Goal: Task Accomplishment & Management: Manage account settings

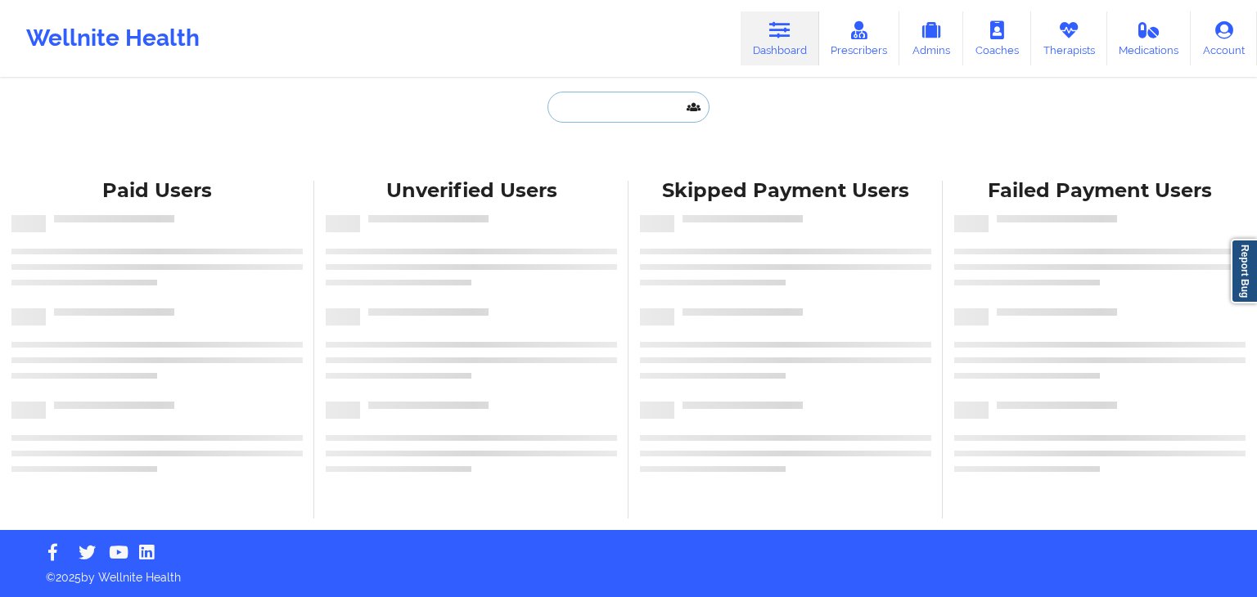
click at [615, 110] on input "text" at bounding box center [628, 107] width 162 height 31
type input "n"
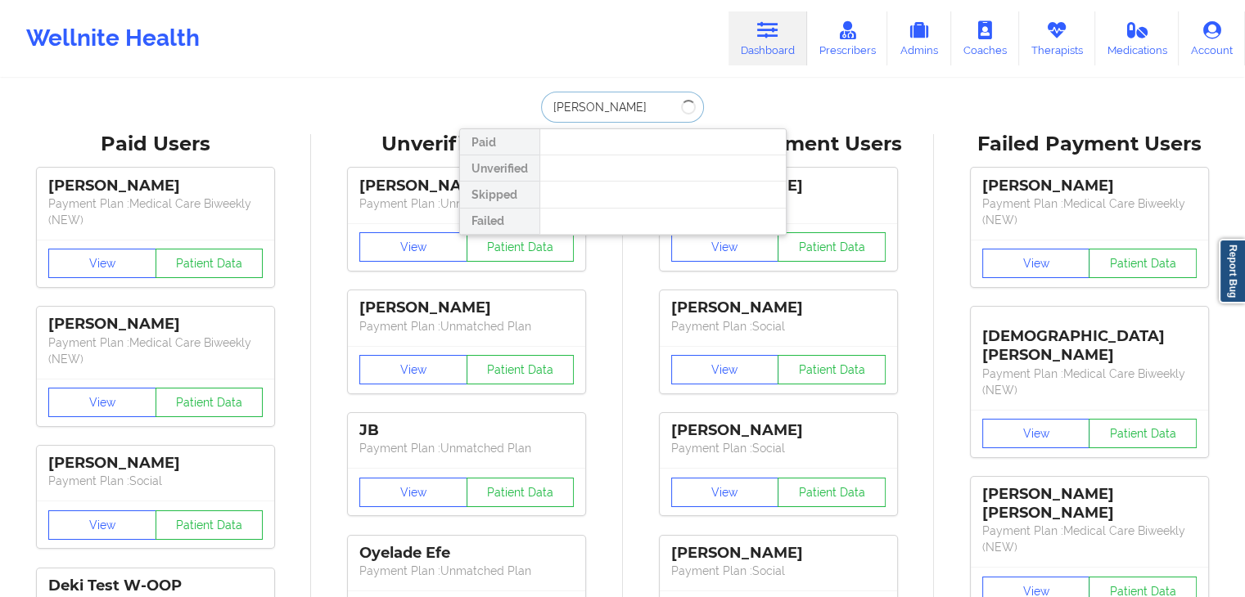
type input "[PERSON_NAME]"
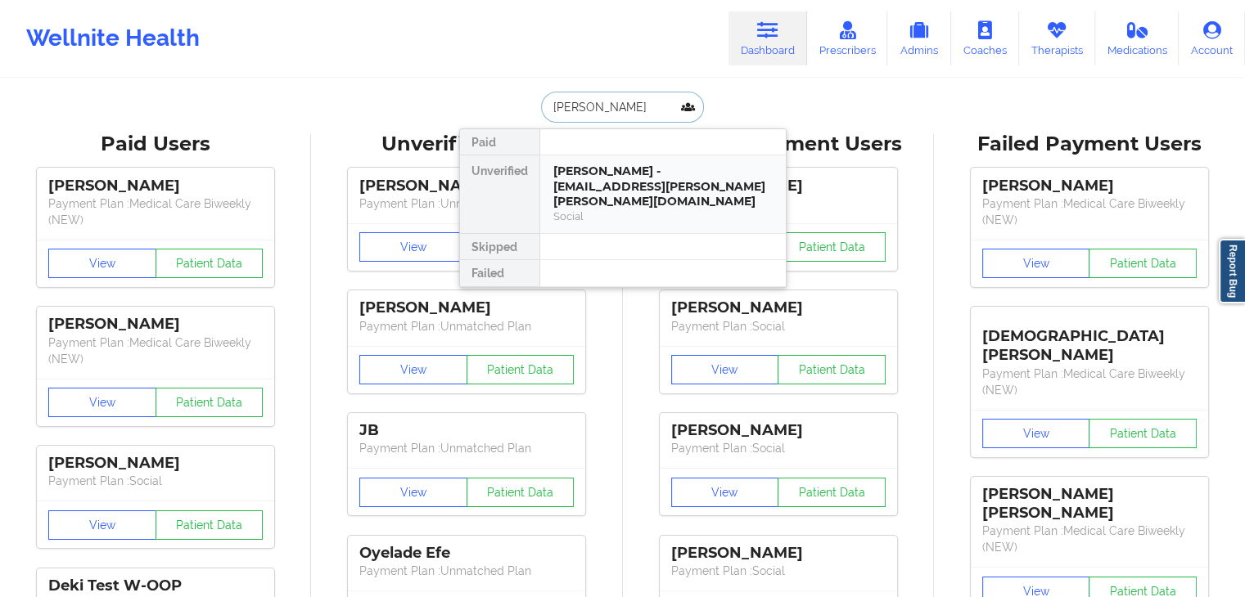
click at [635, 175] on div "[PERSON_NAME] - [EMAIL_ADDRESS][PERSON_NAME][PERSON_NAME][DOMAIN_NAME]" at bounding box center [662, 187] width 219 height 46
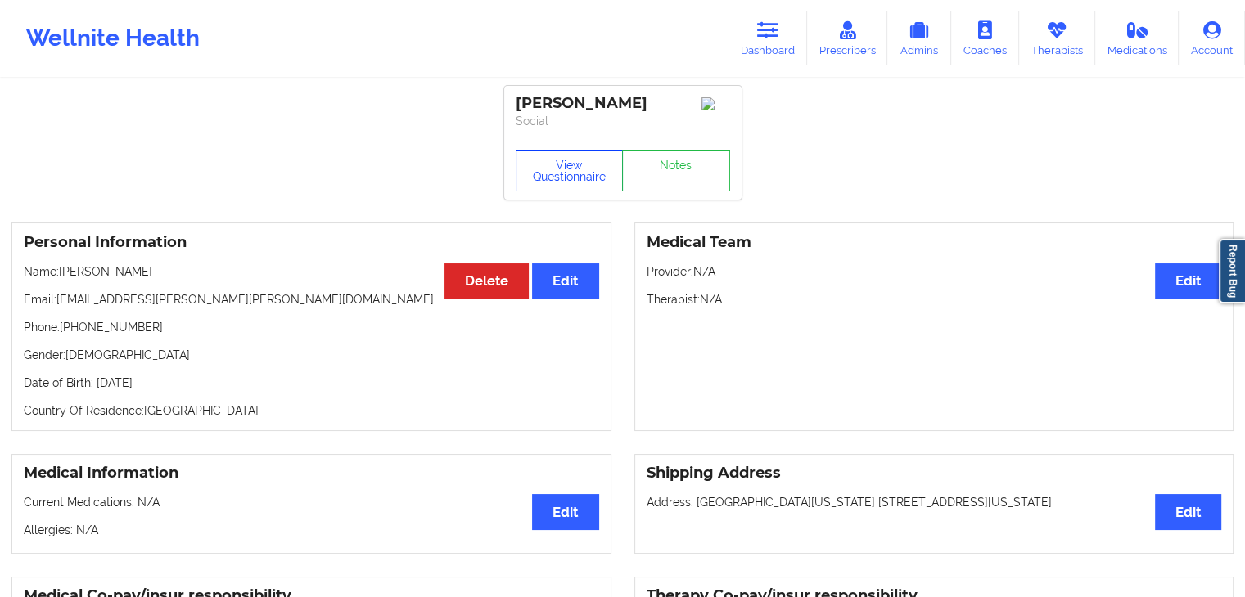
click at [547, 186] on button "View Questionnaire" at bounding box center [569, 171] width 108 height 41
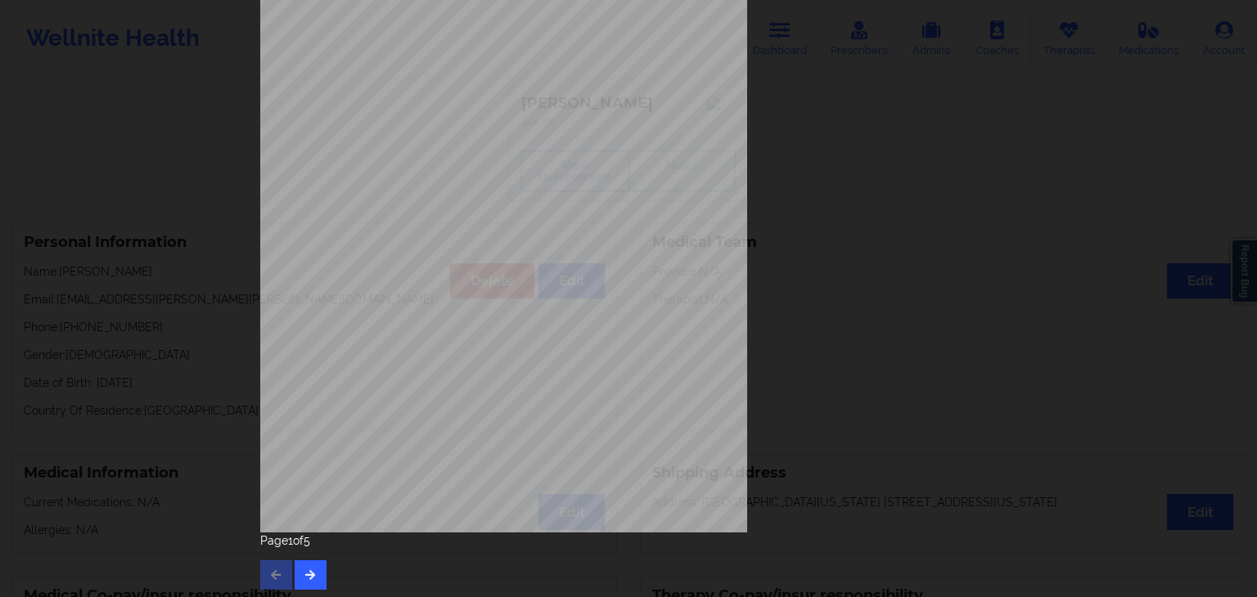
scroll to position [183, 0]
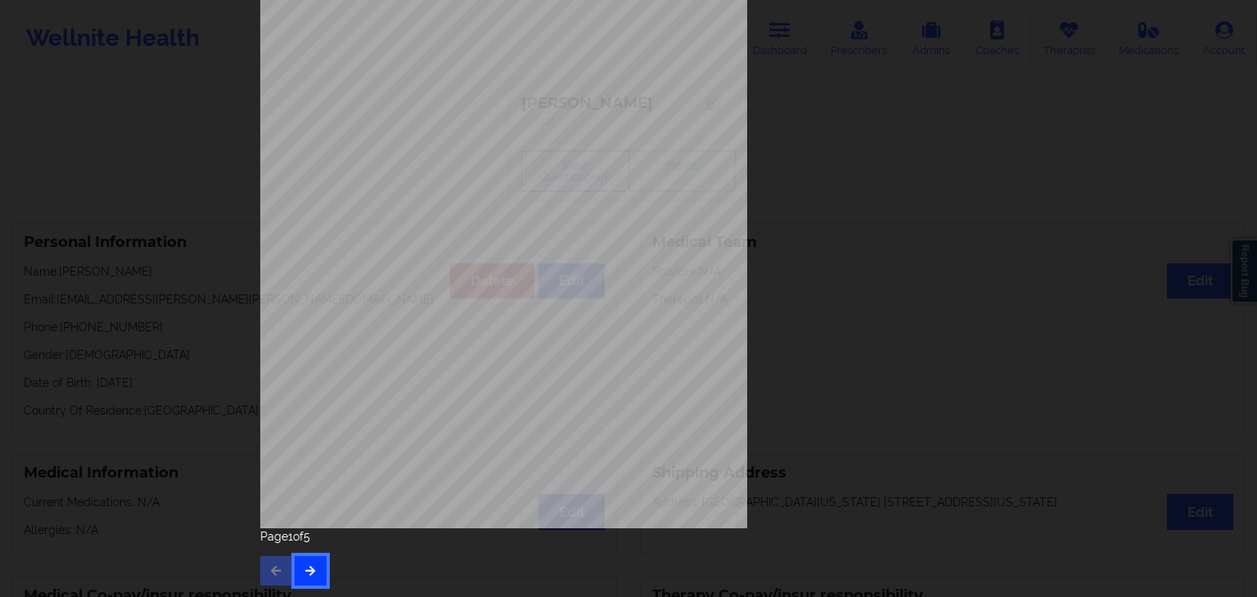
click at [304, 572] on icon "button" at bounding box center [311, 570] width 14 height 10
click at [296, 572] on button "button" at bounding box center [311, 570] width 32 height 29
click at [304, 570] on icon "button" at bounding box center [311, 570] width 14 height 10
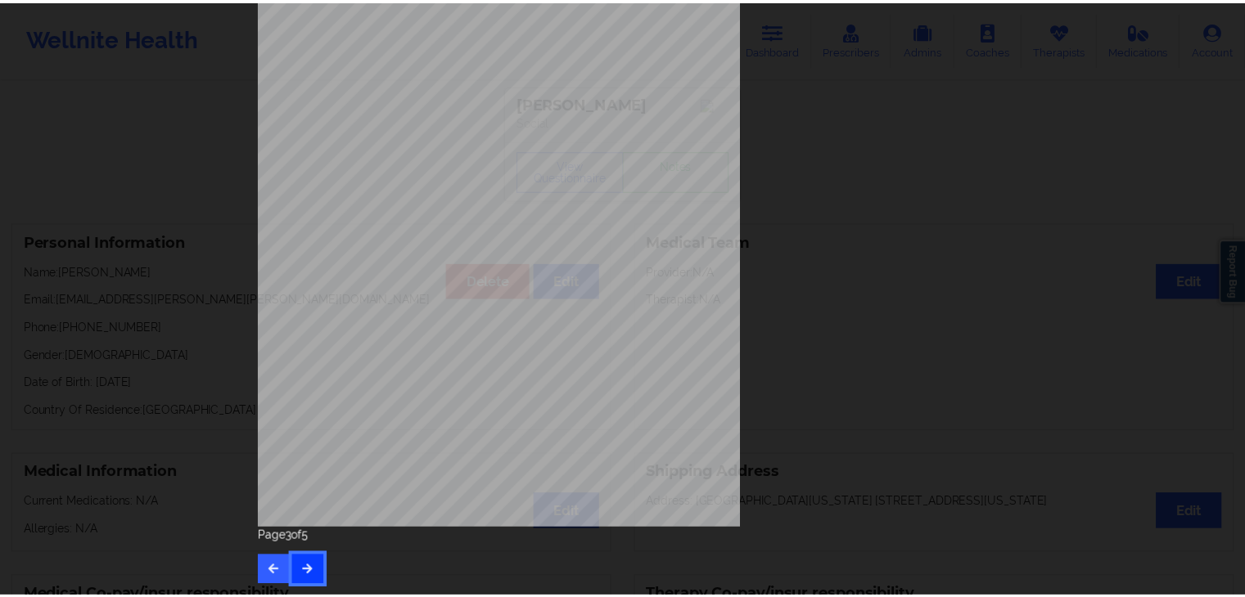
scroll to position [0, 0]
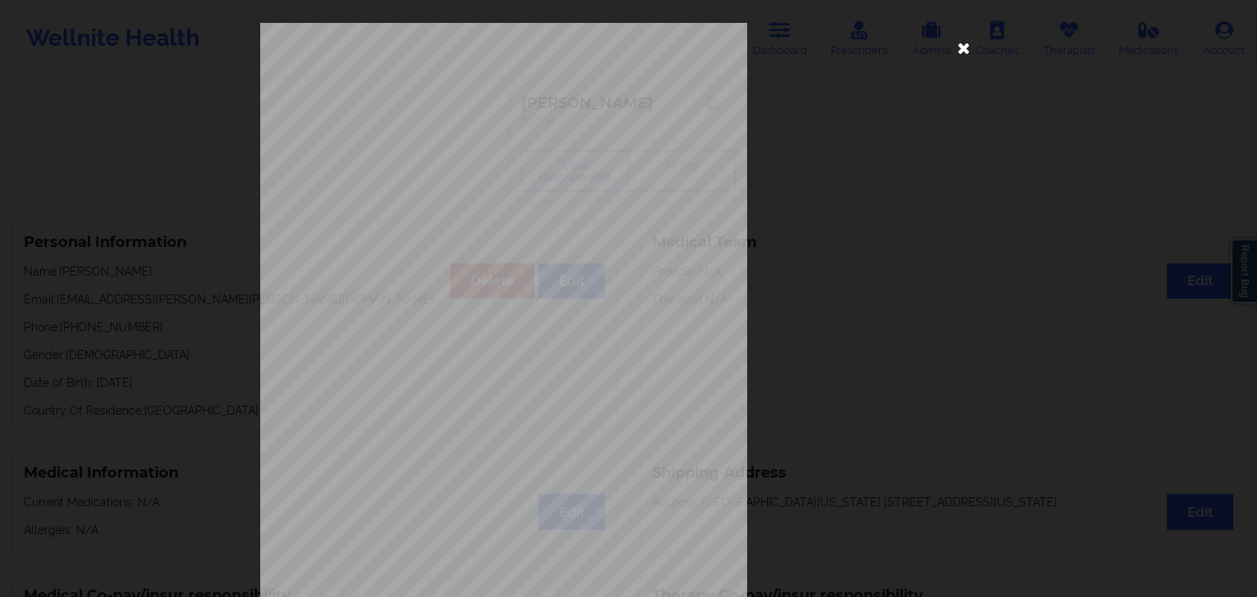
click at [962, 50] on icon at bounding box center [964, 47] width 26 height 26
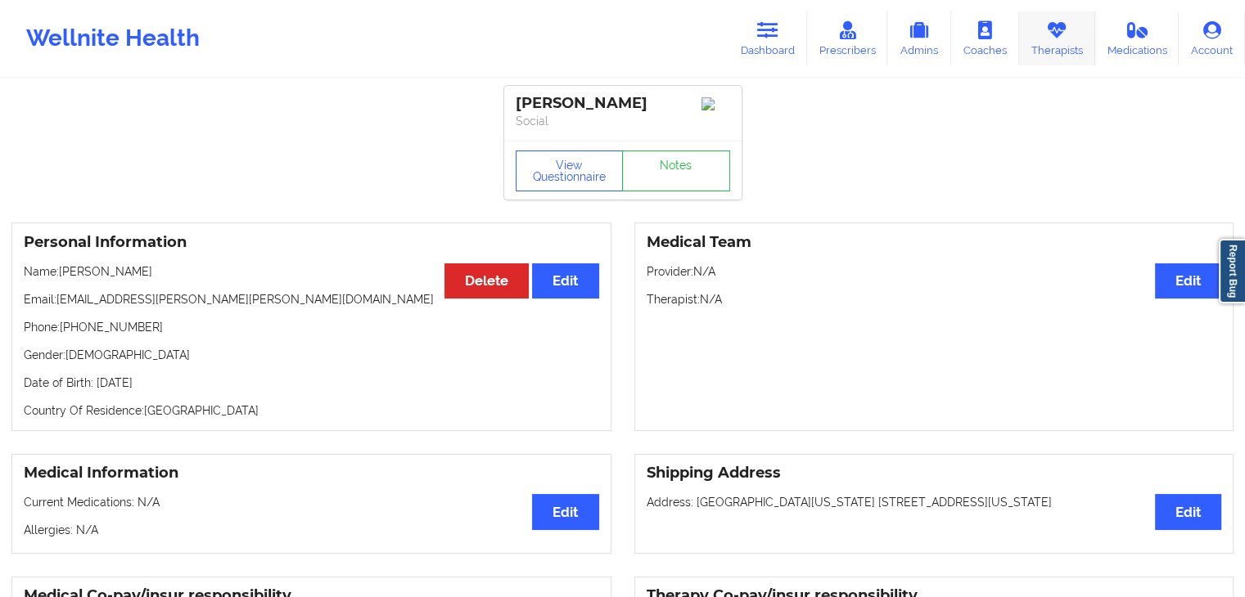
click at [1063, 44] on link "Therapists" at bounding box center [1057, 38] width 76 height 54
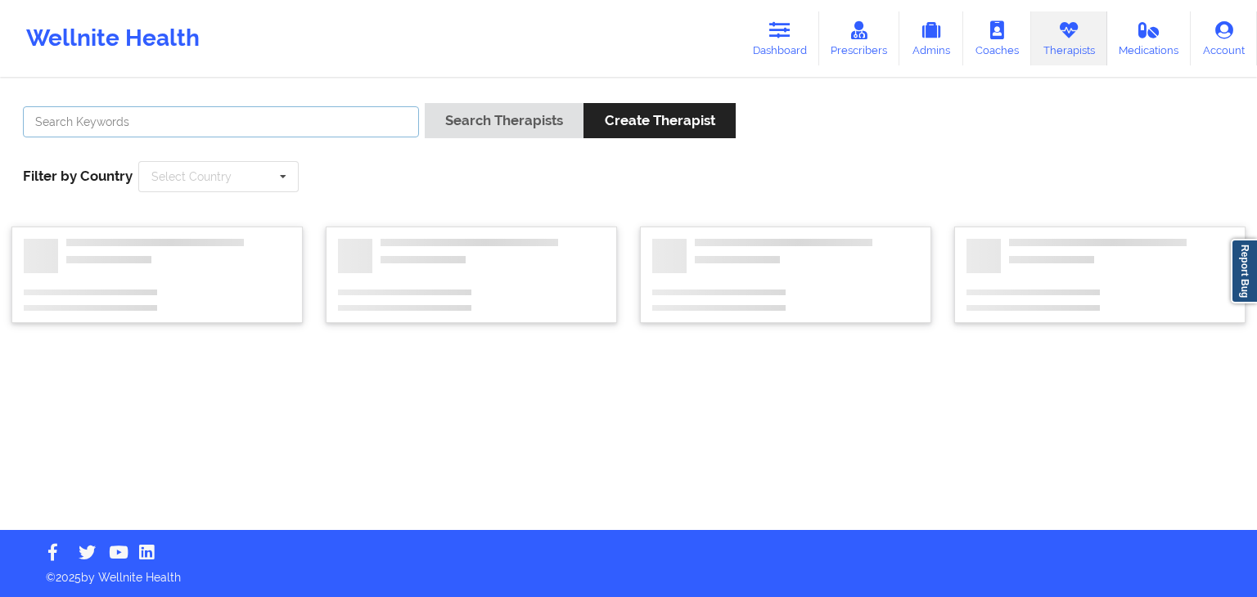
click at [310, 126] on input "text" at bounding box center [221, 121] width 396 height 31
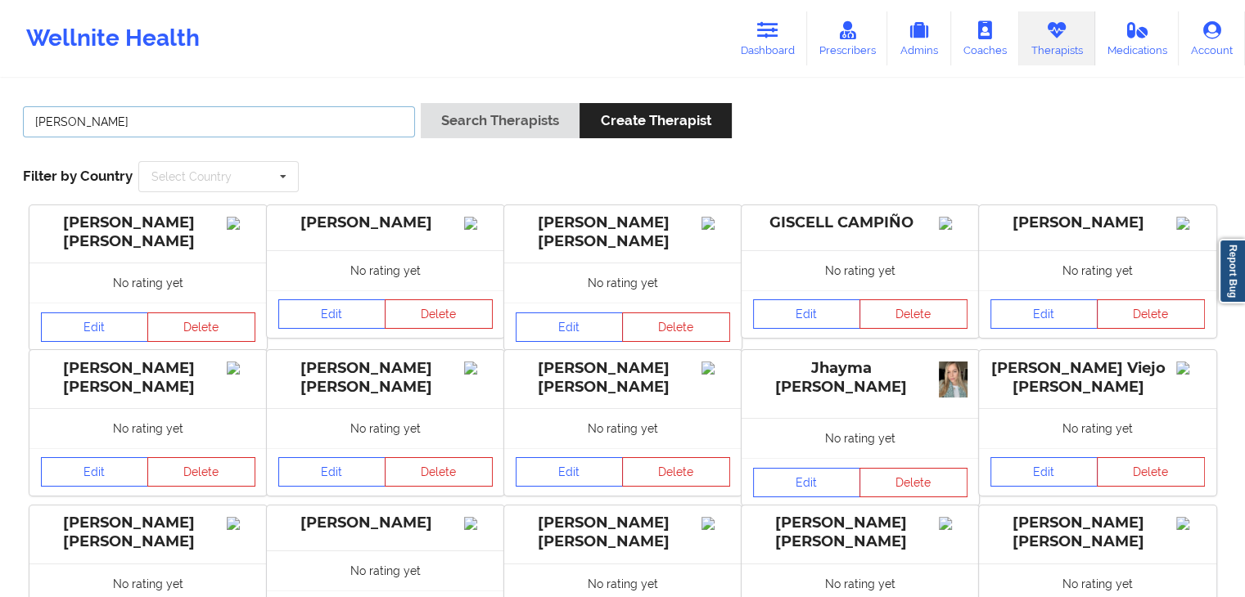
type input "[PERSON_NAME]"
click at [421, 103] on button "Search Therapists" at bounding box center [500, 120] width 159 height 35
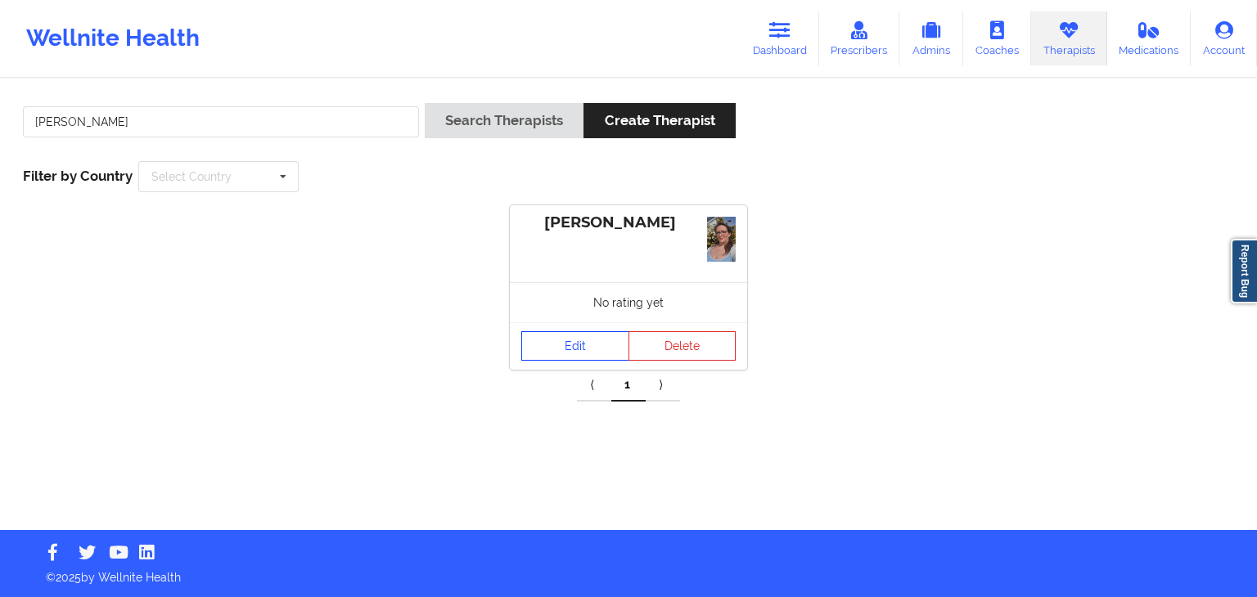
click at [560, 349] on link "Edit" at bounding box center [575, 345] width 108 height 29
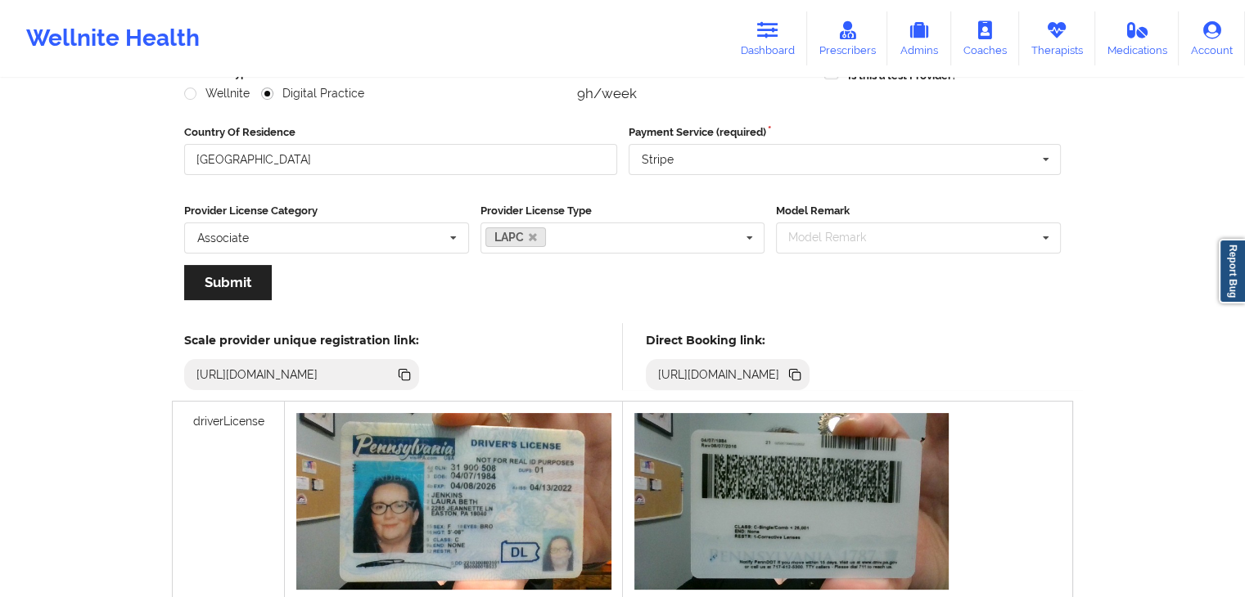
scroll to position [235, 0]
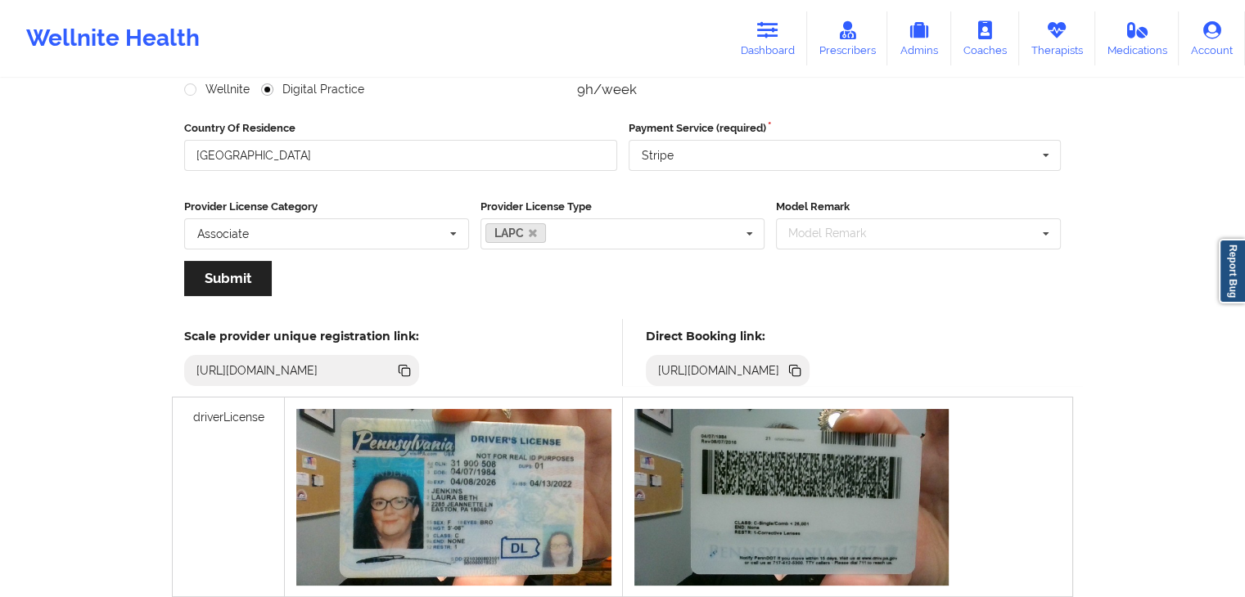
click at [798, 365] on icon at bounding box center [794, 369] width 8 height 8
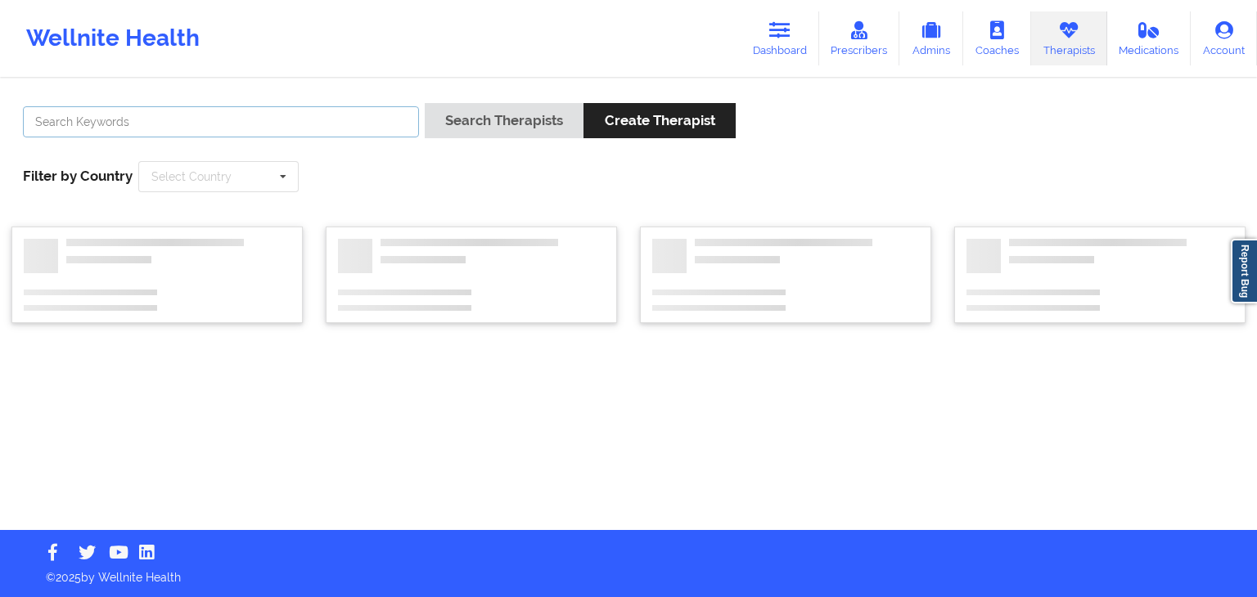
click at [298, 124] on input "text" at bounding box center [221, 121] width 396 height 31
type input "[PERSON_NAME]"
click at [425, 103] on button "Search Therapists" at bounding box center [504, 120] width 159 height 35
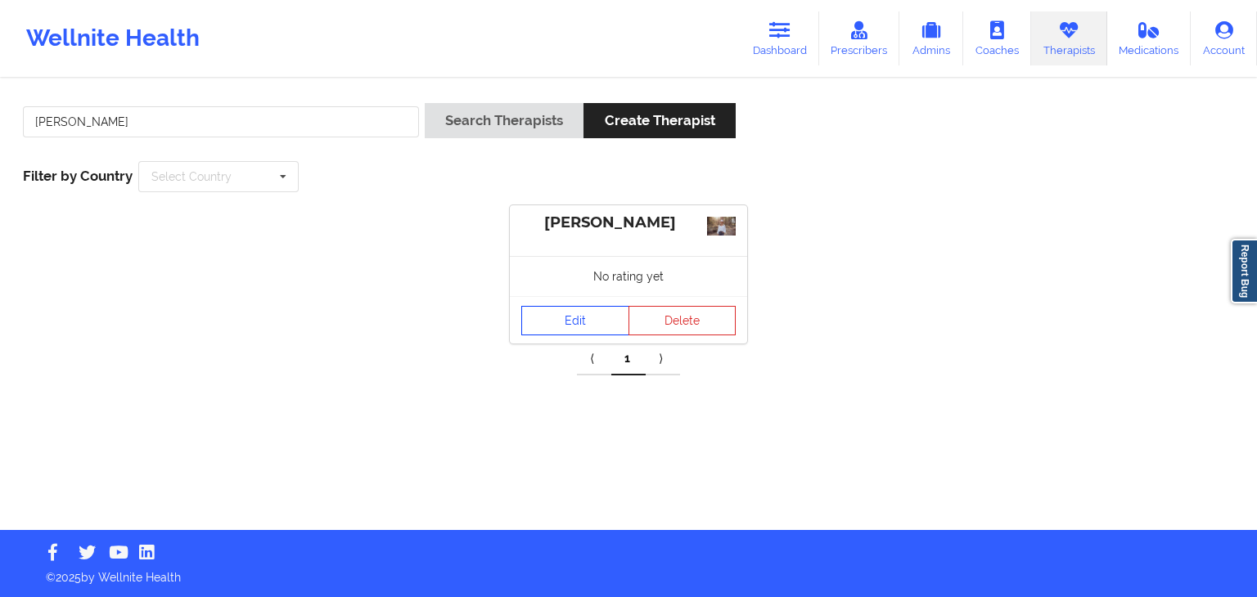
click at [542, 326] on link "Edit" at bounding box center [575, 320] width 108 height 29
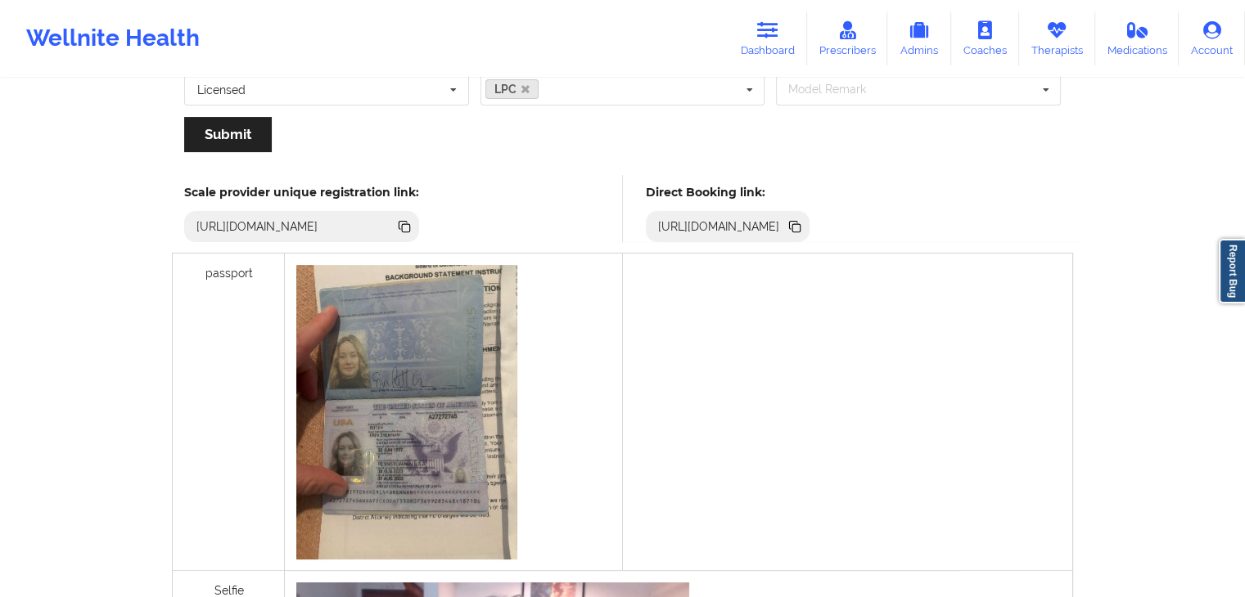
scroll to position [421, 0]
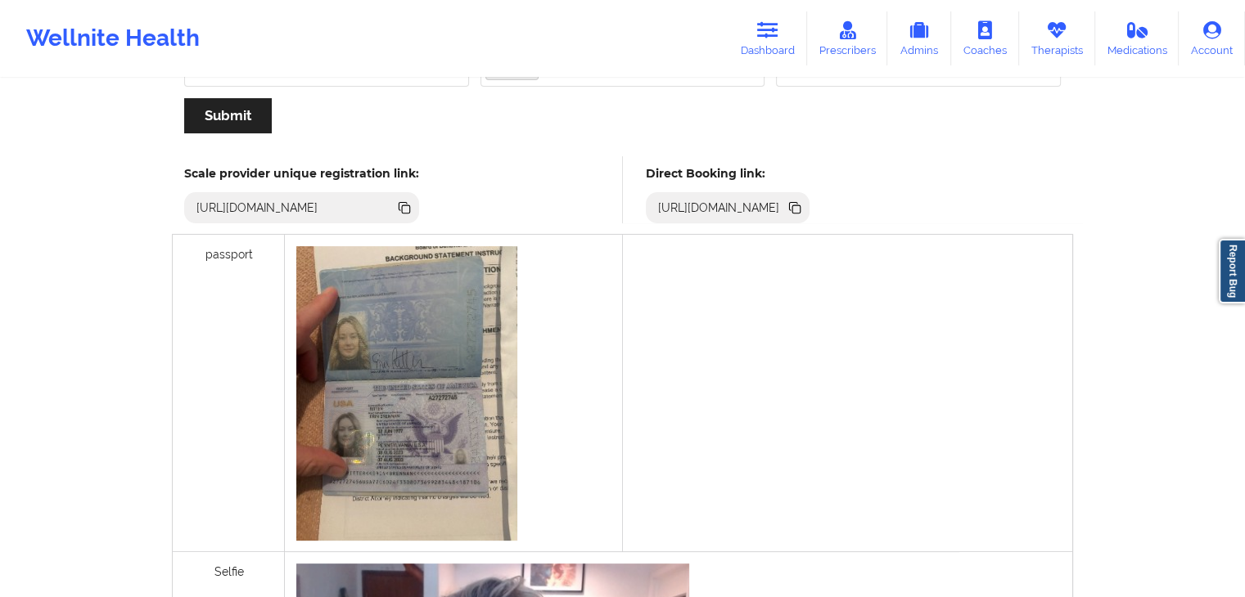
click at [803, 201] on icon at bounding box center [794, 208] width 18 height 18
click at [857, 47] on link "Prescribers" at bounding box center [847, 38] width 81 height 54
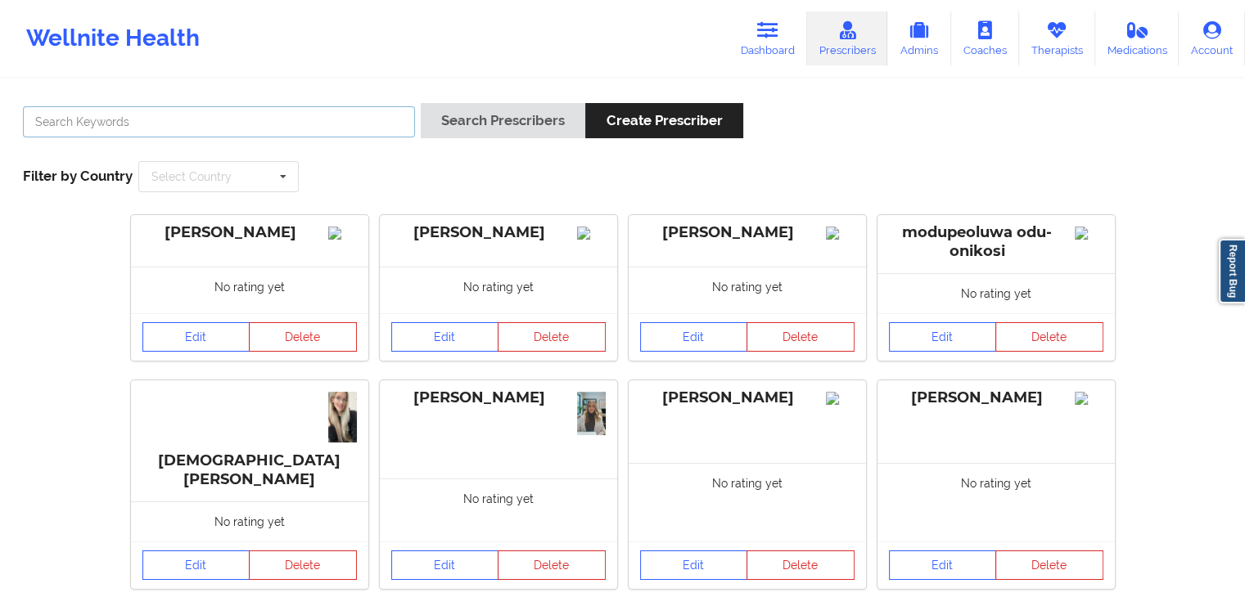
click at [161, 132] on input "text" at bounding box center [219, 121] width 392 height 31
type input "[PERSON_NAME]"
click at [421, 103] on button "Search Prescribers" at bounding box center [503, 120] width 164 height 35
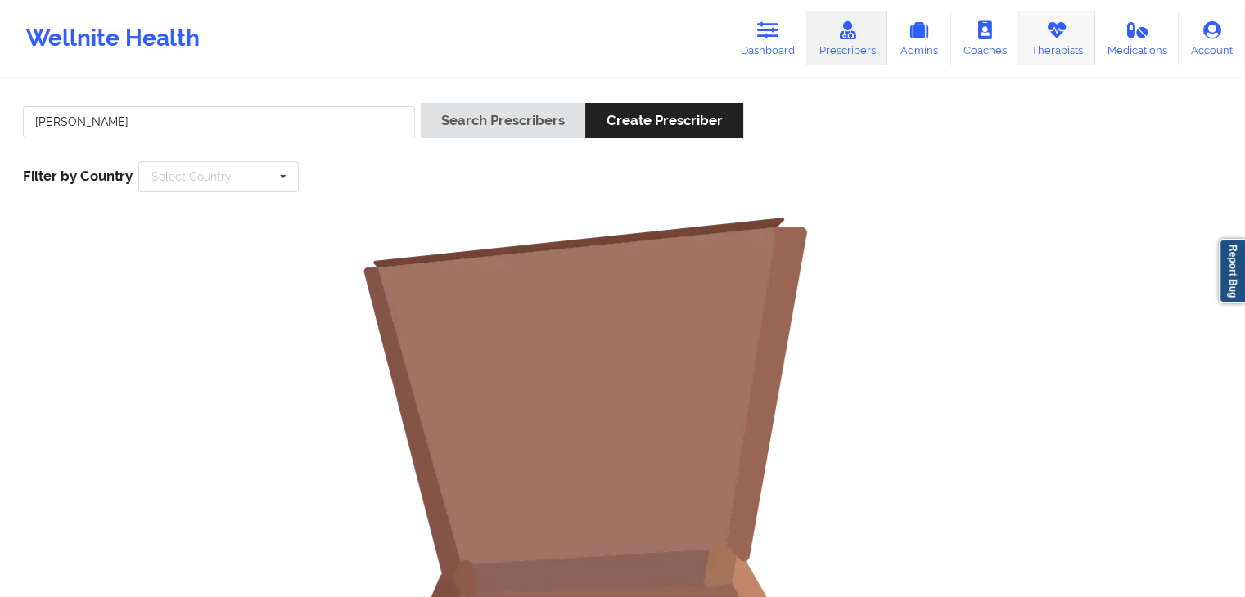
click at [1058, 30] on icon at bounding box center [1056, 30] width 21 height 18
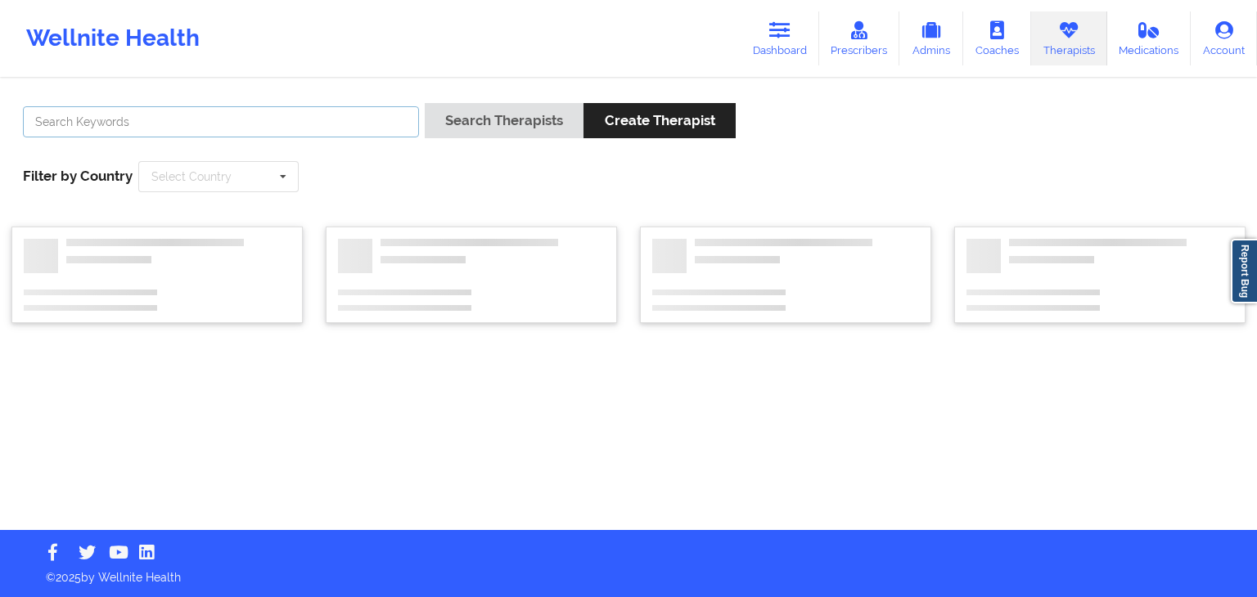
click at [268, 124] on input "text" at bounding box center [221, 121] width 396 height 31
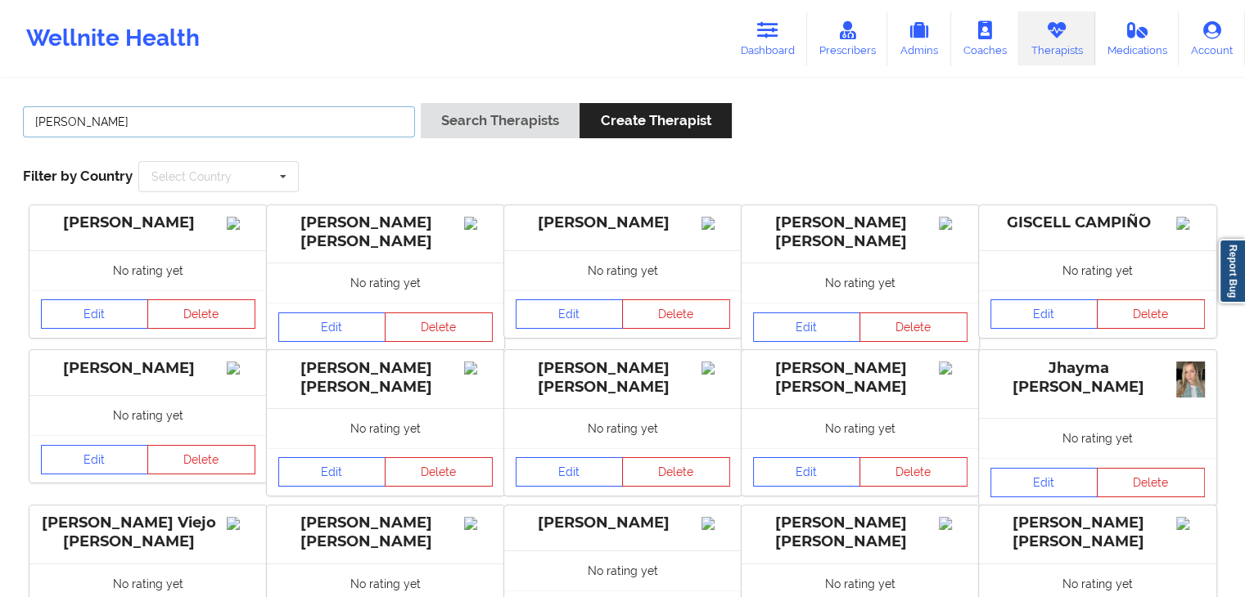
click at [421, 103] on button "Search Therapists" at bounding box center [500, 120] width 159 height 35
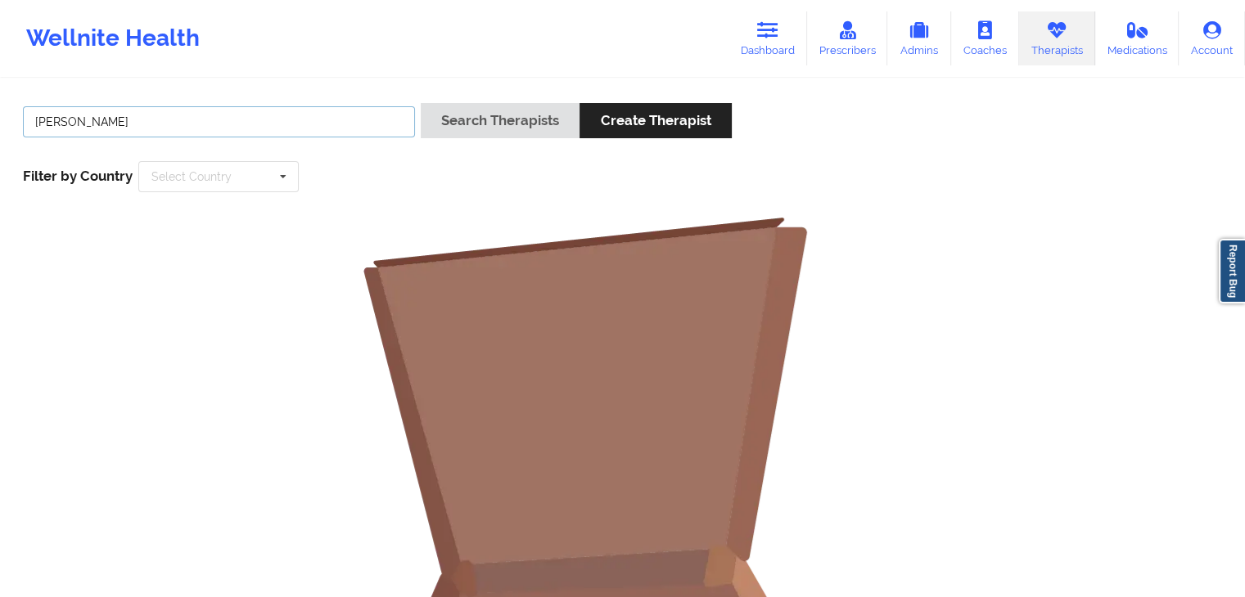
click at [227, 122] on input "[PERSON_NAME]" at bounding box center [219, 121] width 392 height 31
click at [421, 103] on button "Search Therapists" at bounding box center [500, 120] width 159 height 35
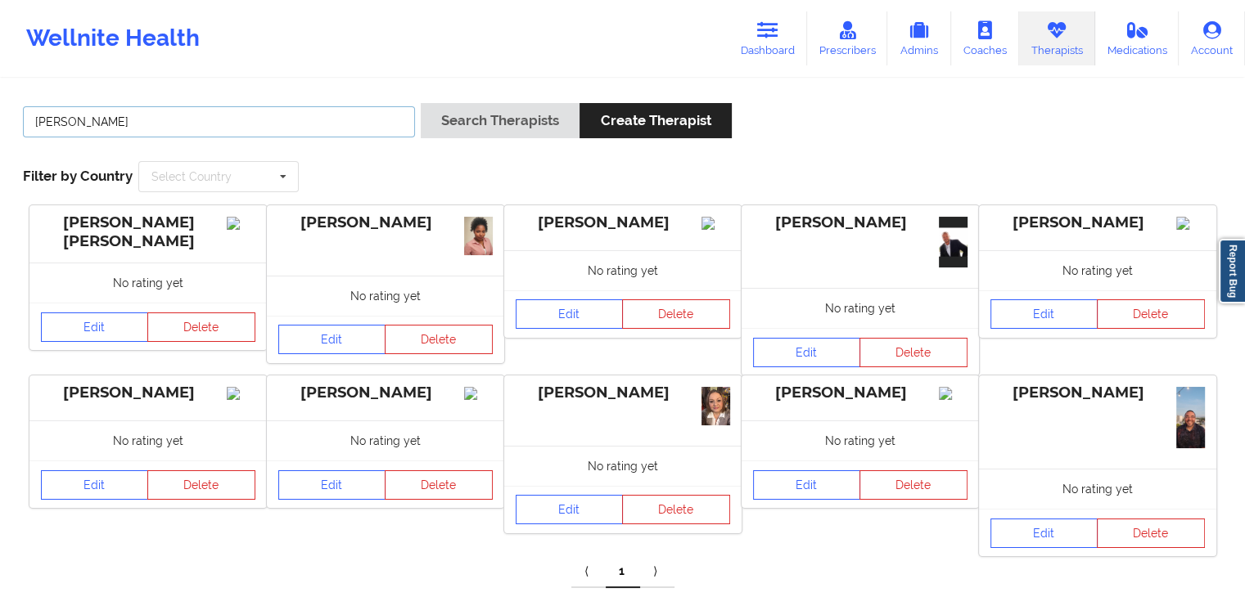
click at [157, 128] on input "[PERSON_NAME]" at bounding box center [219, 121] width 392 height 31
type input "r"
click at [421, 103] on button "Search Therapists" at bounding box center [500, 120] width 159 height 35
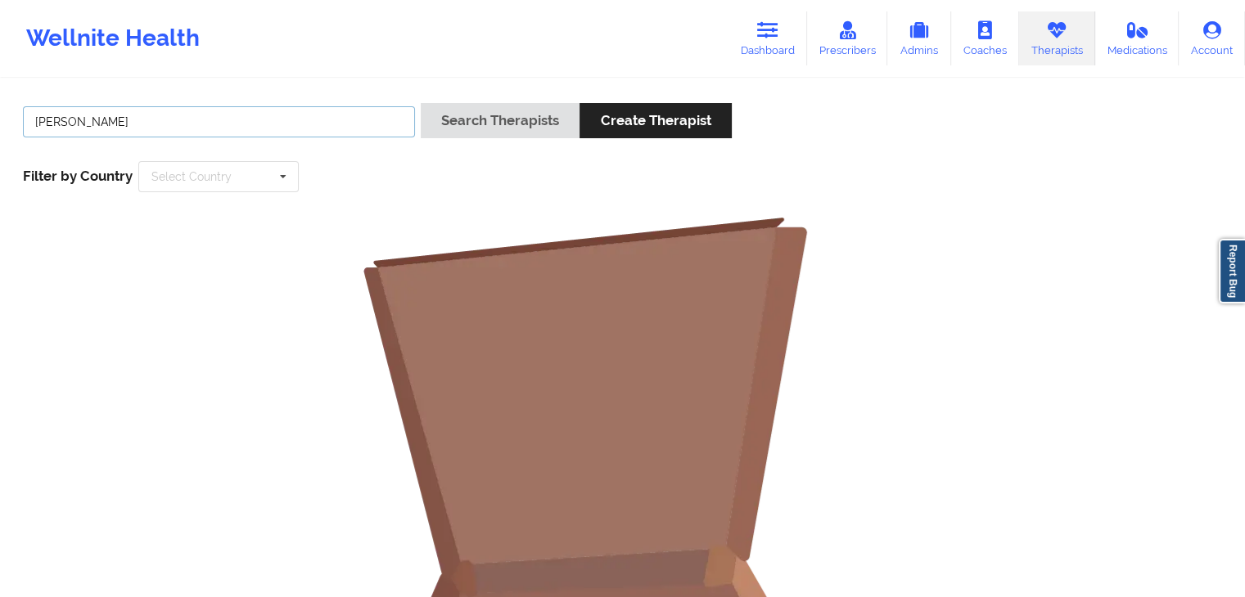
type input "[PERSON_NAME]"
click at [421, 103] on button "Search Therapists" at bounding box center [500, 120] width 159 height 35
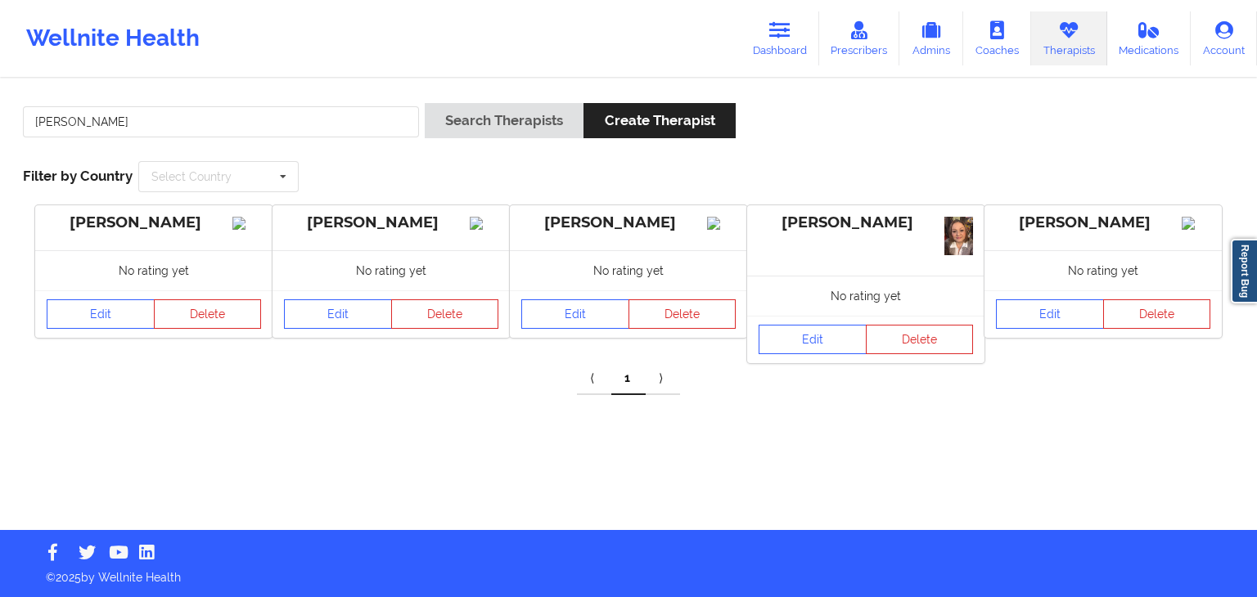
drag, startPoint x: 867, startPoint y: 40, endPoint x: 655, endPoint y: 56, distance: 212.5
click at [867, 40] on link "Prescribers" at bounding box center [859, 38] width 81 height 54
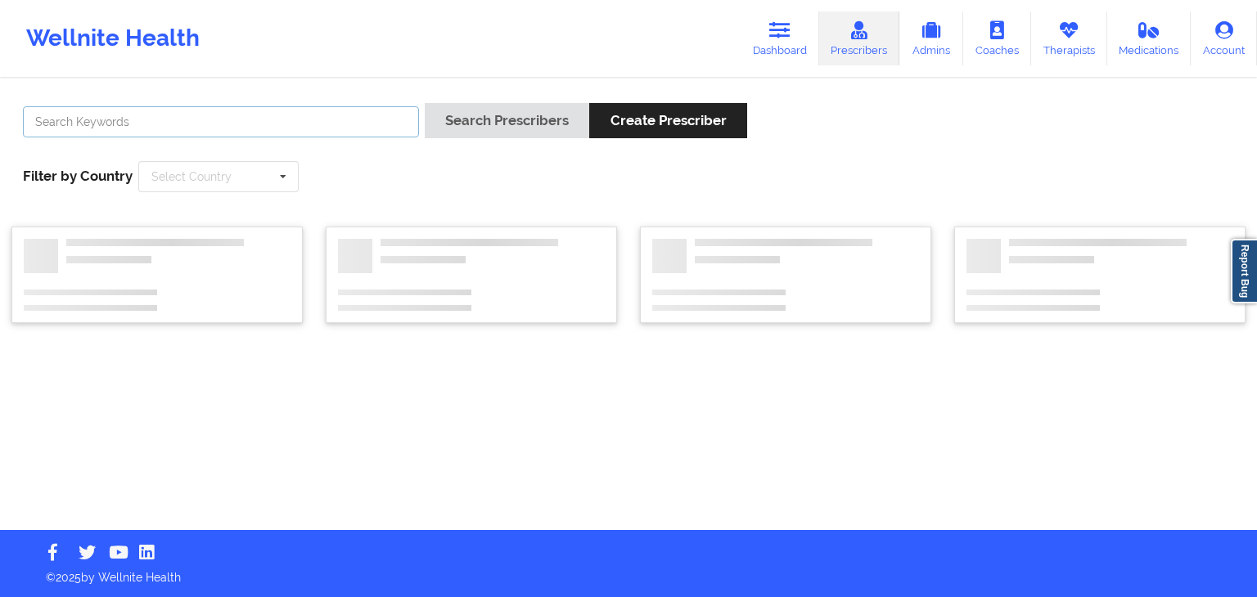
click at [137, 127] on input "text" at bounding box center [221, 121] width 396 height 31
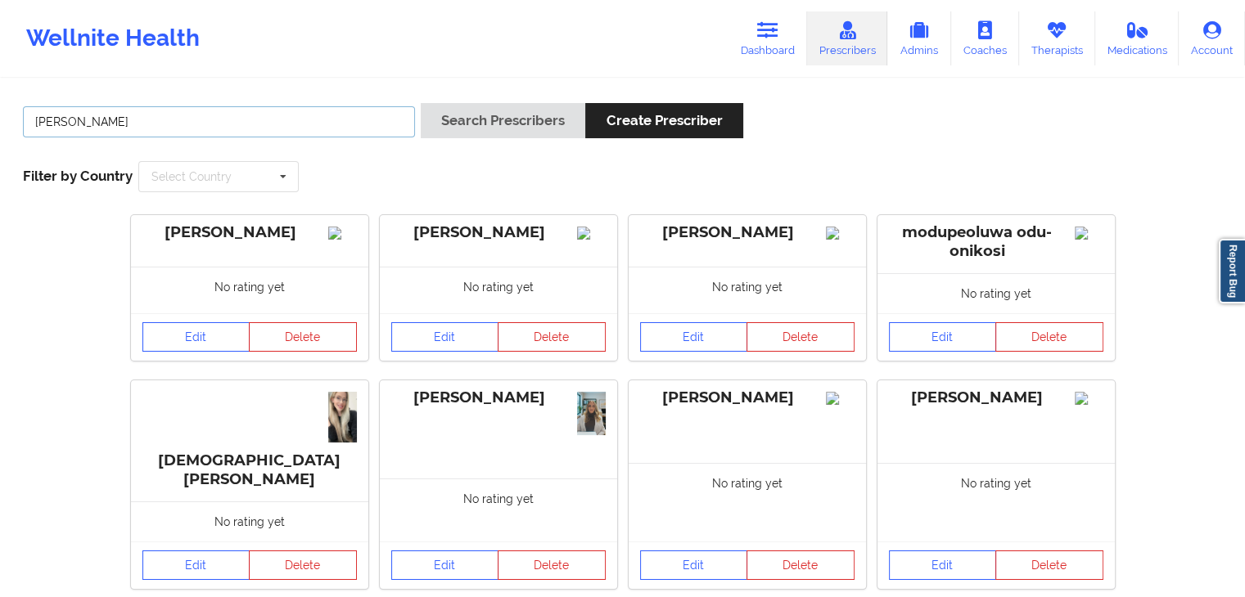
type input "[PERSON_NAME]"
click at [421, 103] on button "Search Prescribers" at bounding box center [503, 120] width 164 height 35
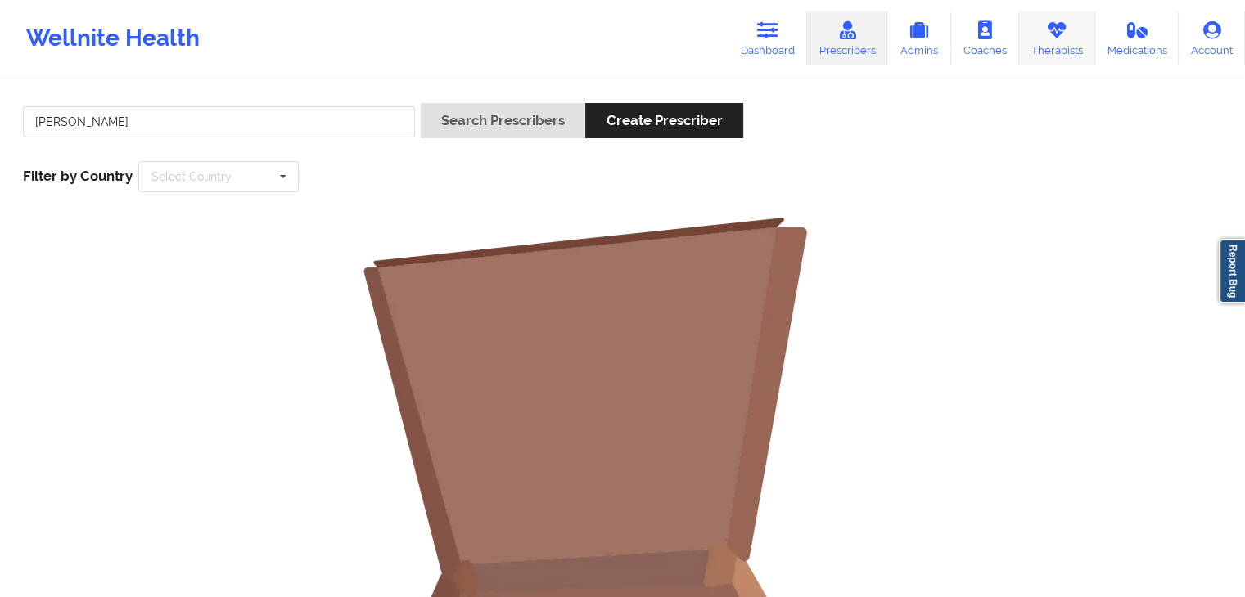
click at [1068, 43] on link "Therapists" at bounding box center [1057, 38] width 76 height 54
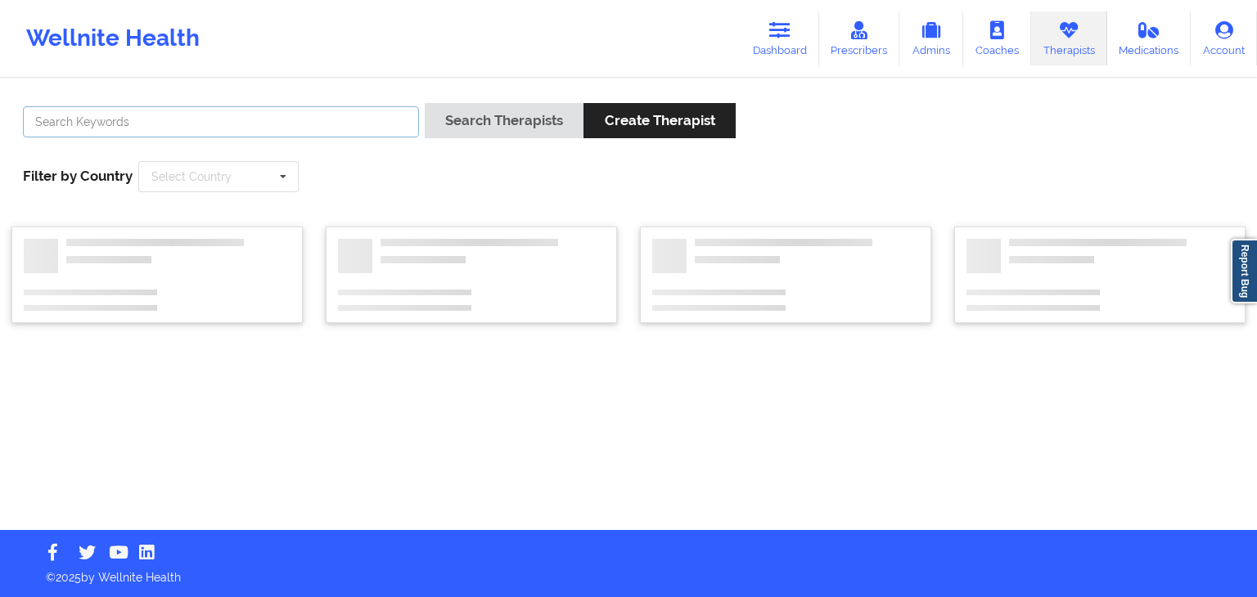
click at [235, 129] on input "text" at bounding box center [221, 121] width 396 height 31
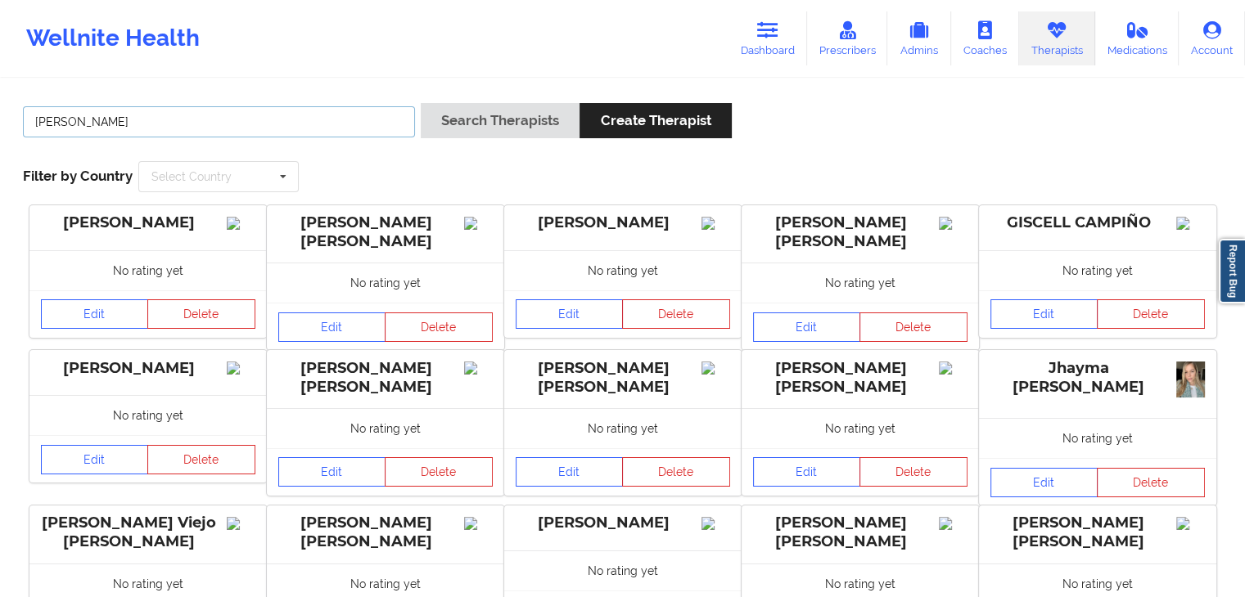
type input "[PERSON_NAME]"
click at [421, 103] on button "Search Therapists" at bounding box center [500, 120] width 159 height 35
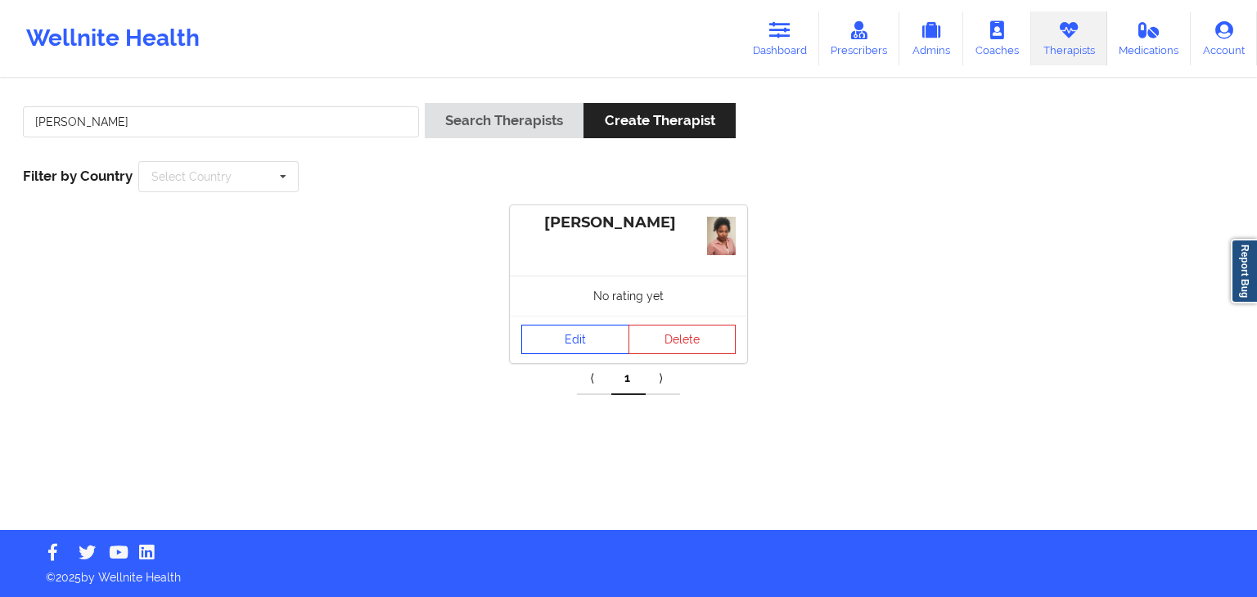
click at [591, 339] on link "Edit" at bounding box center [575, 339] width 108 height 29
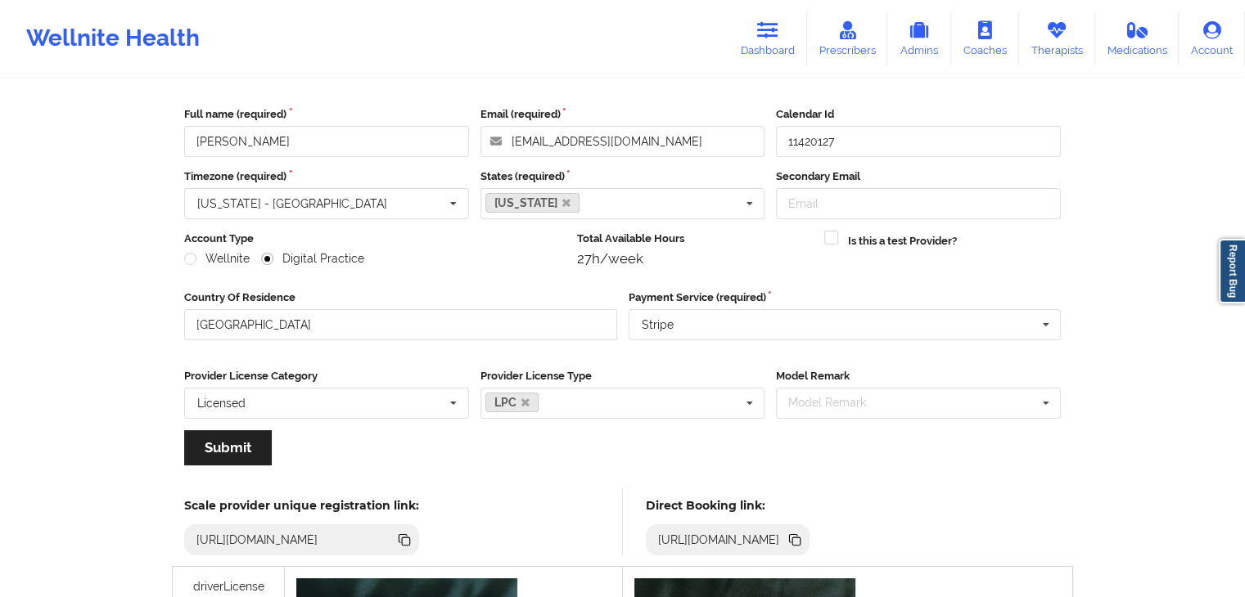
scroll to position [73, 0]
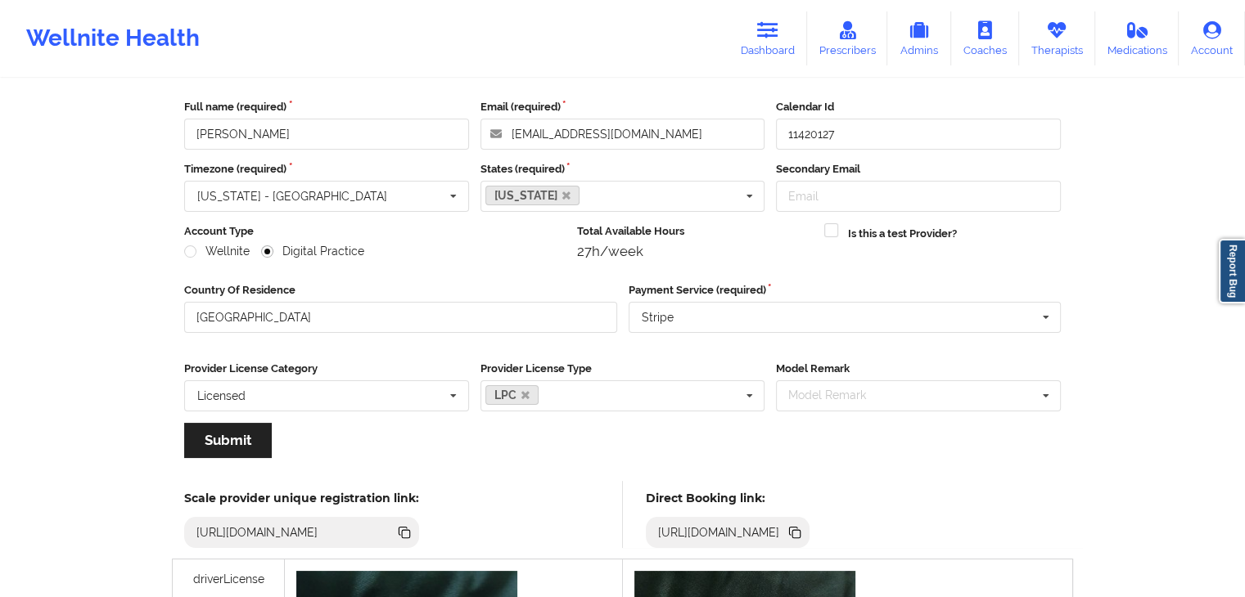
click at [800, 531] on icon at bounding box center [796, 534] width 8 height 8
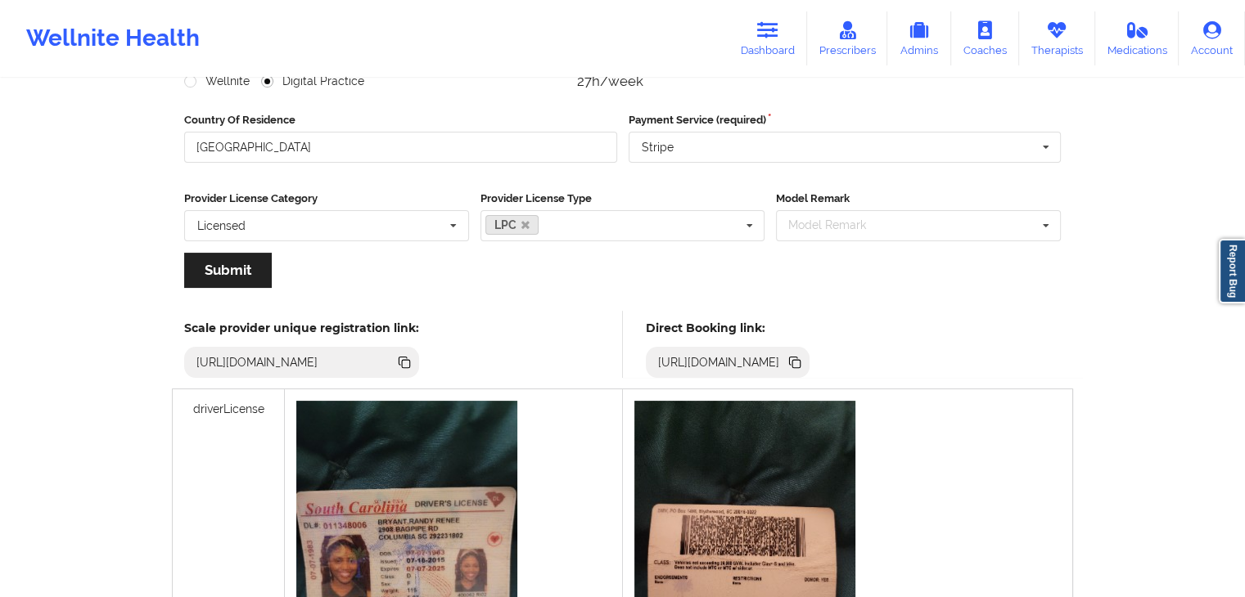
scroll to position [289, 0]
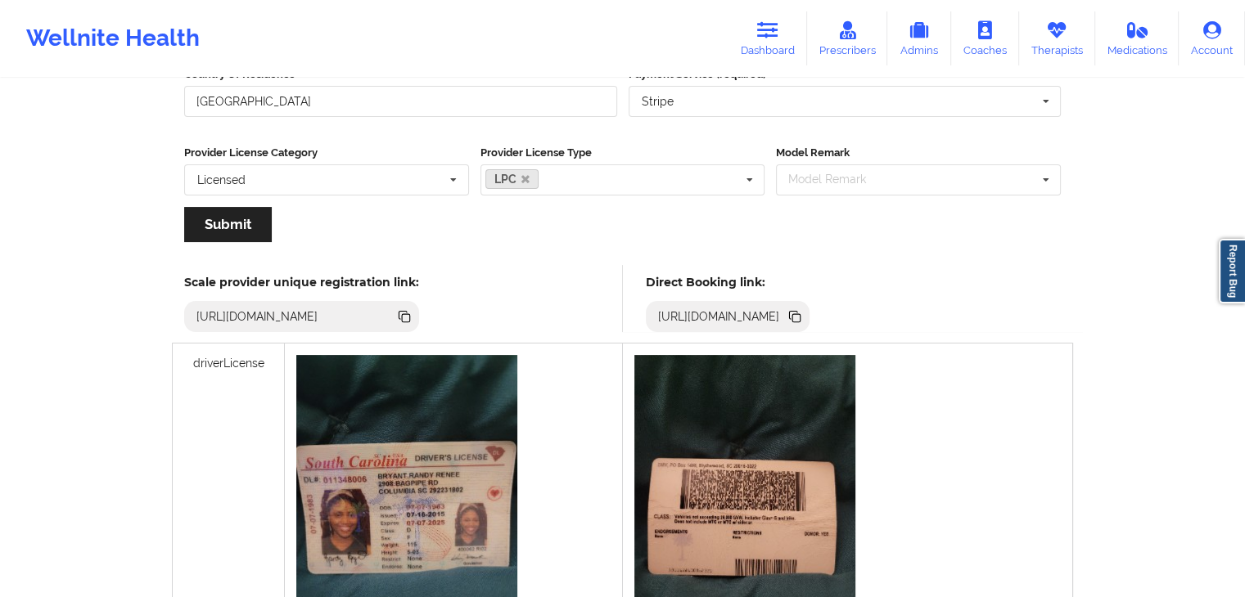
click at [803, 320] on icon at bounding box center [794, 317] width 18 height 18
click at [790, 37] on link "Dashboard" at bounding box center [767, 38] width 79 height 54
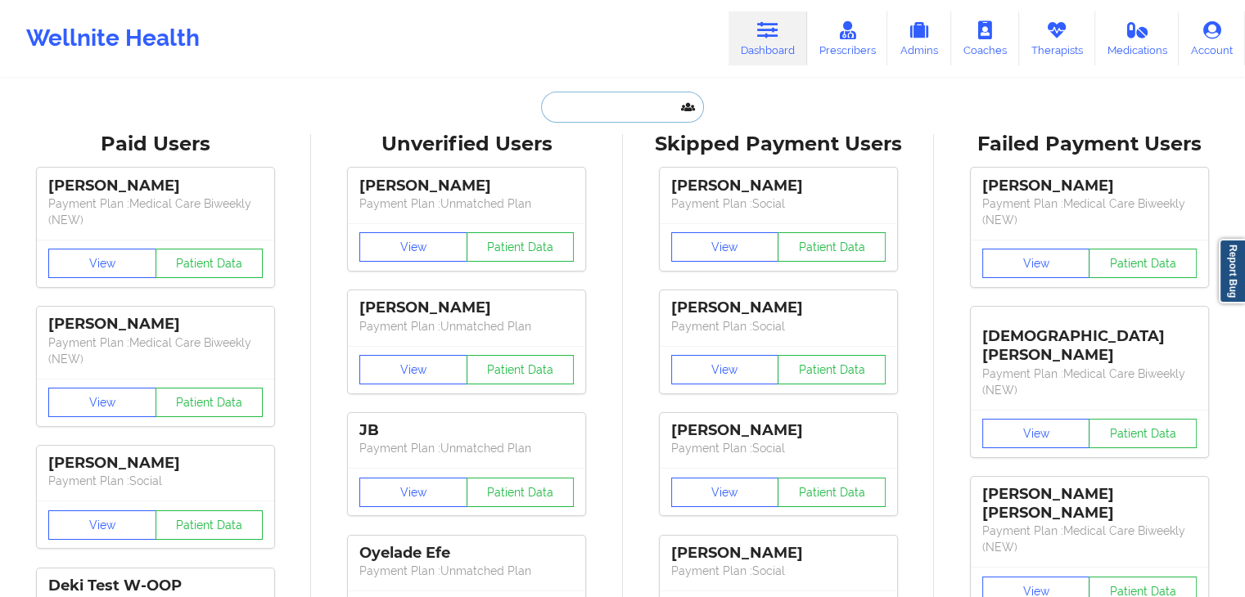
click at [647, 106] on input "text" at bounding box center [622, 107] width 162 height 31
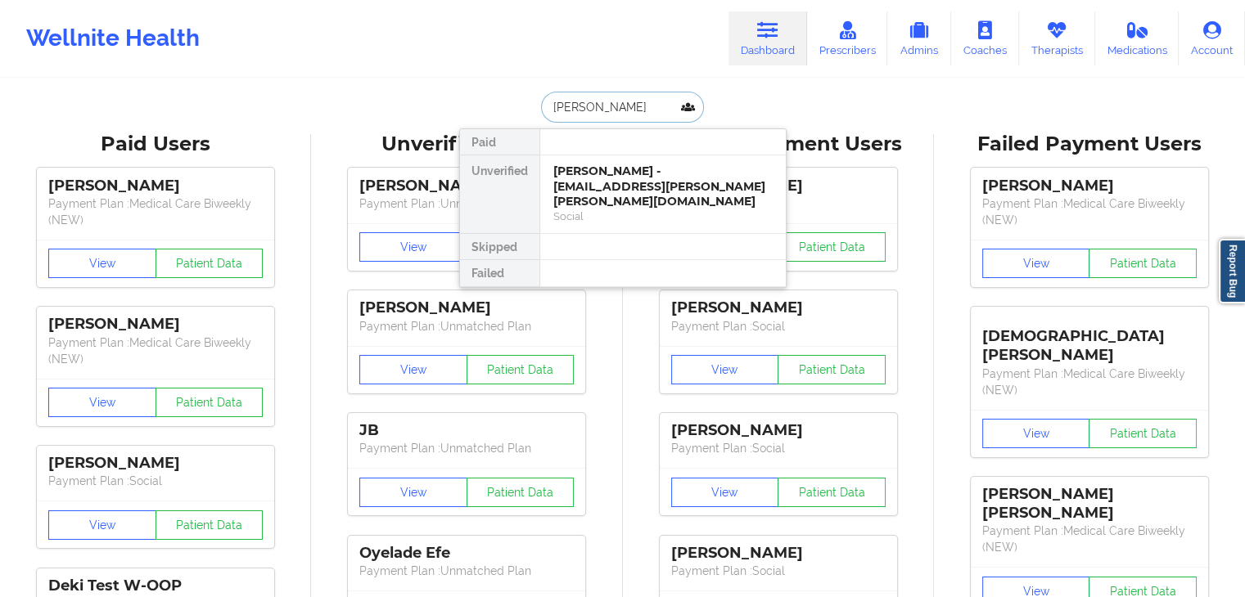
type input "[PERSON_NAME]"
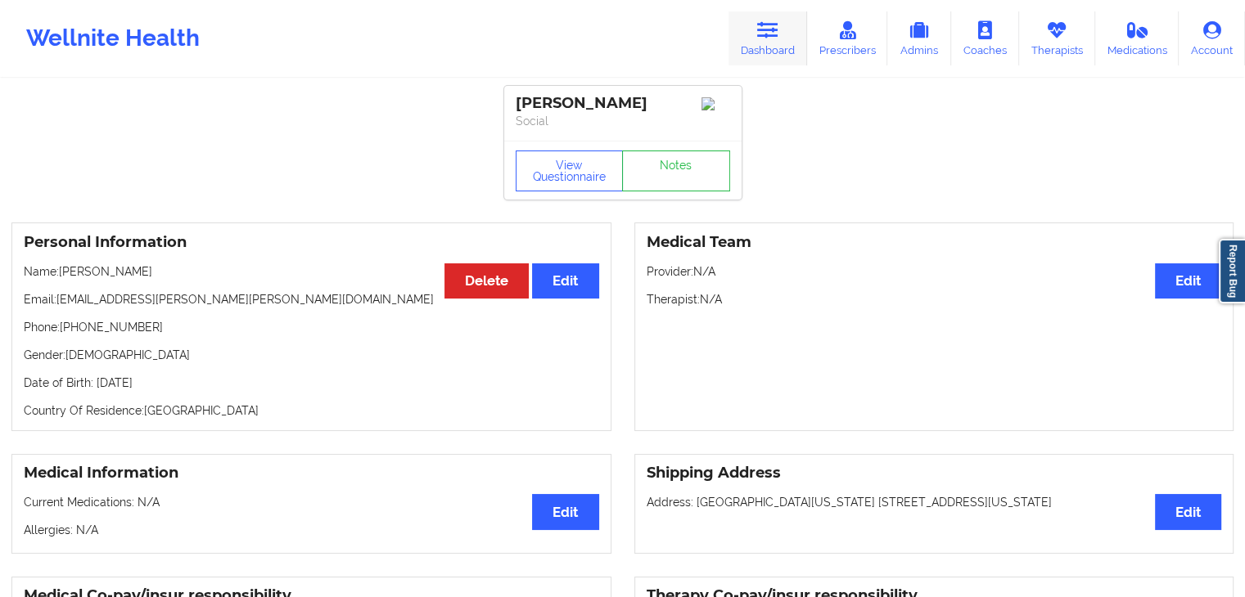
click at [778, 44] on link "Dashboard" at bounding box center [767, 38] width 79 height 54
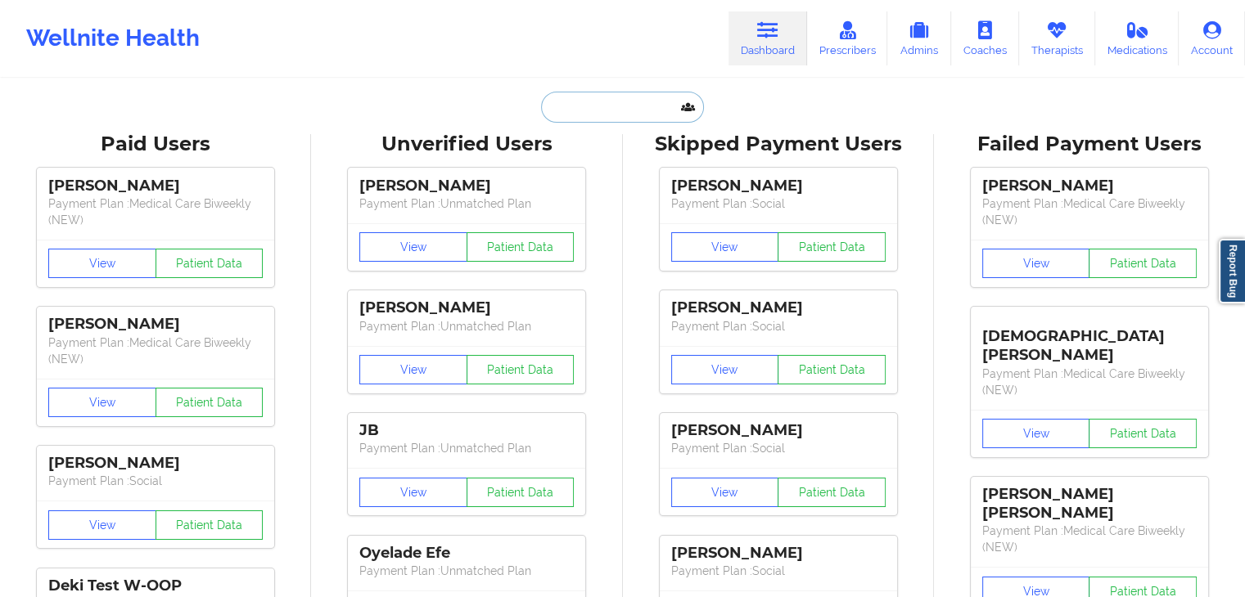
click at [563, 103] on input "text" at bounding box center [622, 107] width 162 height 31
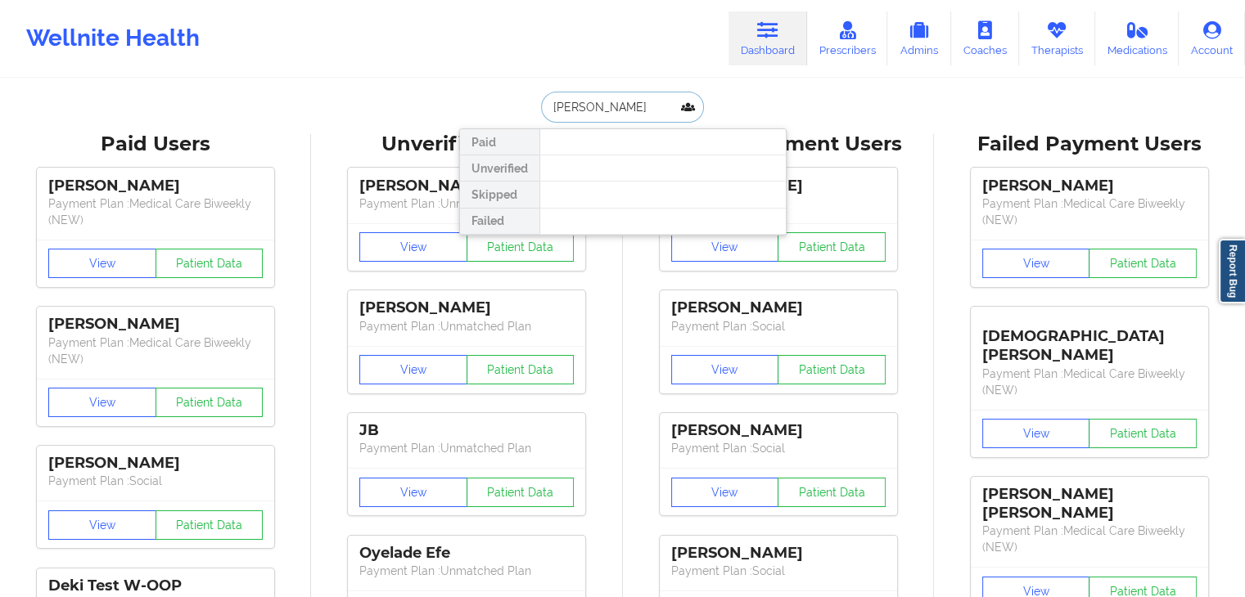
type input "[PERSON_NAME]"
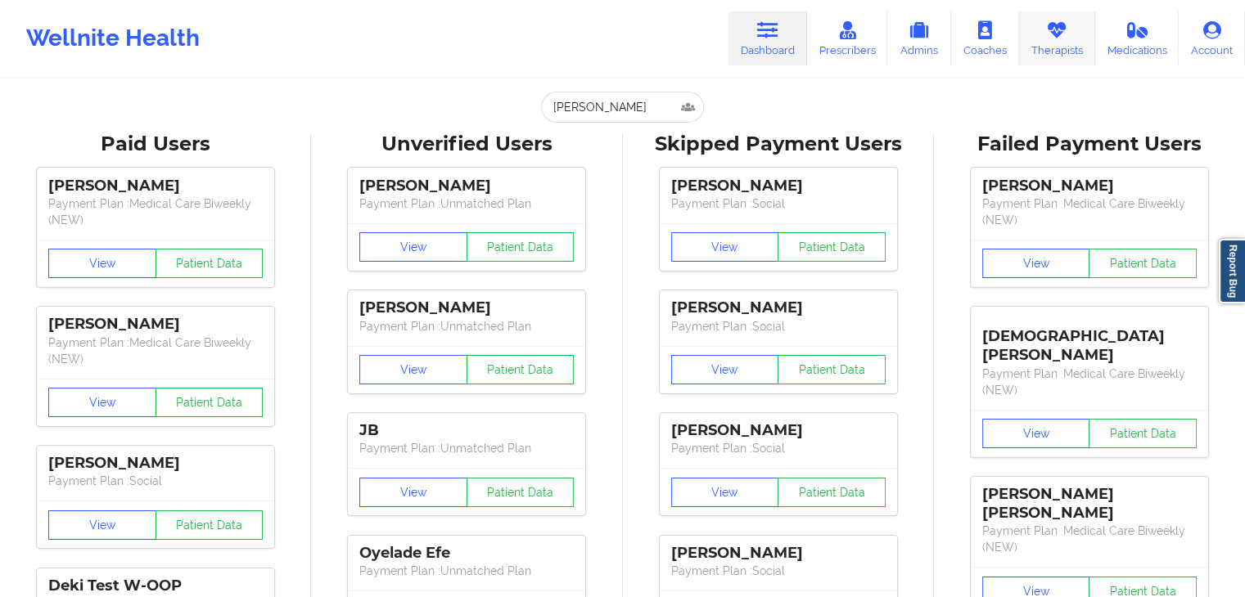
click at [1041, 38] on link "Therapists" at bounding box center [1057, 38] width 76 height 54
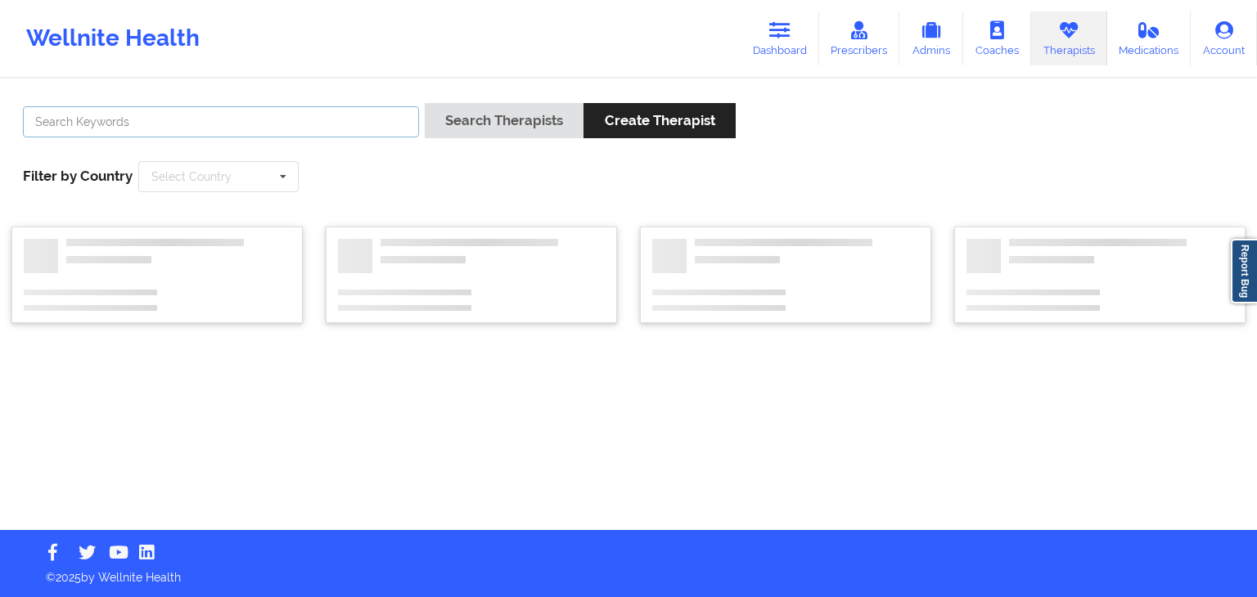
click at [344, 120] on input "text" at bounding box center [221, 121] width 396 height 31
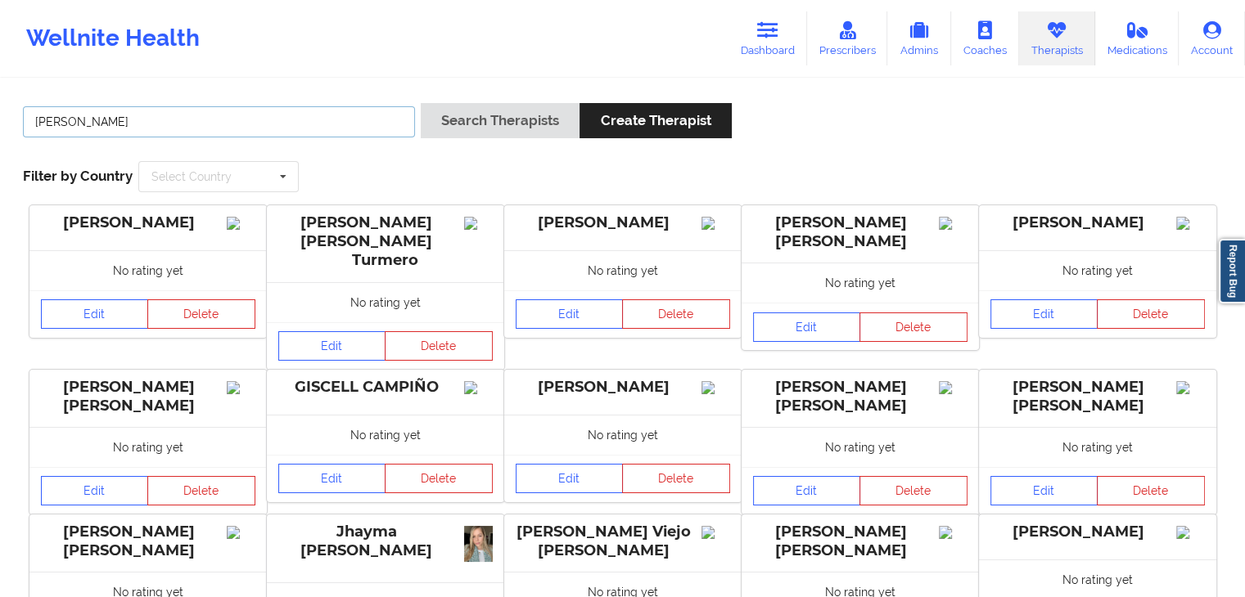
click at [421, 103] on button "Search Therapists" at bounding box center [500, 120] width 159 height 35
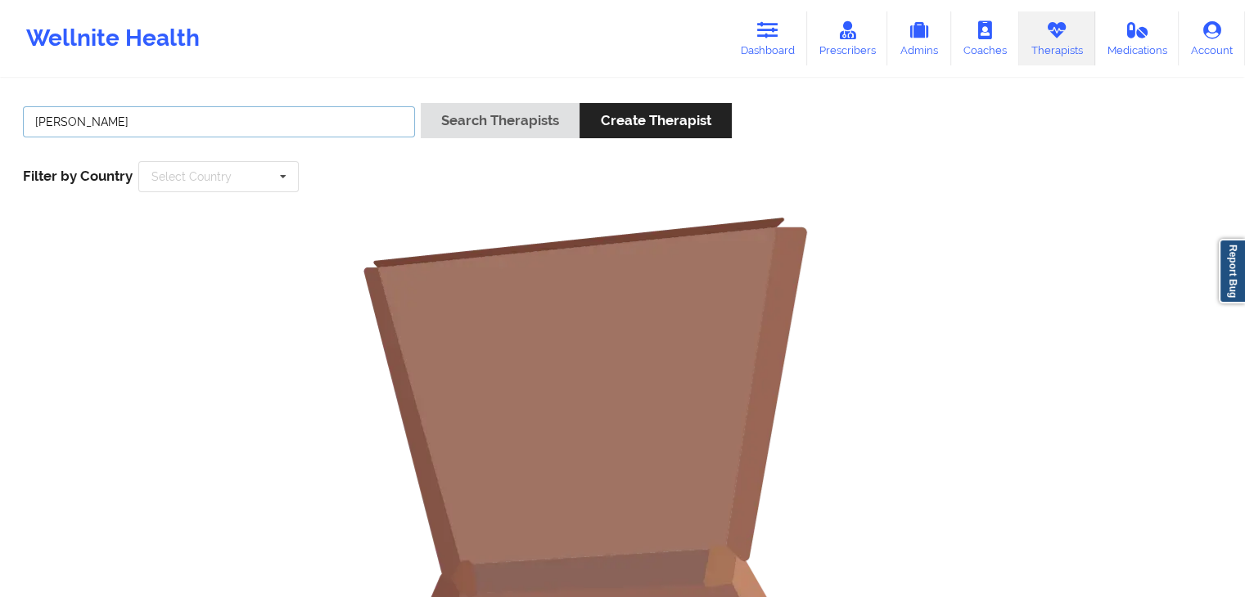
click at [421, 103] on button "Search Therapists" at bounding box center [500, 120] width 159 height 35
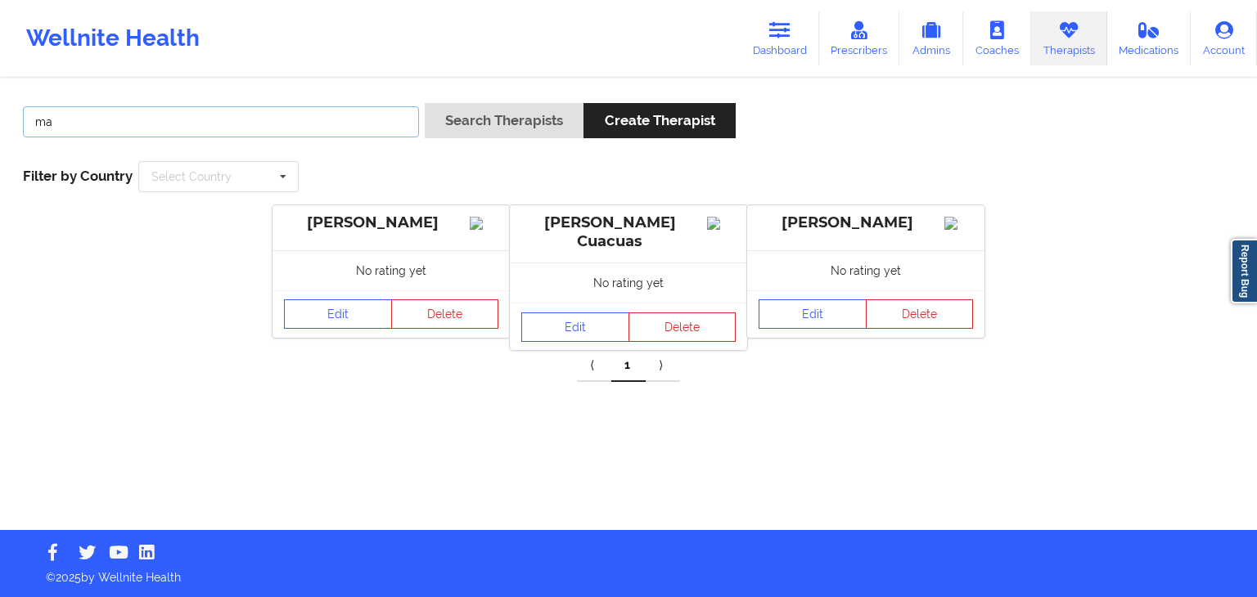
type input "m"
type input "[PERSON_NAME]"
click at [425, 103] on button "Search Therapists" at bounding box center [504, 120] width 159 height 35
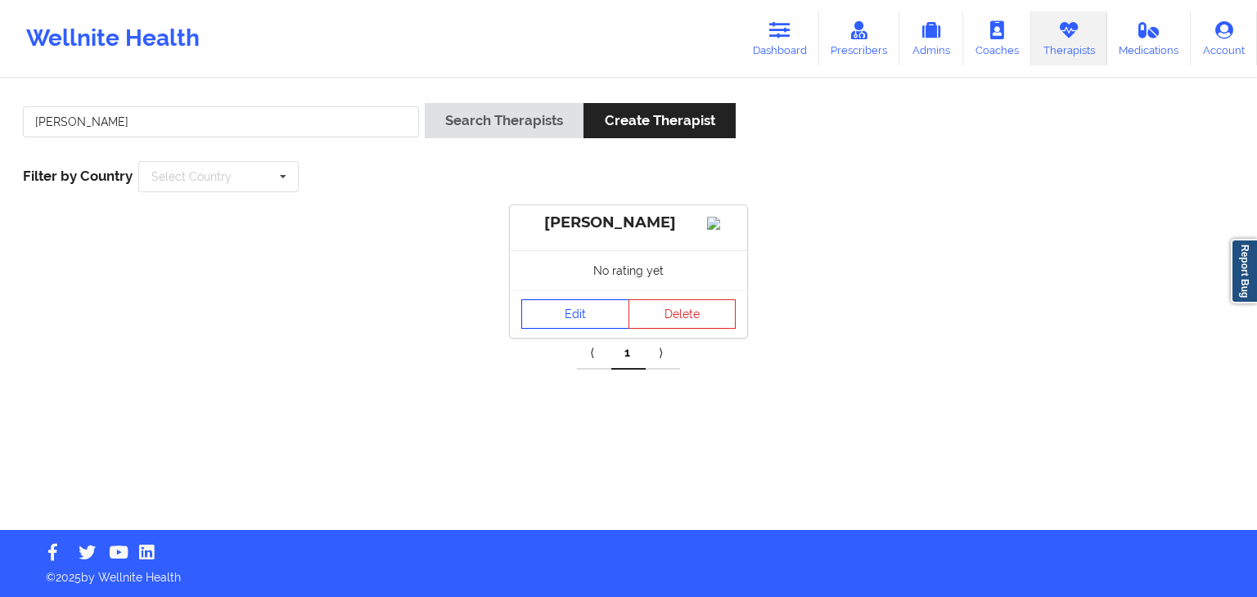
click at [538, 329] on link "Edit" at bounding box center [575, 313] width 108 height 29
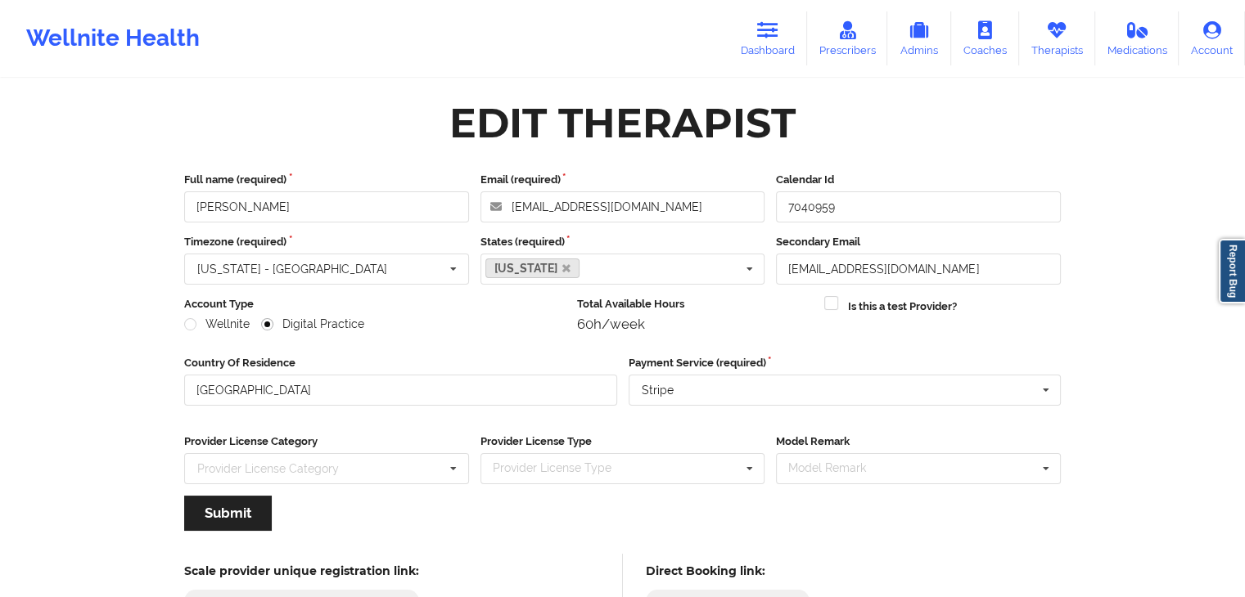
scroll to position [136, 0]
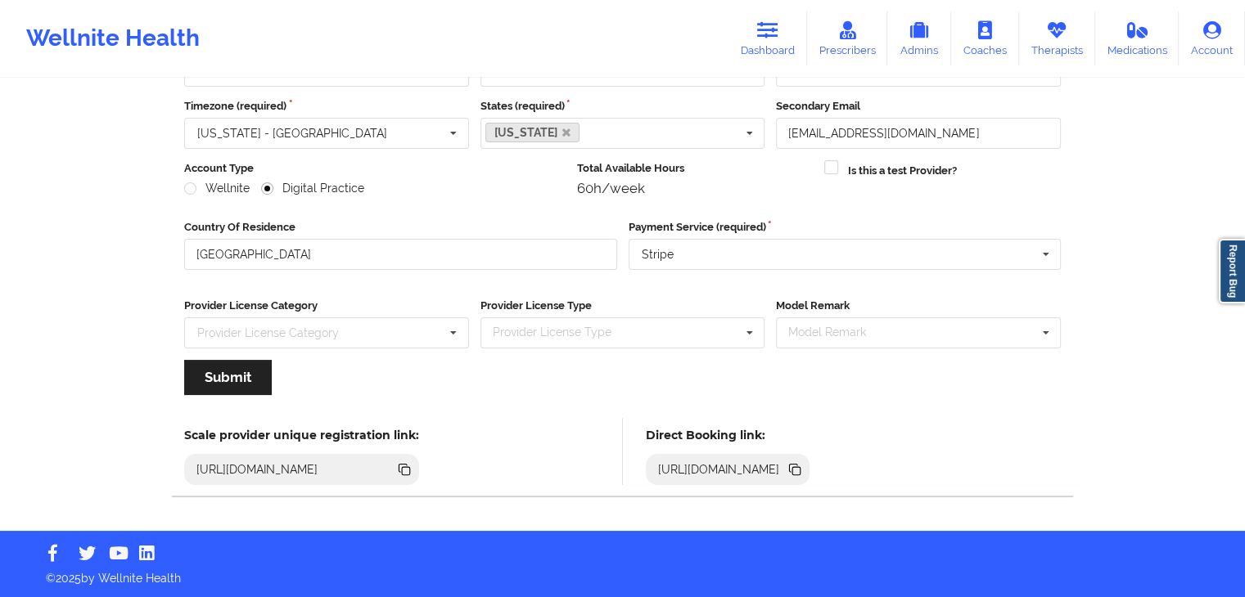
click at [800, 470] on icon at bounding box center [796, 471] width 8 height 8
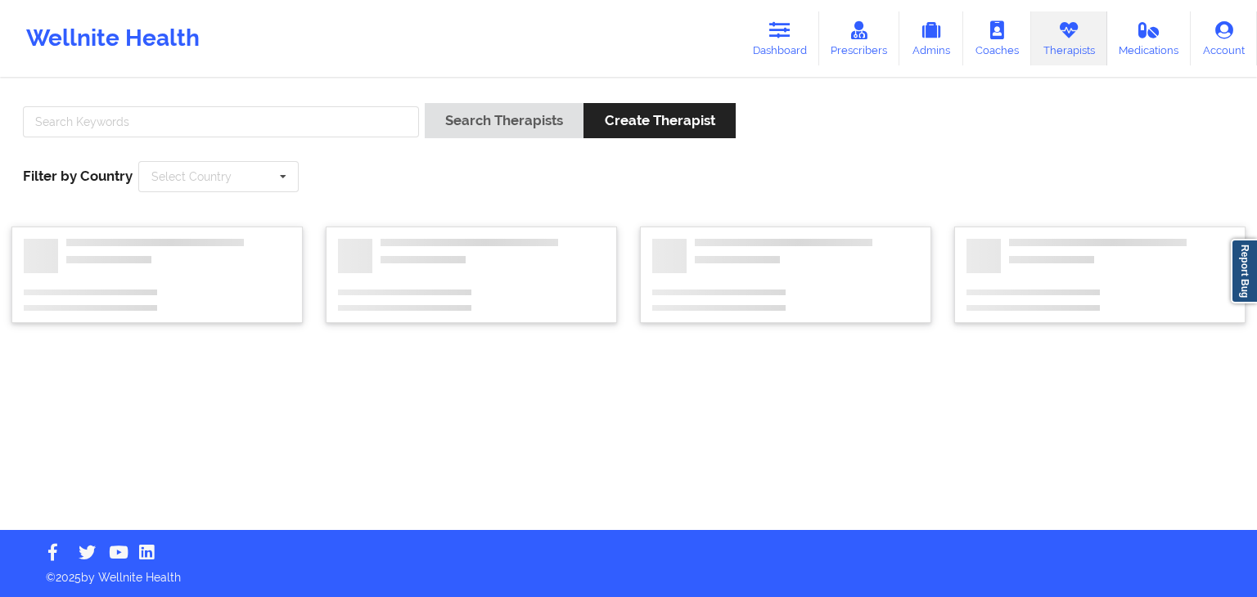
click at [229, 137] on div at bounding box center [220, 126] width 407 height 47
click at [224, 128] on input "text" at bounding box center [221, 121] width 396 height 31
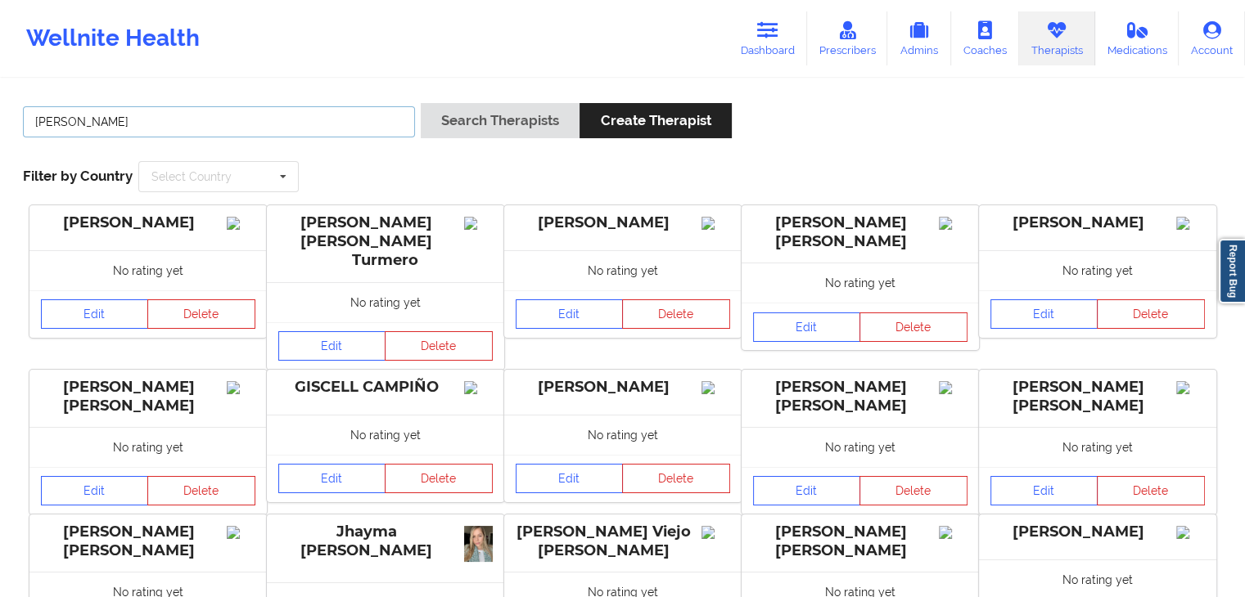
type input "[PERSON_NAME]"
click at [421, 103] on button "Search Therapists" at bounding box center [500, 120] width 159 height 35
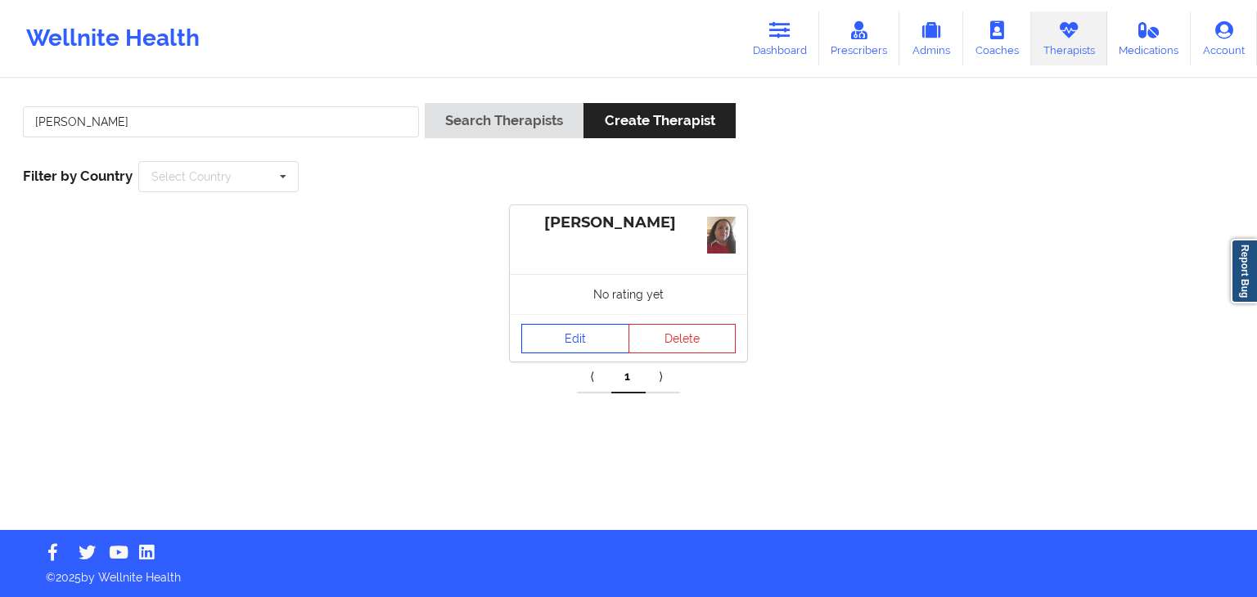
click at [547, 329] on link "Edit" at bounding box center [575, 338] width 108 height 29
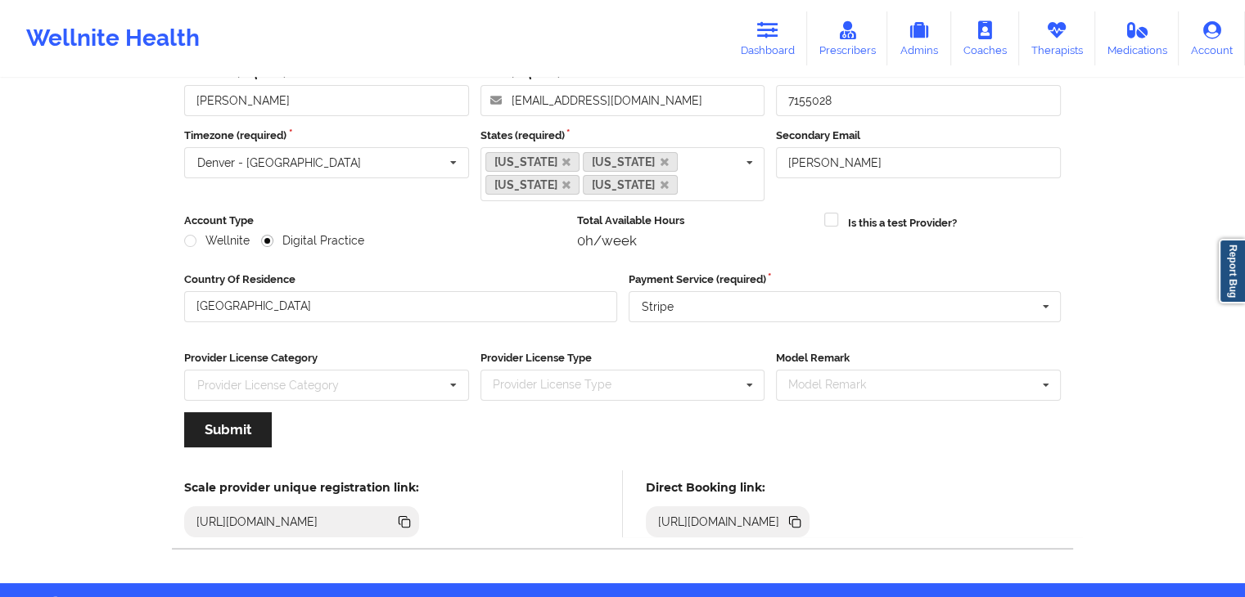
scroll to position [158, 0]
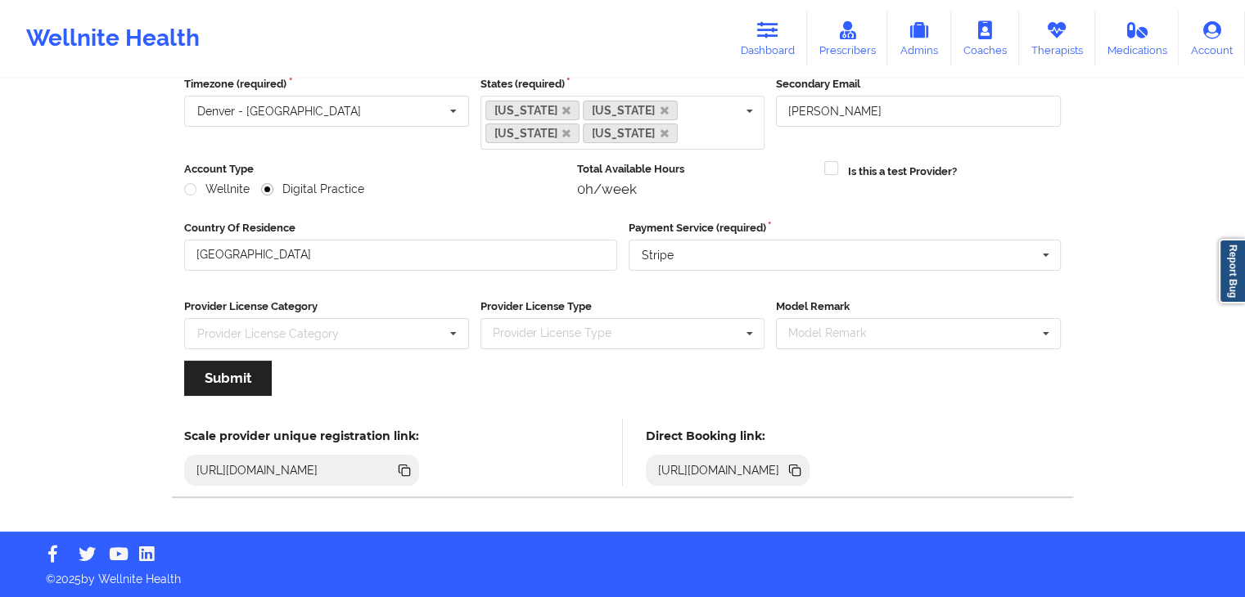
click at [803, 470] on icon at bounding box center [794, 470] width 18 height 18
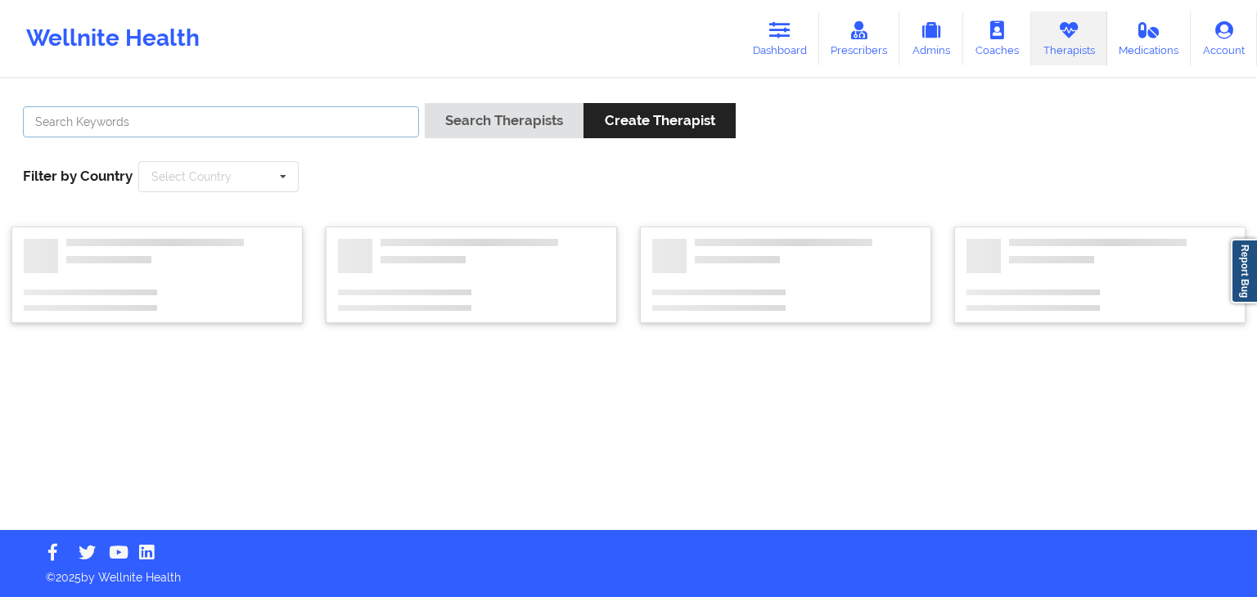
click at [200, 119] on input "text" at bounding box center [221, 121] width 396 height 31
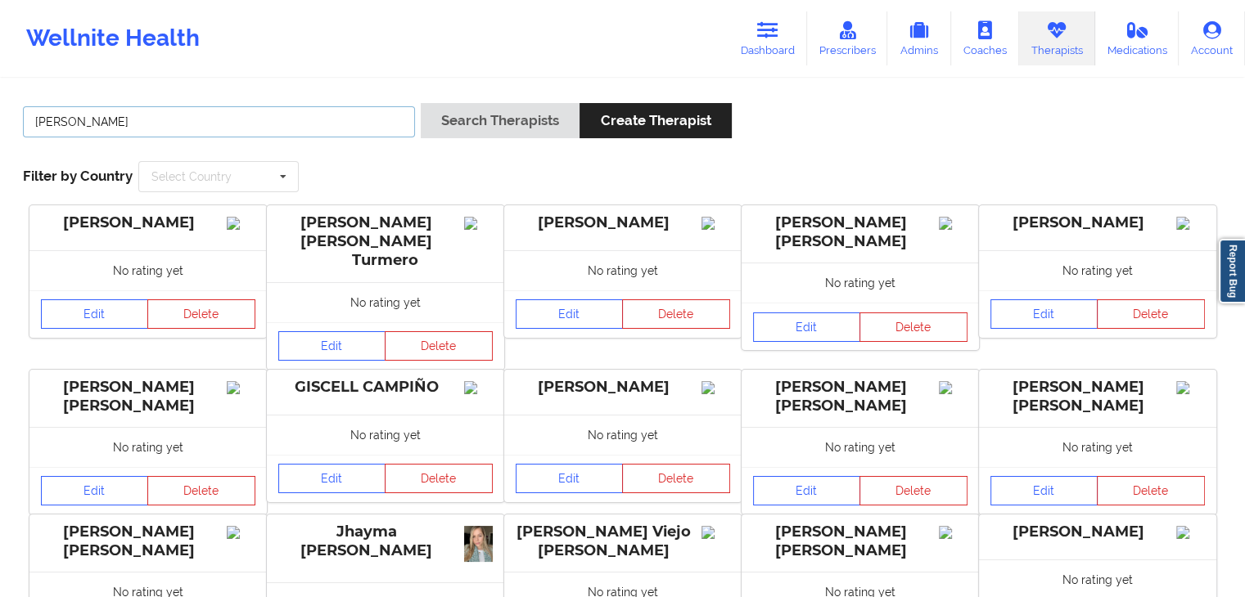
click at [421, 103] on button "Search Therapists" at bounding box center [500, 120] width 159 height 35
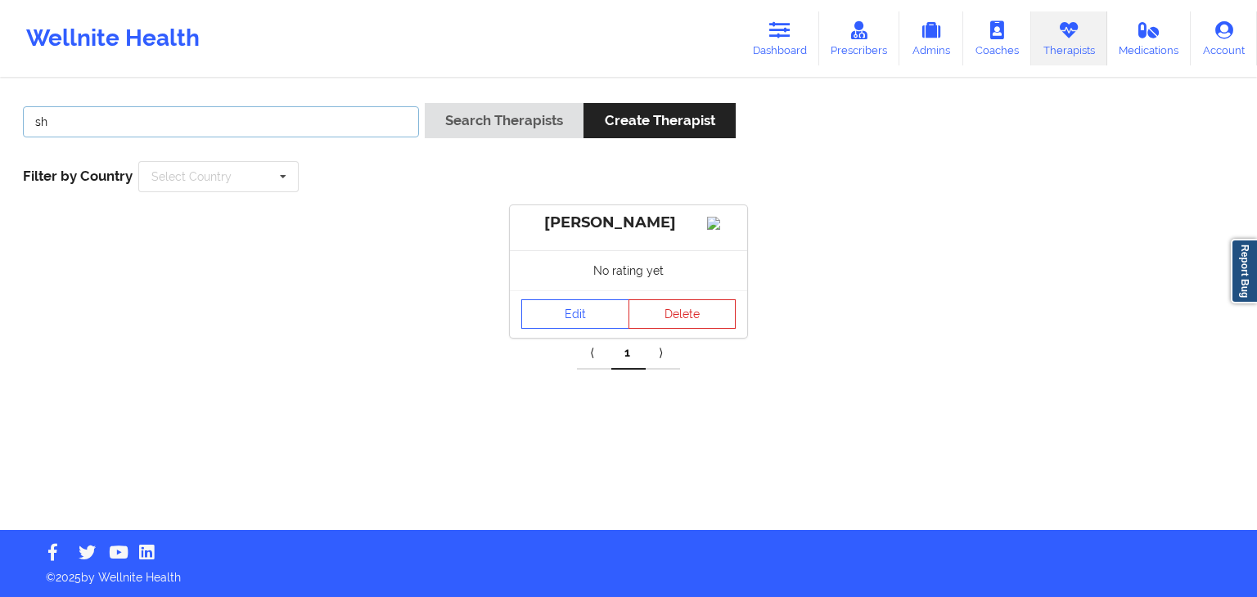
type input "s"
click at [425, 103] on button "Search Therapists" at bounding box center [504, 120] width 159 height 35
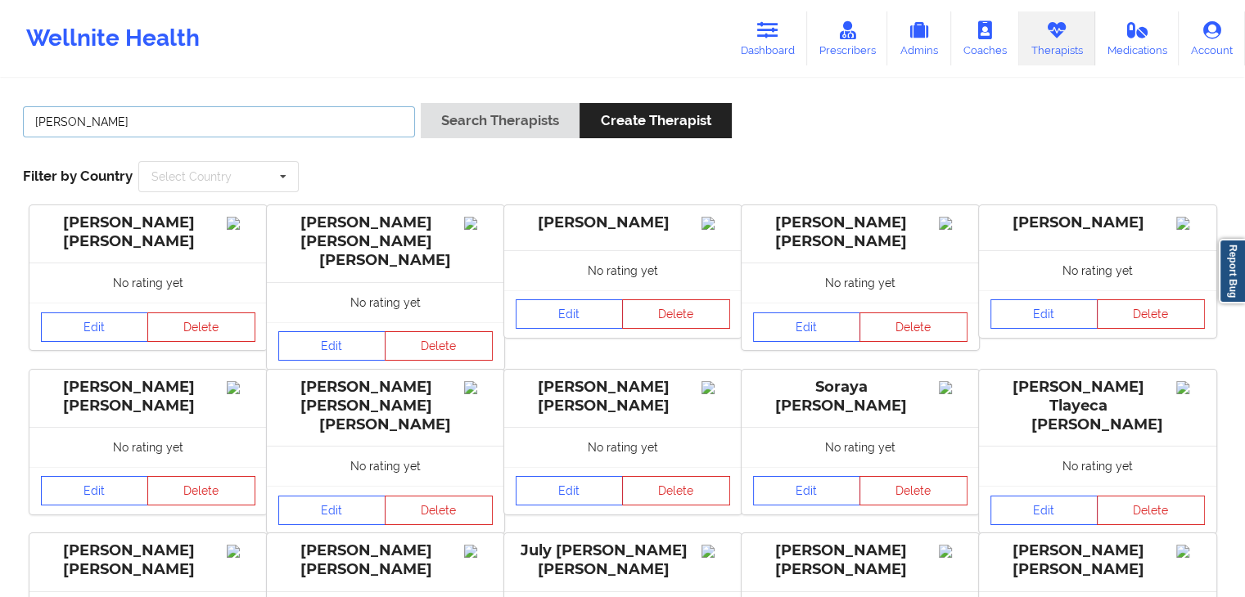
click at [421, 103] on button "Search Therapists" at bounding box center [500, 120] width 159 height 35
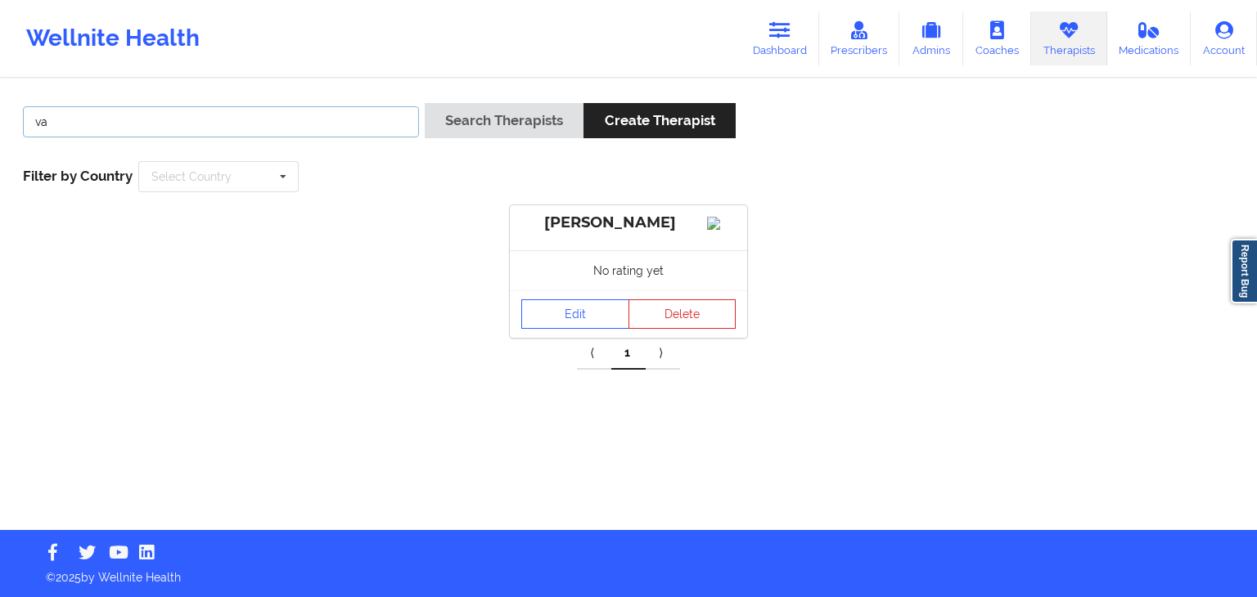
type input "v"
click at [425, 103] on button "Search Therapists" at bounding box center [504, 120] width 159 height 35
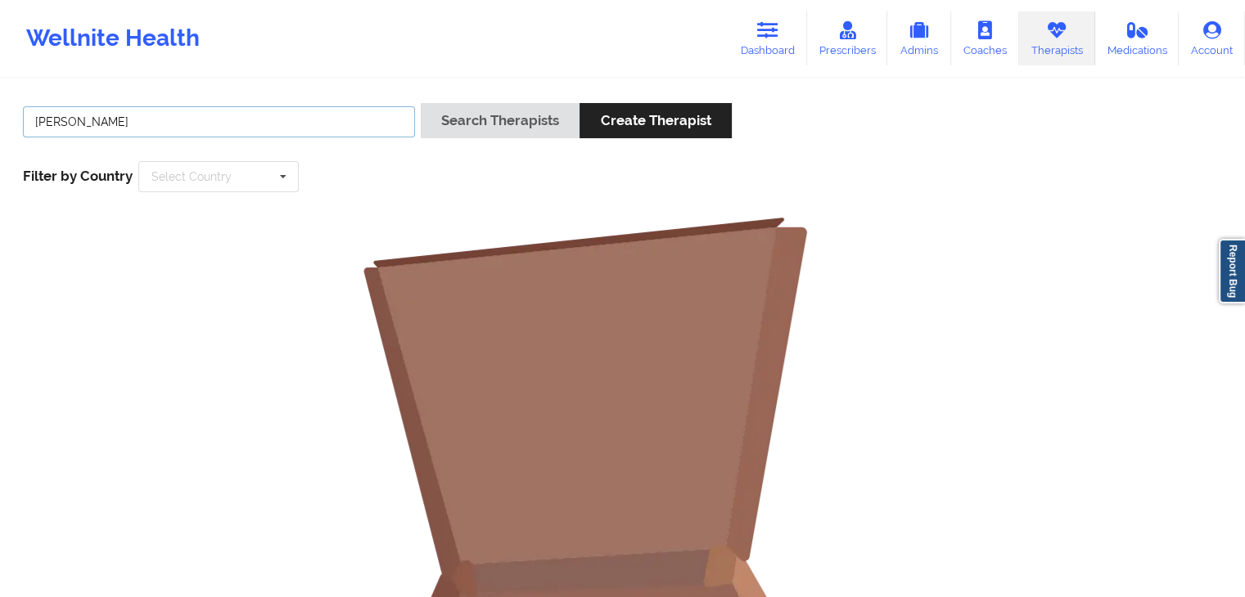
type input "[PERSON_NAME]"
click at [421, 103] on button "Search Therapists" at bounding box center [500, 120] width 159 height 35
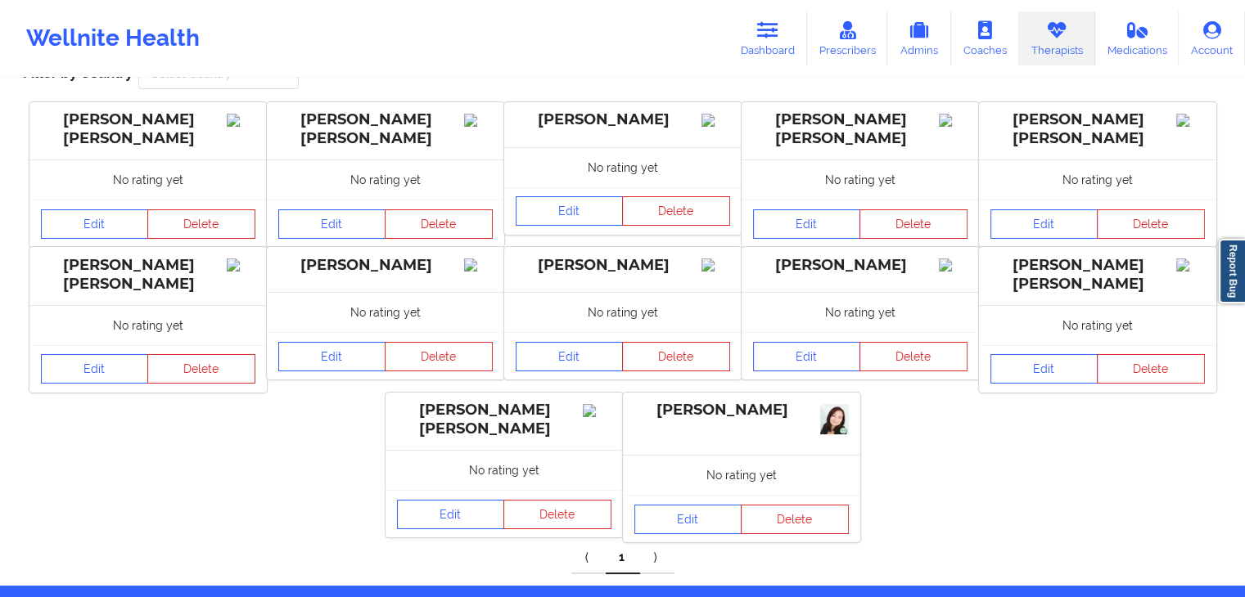
scroll to position [164, 0]
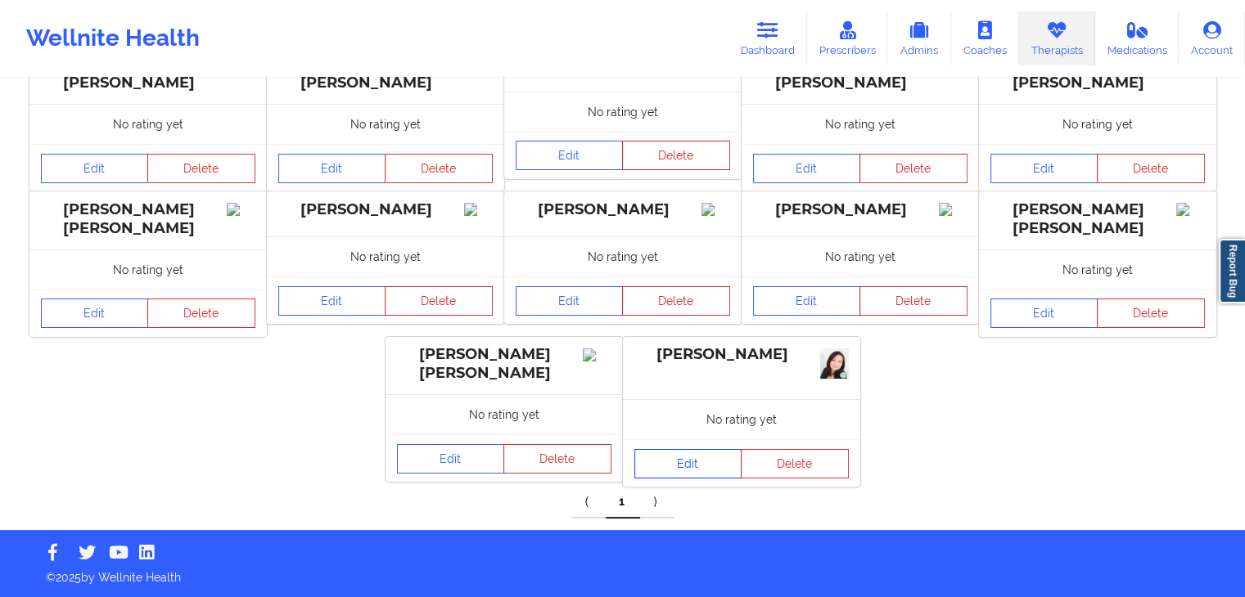
click at [676, 456] on link "Edit" at bounding box center [688, 463] width 108 height 29
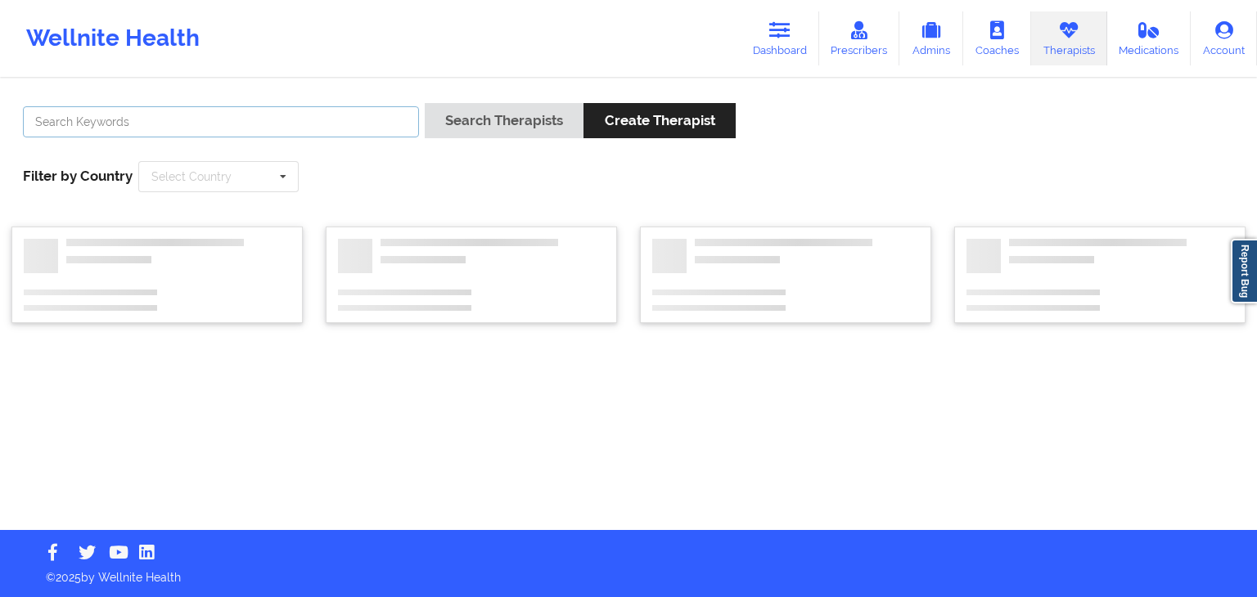
click at [101, 126] on input "text" at bounding box center [221, 121] width 396 height 31
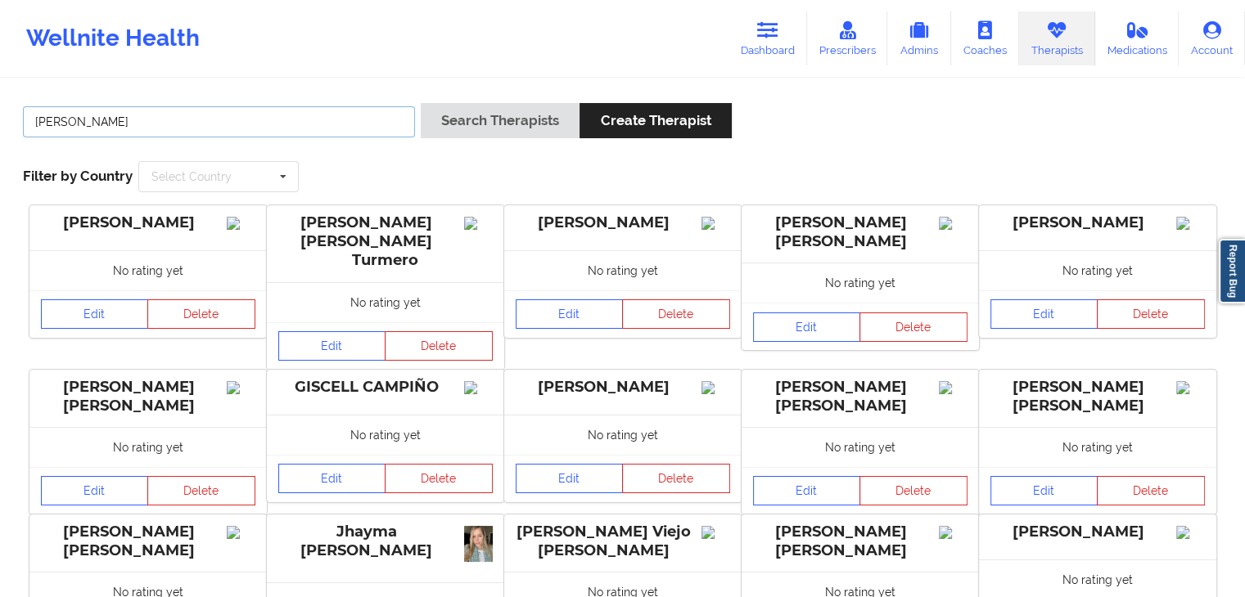
click at [421, 103] on button "Search Therapists" at bounding box center [500, 120] width 159 height 35
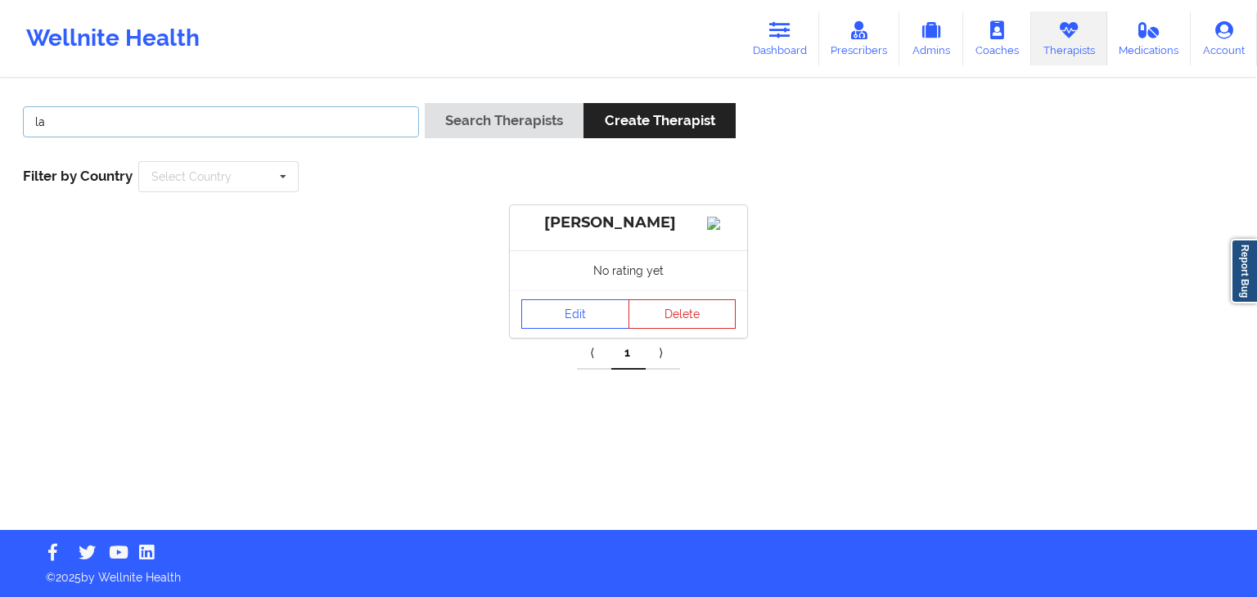
type input "l"
click at [425, 103] on button "Search Therapists" at bounding box center [504, 120] width 159 height 35
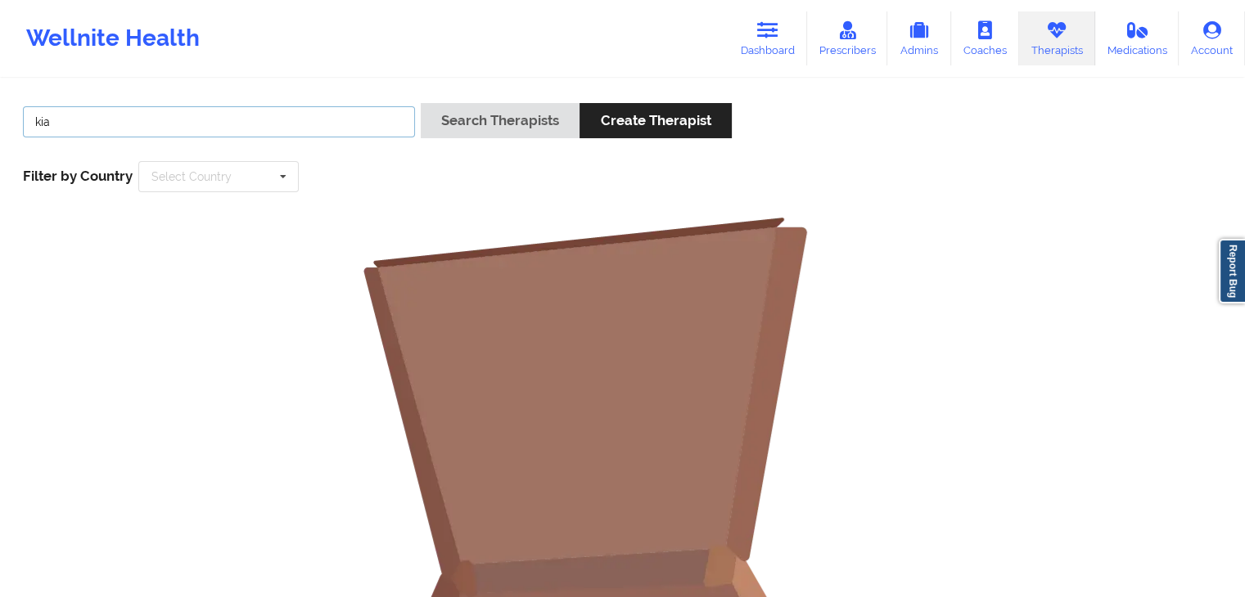
click at [421, 103] on button "Search Therapists" at bounding box center [500, 120] width 159 height 35
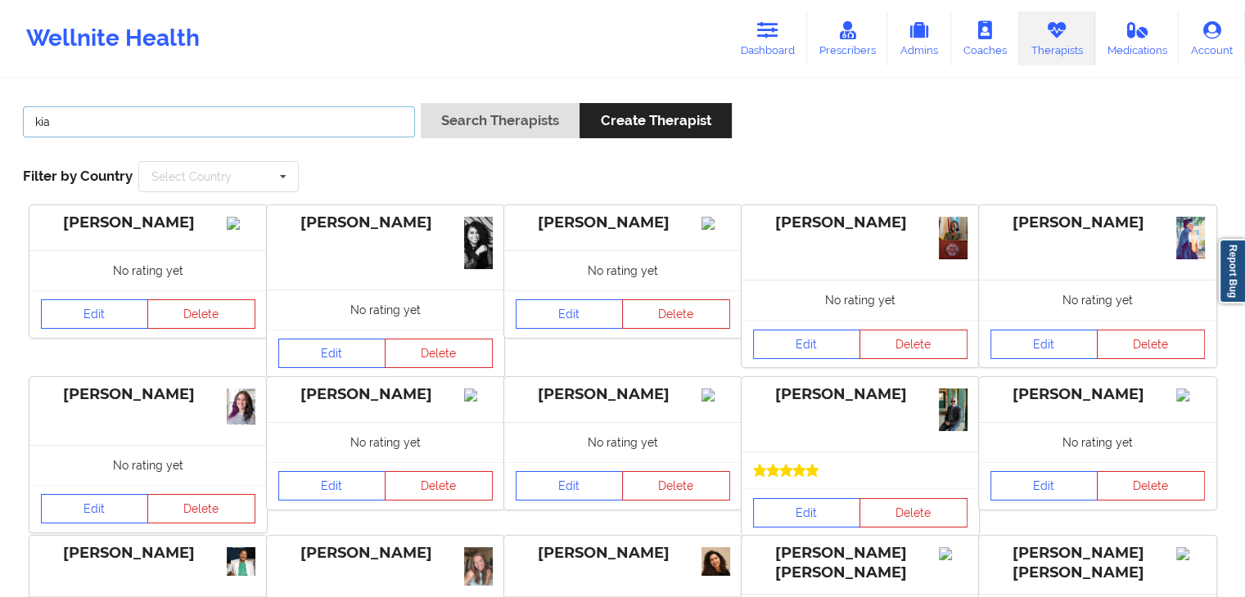
click at [198, 115] on input "kia" at bounding box center [219, 121] width 392 height 31
type input "k"
click at [421, 103] on button "Search Therapists" at bounding box center [500, 120] width 159 height 35
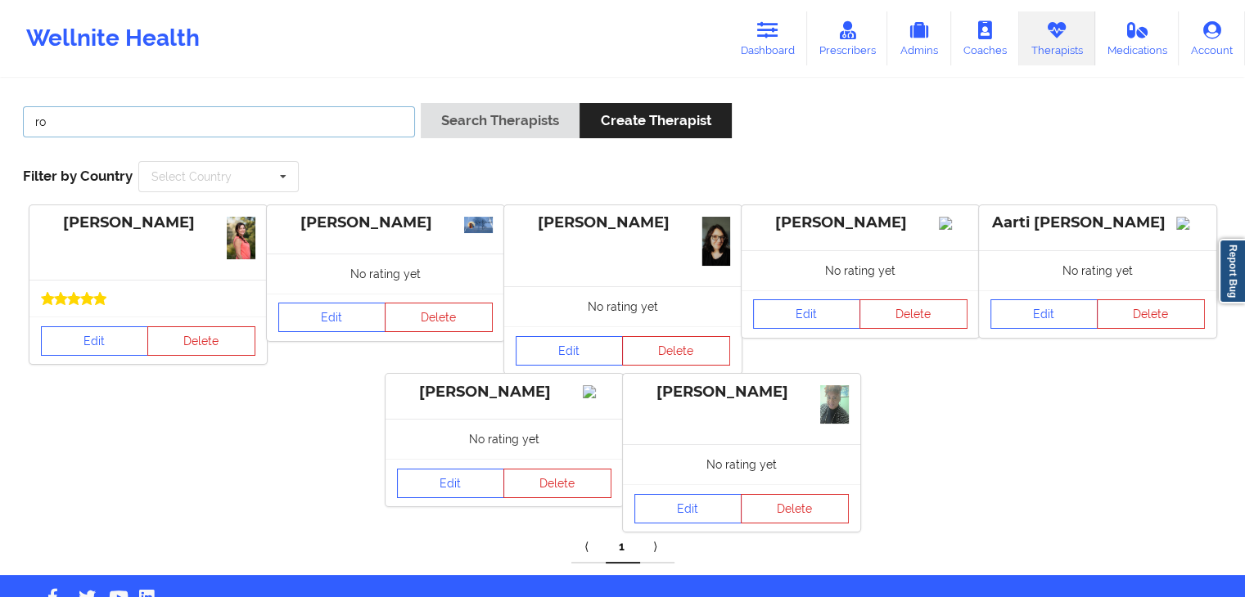
type input "r"
click at [421, 103] on button "Search Therapists" at bounding box center [500, 120] width 159 height 35
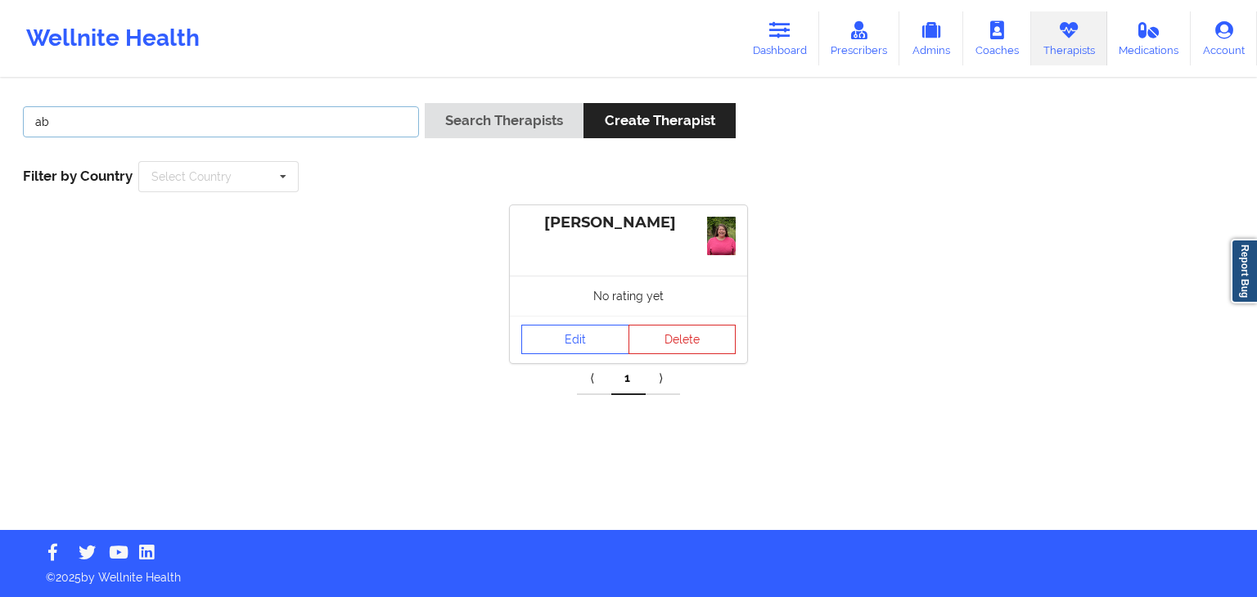
type input "a"
type input "[PERSON_NAME]"
click at [425, 103] on button "Search Therapists" at bounding box center [504, 120] width 159 height 35
click at [569, 340] on link "Edit" at bounding box center [575, 336] width 108 height 29
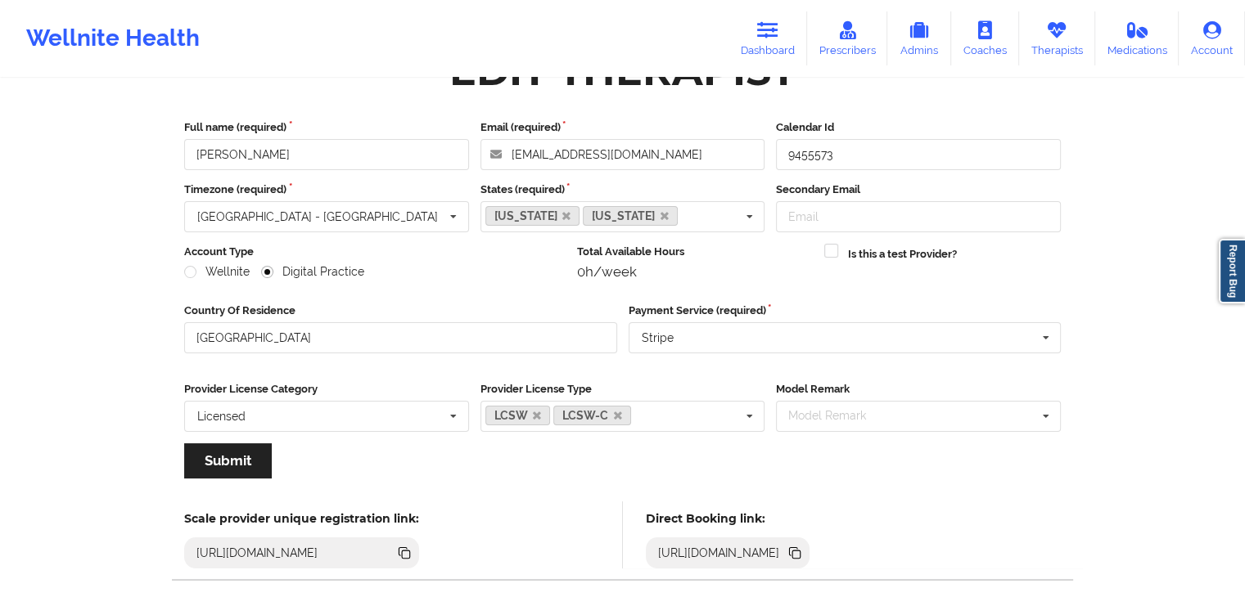
scroll to position [136, 0]
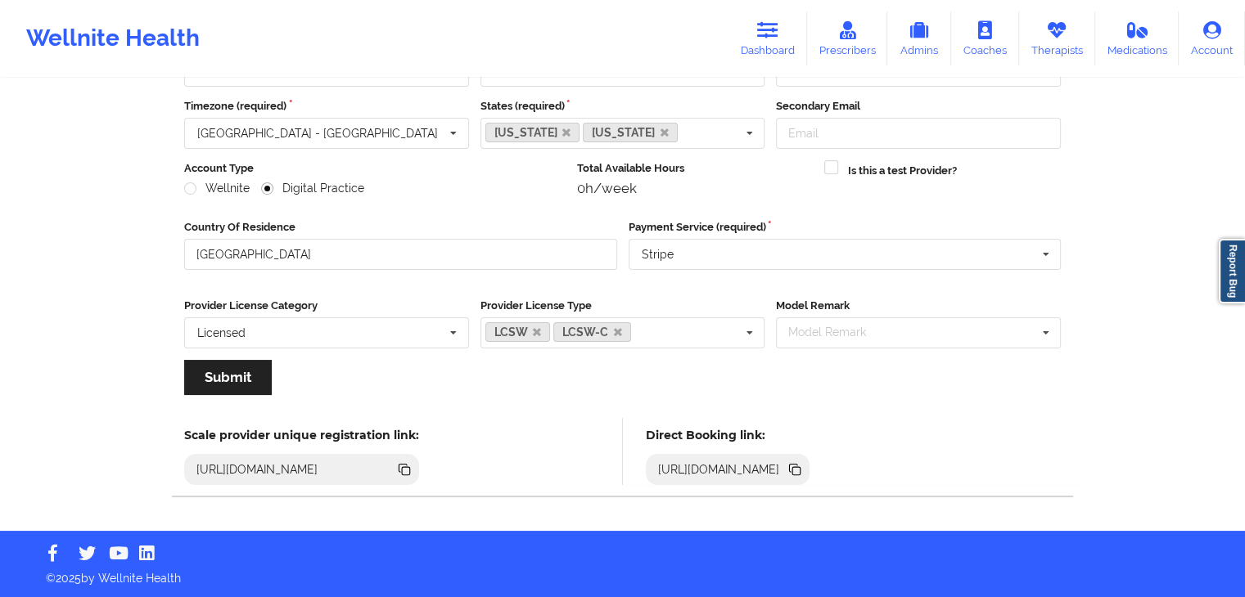
click at [786, 469] on div "[URL][DOMAIN_NAME]" at bounding box center [718, 469] width 135 height 16
click at [800, 469] on icon at bounding box center [796, 471] width 8 height 8
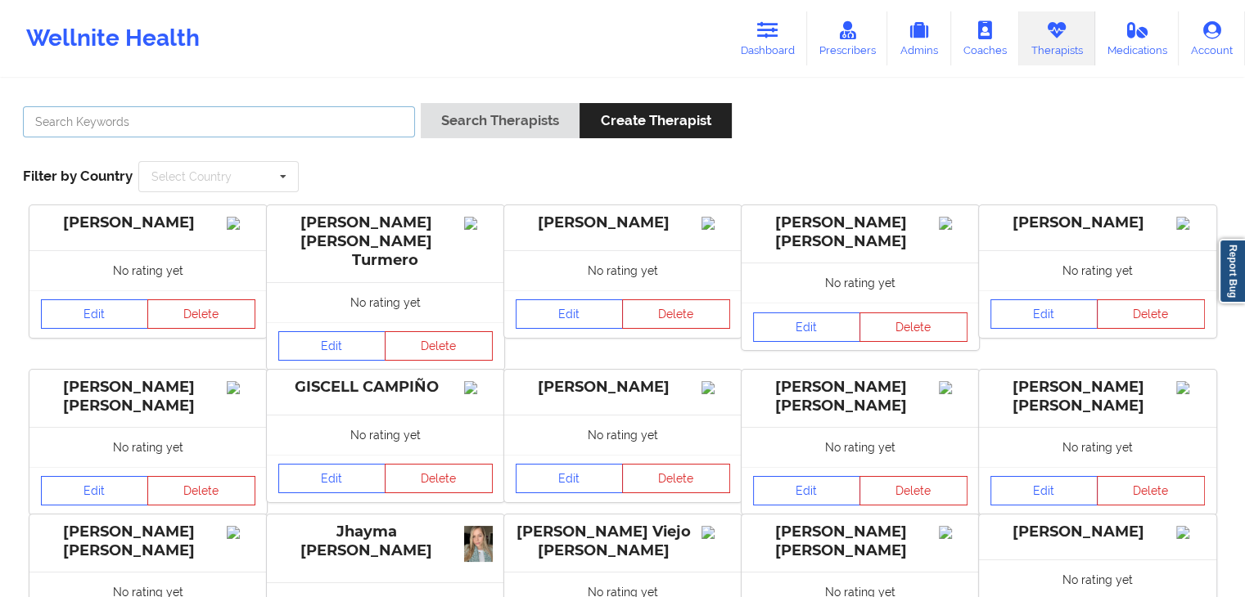
click at [170, 119] on input "text" at bounding box center [219, 121] width 392 height 31
click at [421, 103] on button "Search Therapists" at bounding box center [500, 120] width 159 height 35
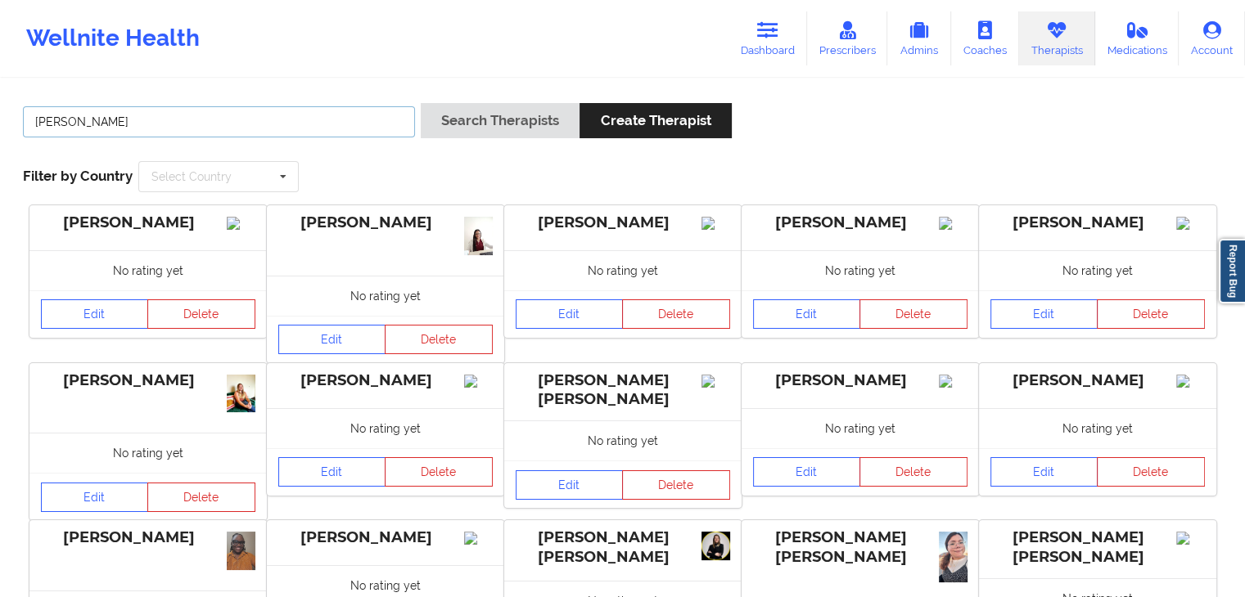
type input "[PERSON_NAME]"
click at [421, 103] on button "Search Therapists" at bounding box center [500, 120] width 159 height 35
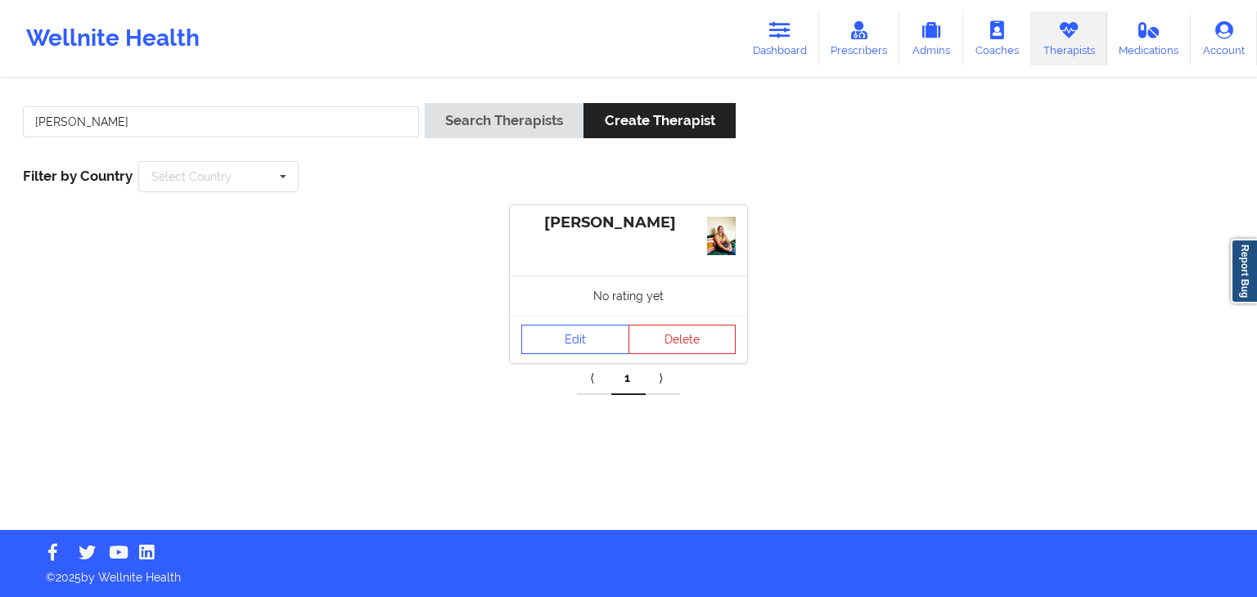
click at [720, 237] on img at bounding box center [721, 236] width 29 height 38
click at [579, 337] on link "Edit" at bounding box center [575, 339] width 108 height 29
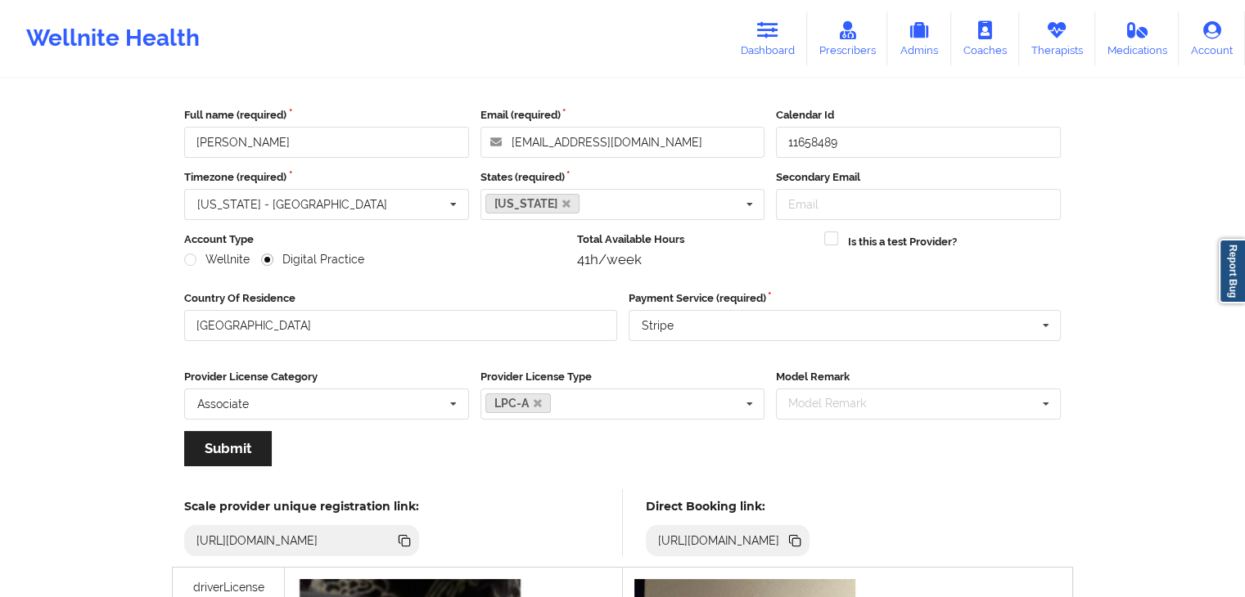
scroll to position [79, 0]
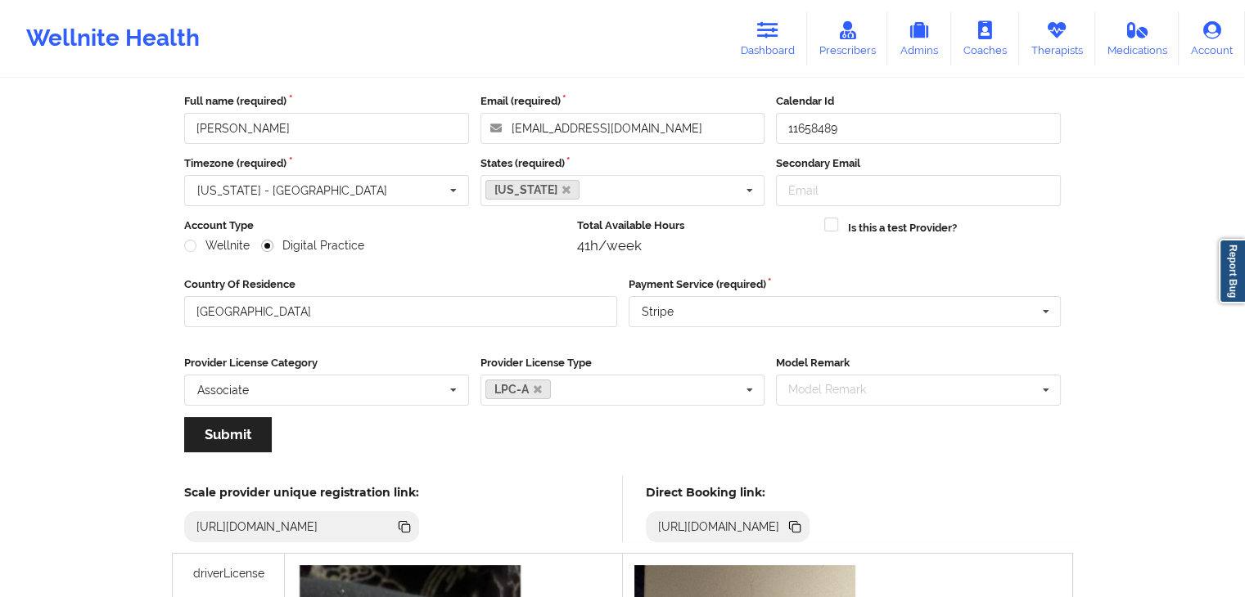
click at [800, 526] on icon at bounding box center [796, 528] width 8 height 8
click at [782, 43] on link "Dashboard" at bounding box center [767, 38] width 79 height 54
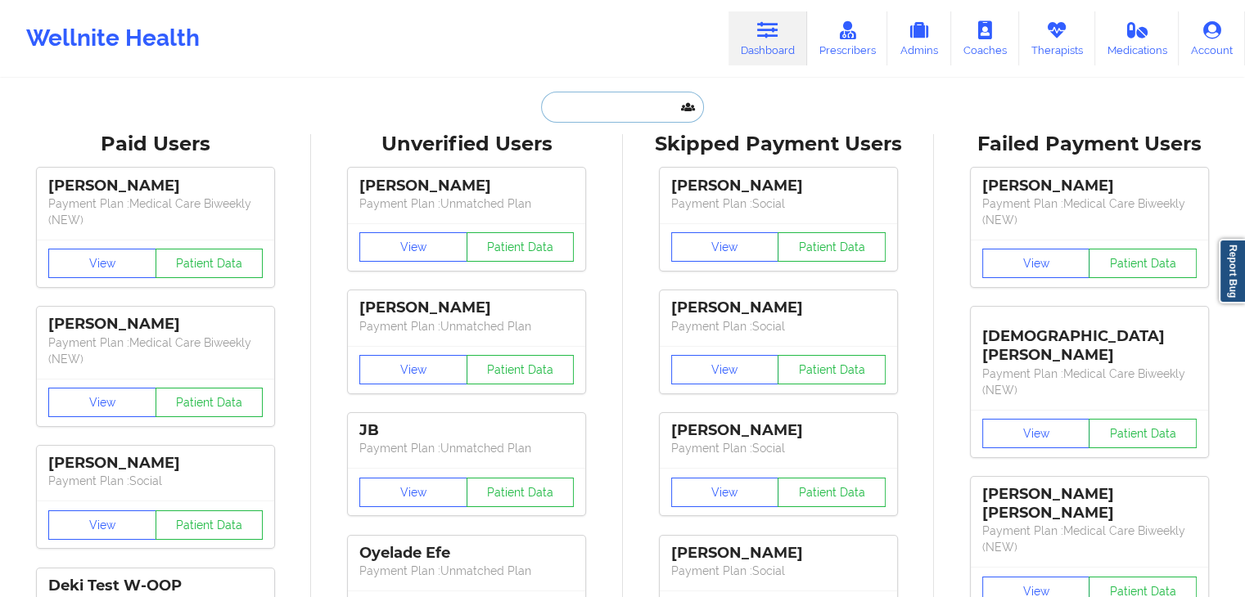
click at [566, 116] on input "text" at bounding box center [622, 107] width 162 height 31
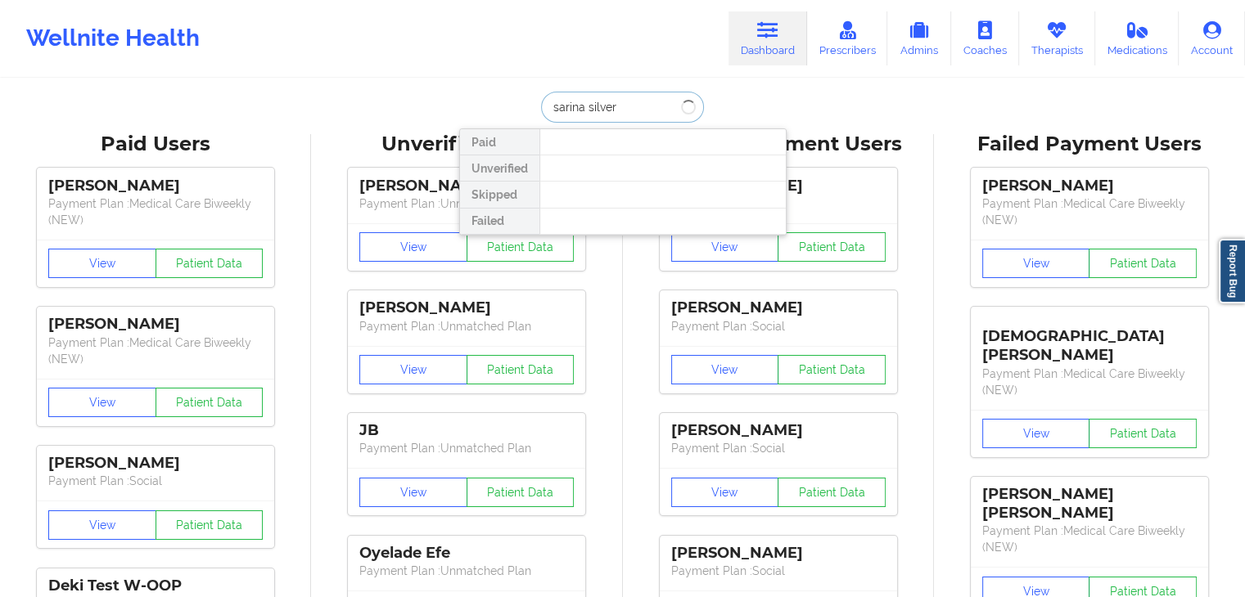
type input "sarina silver"
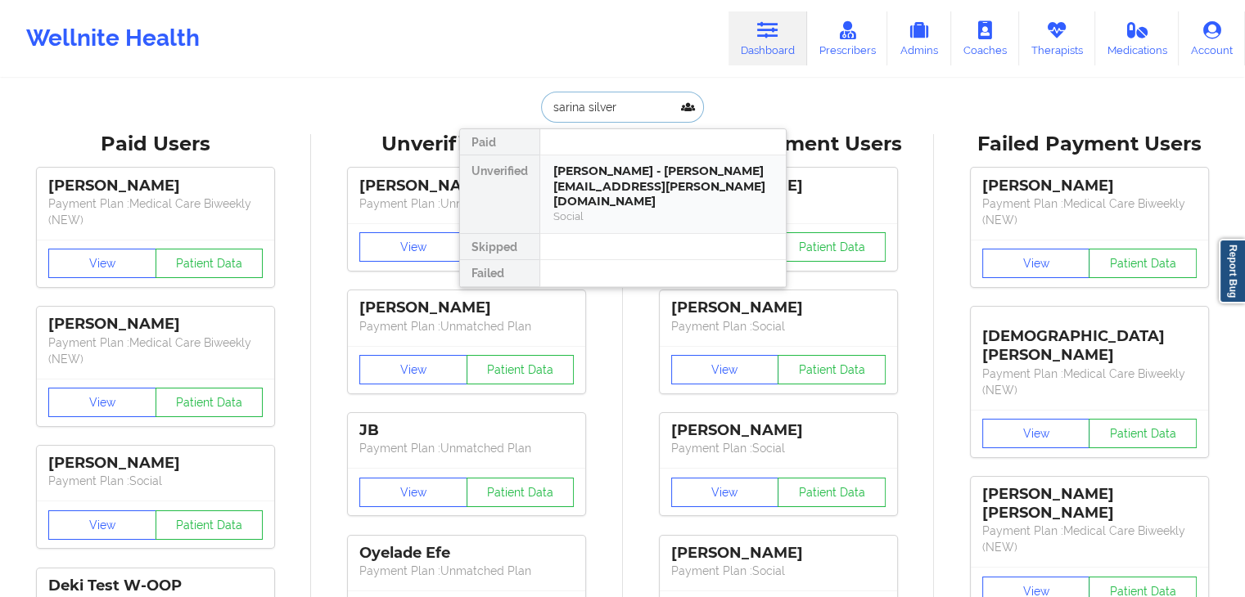
click at [601, 175] on div "[PERSON_NAME] - [PERSON_NAME][EMAIL_ADDRESS][PERSON_NAME][DOMAIN_NAME]" at bounding box center [662, 187] width 219 height 46
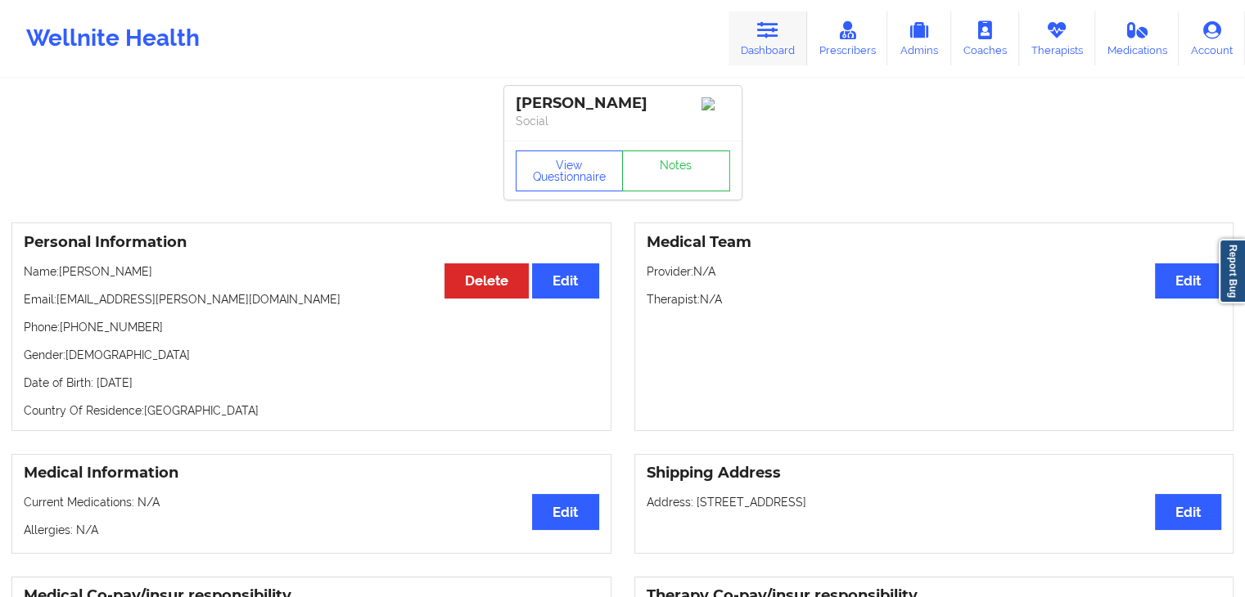
click at [785, 39] on link "Dashboard" at bounding box center [767, 38] width 79 height 54
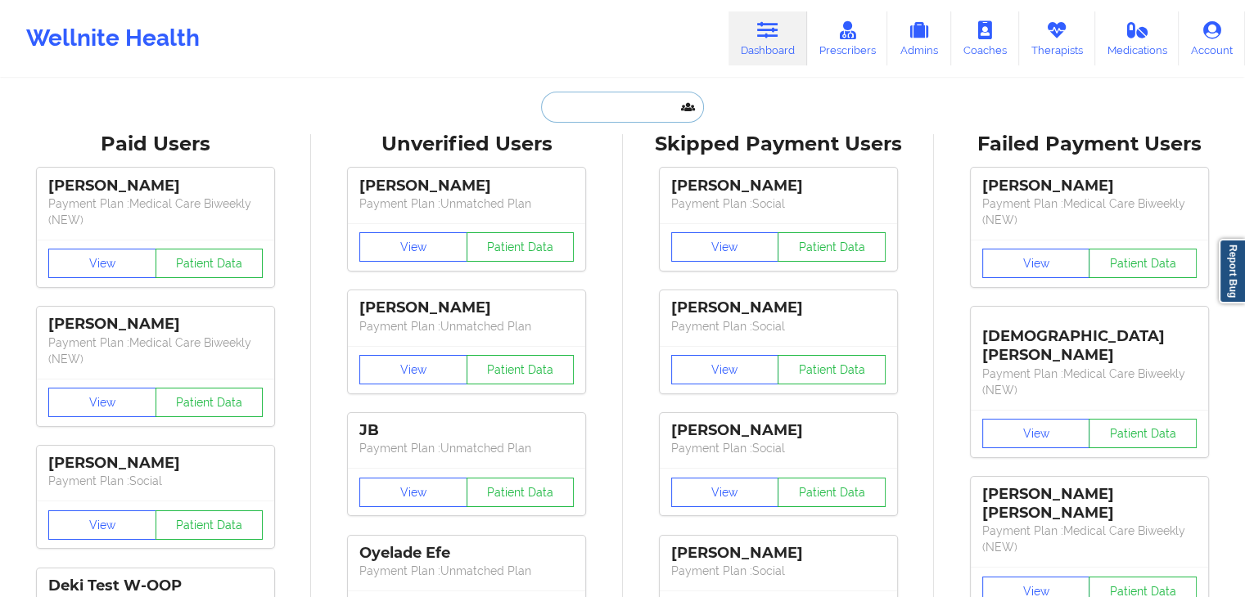
click at [560, 109] on input "text" at bounding box center [622, 107] width 162 height 31
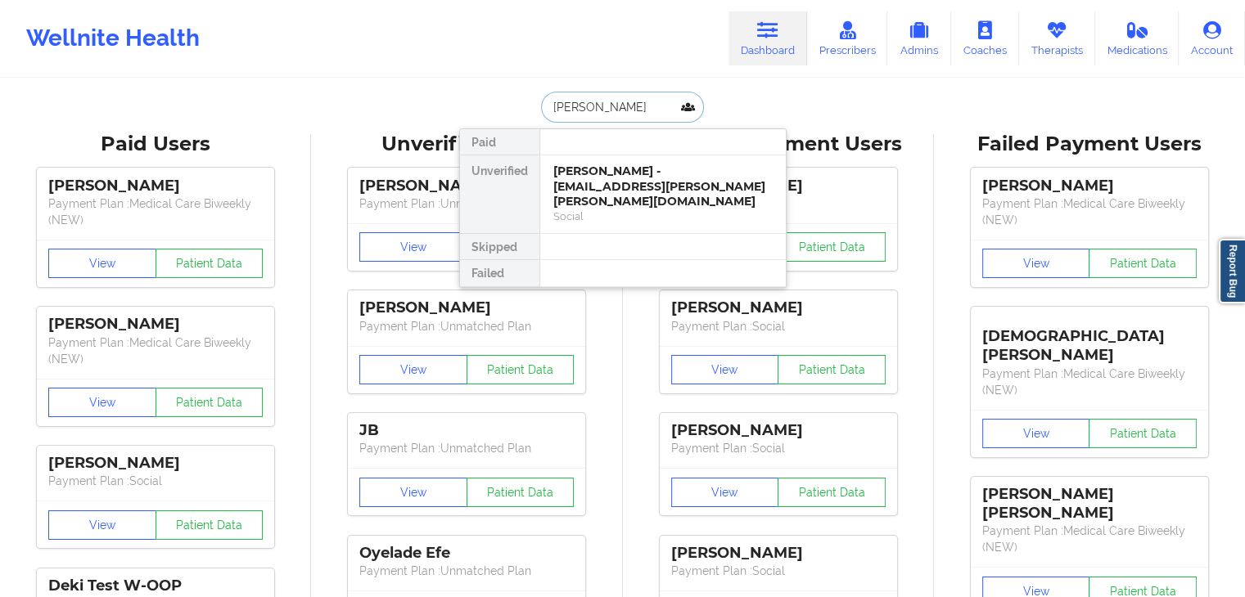
type input "[PERSON_NAME]"
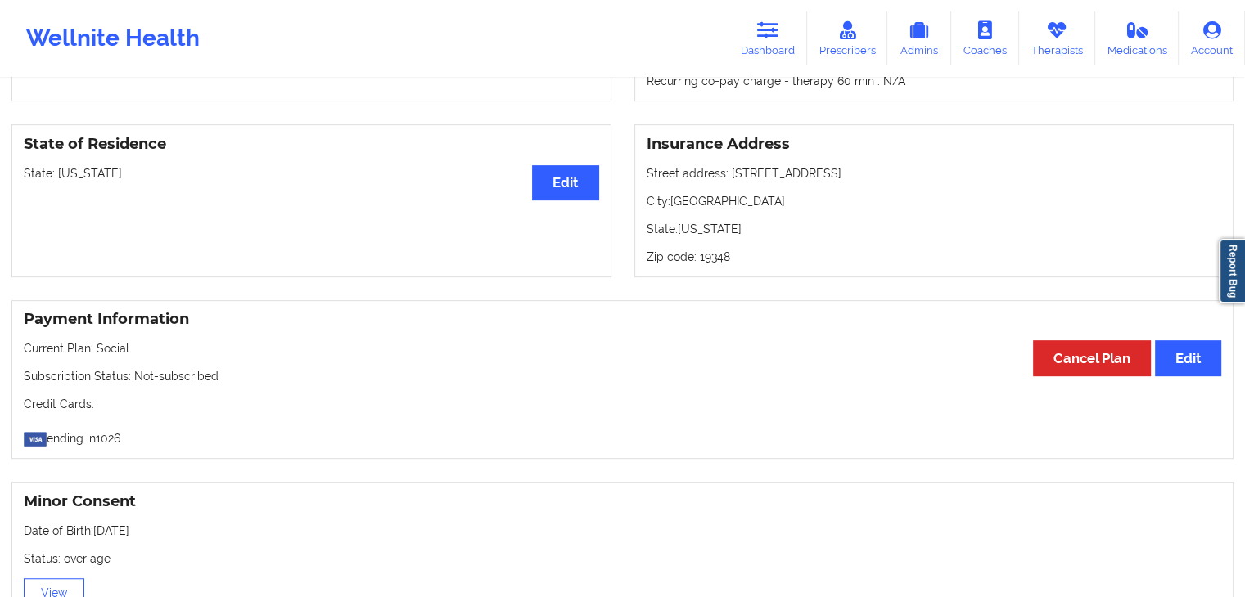
scroll to position [631, 0]
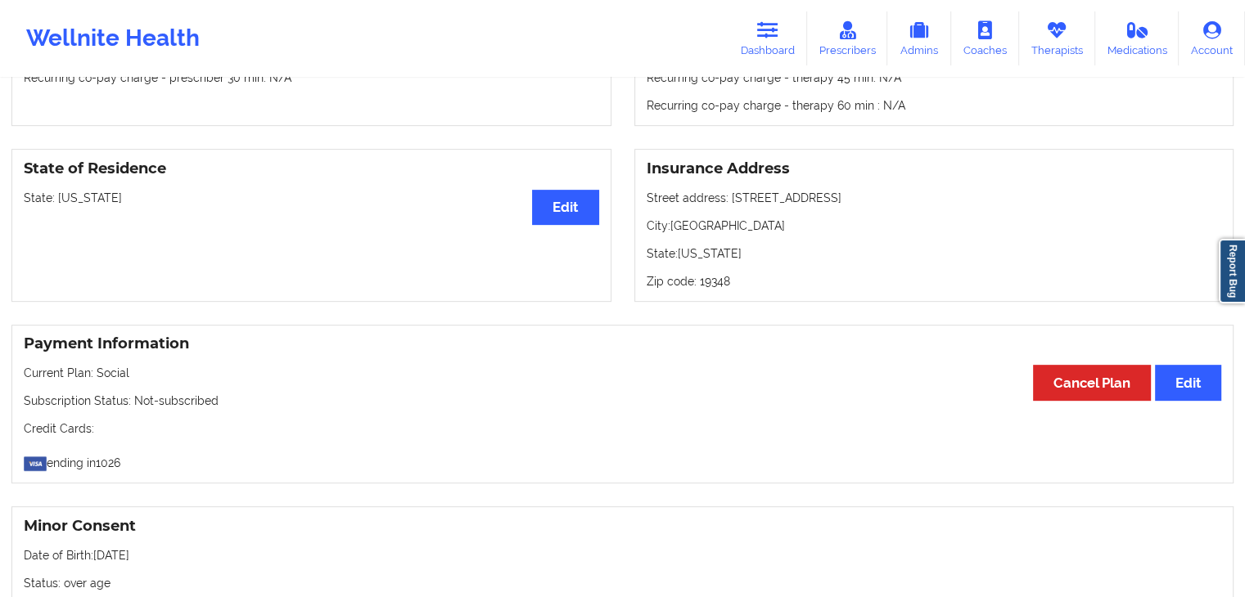
drag, startPoint x: 25, startPoint y: 204, endPoint x: 134, endPoint y: 212, distance: 109.1
click at [134, 212] on div "State of Residence Edit State: [US_STATE]" at bounding box center [311, 225] width 600 height 153
copy p "State: [US_STATE]"
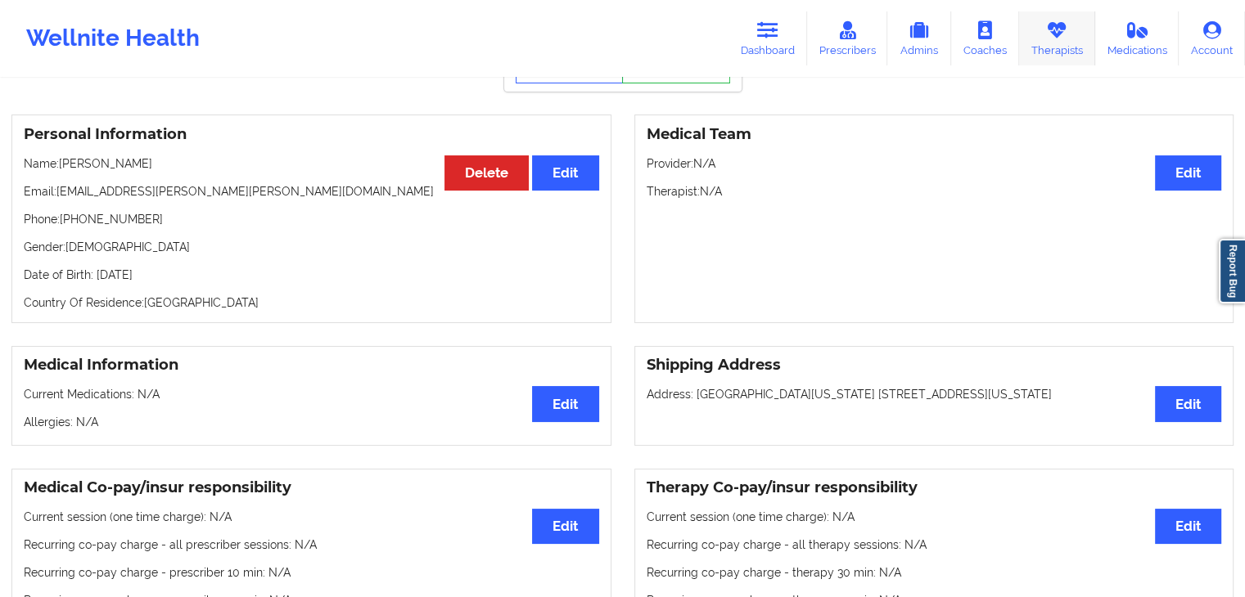
click at [1038, 47] on link "Therapists" at bounding box center [1057, 38] width 76 height 54
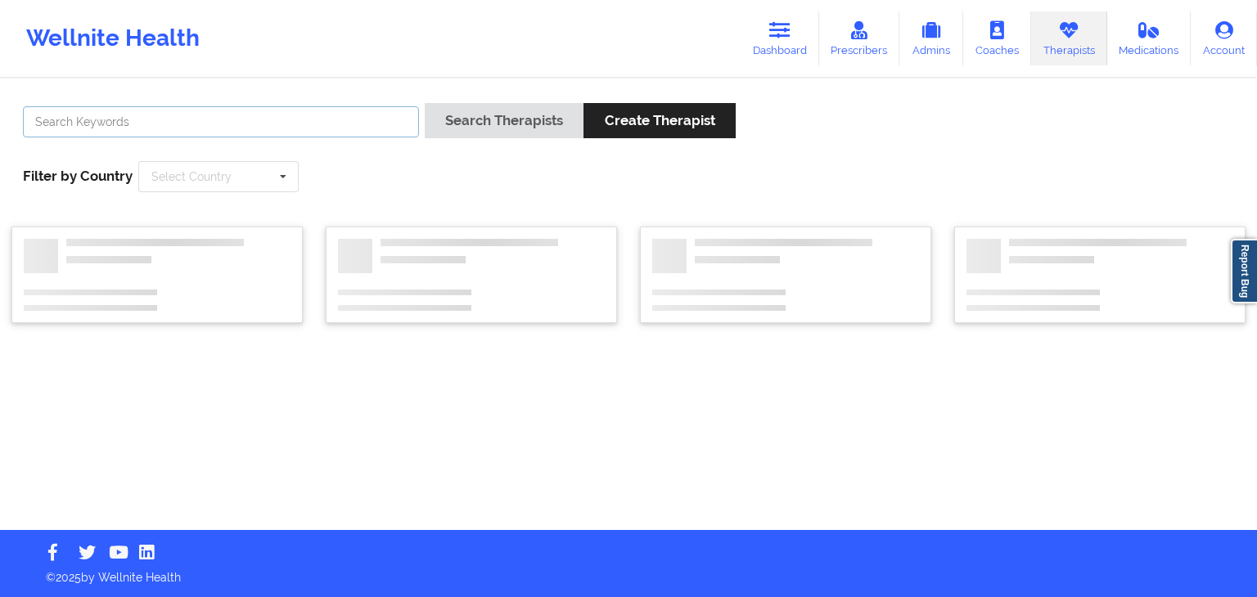
click at [340, 122] on input "text" at bounding box center [221, 121] width 396 height 31
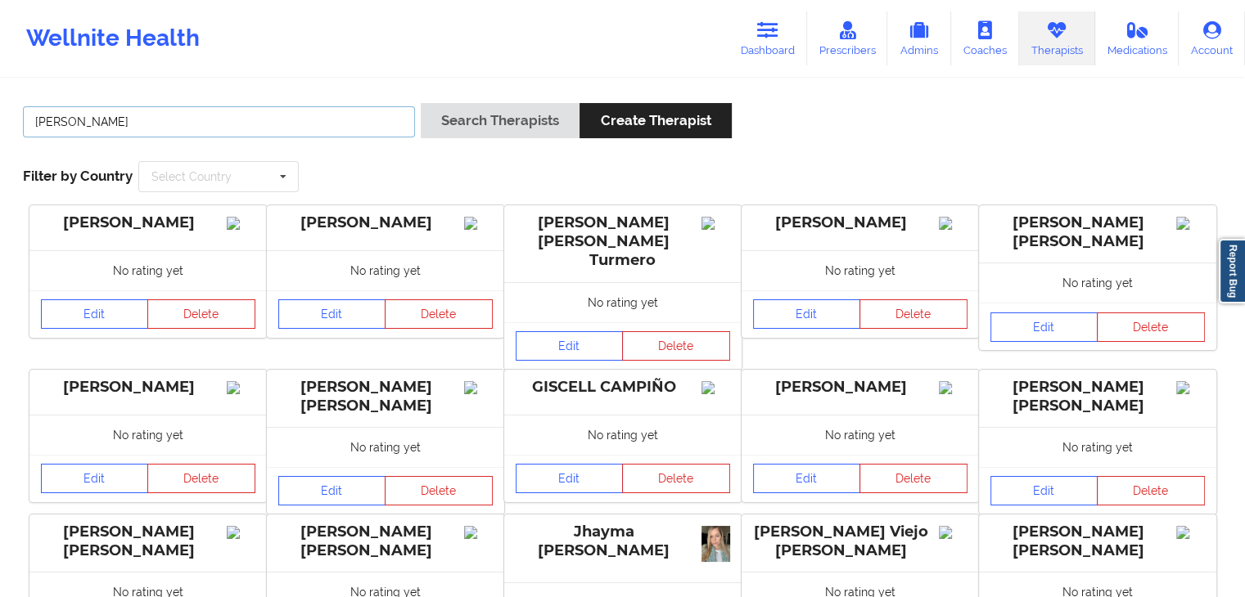
click at [421, 103] on button "Search Therapists" at bounding box center [500, 120] width 159 height 35
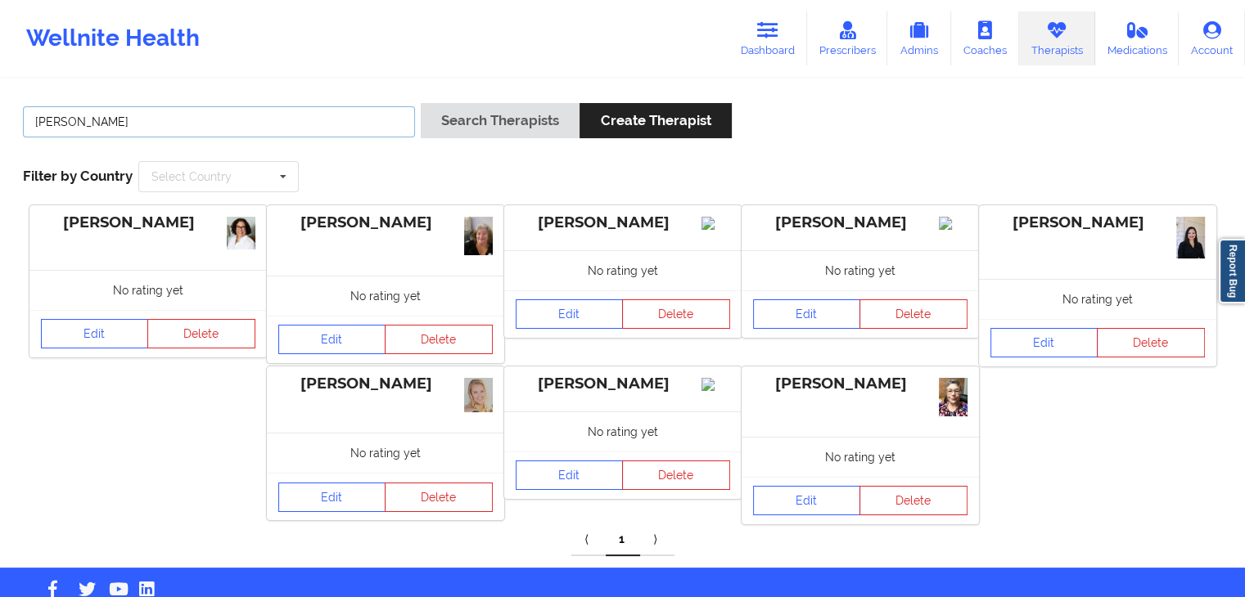
type input "[PERSON_NAME]"
click at [421, 103] on button "Search Therapists" at bounding box center [500, 120] width 159 height 35
click at [771, 47] on link "Dashboard" at bounding box center [767, 38] width 79 height 54
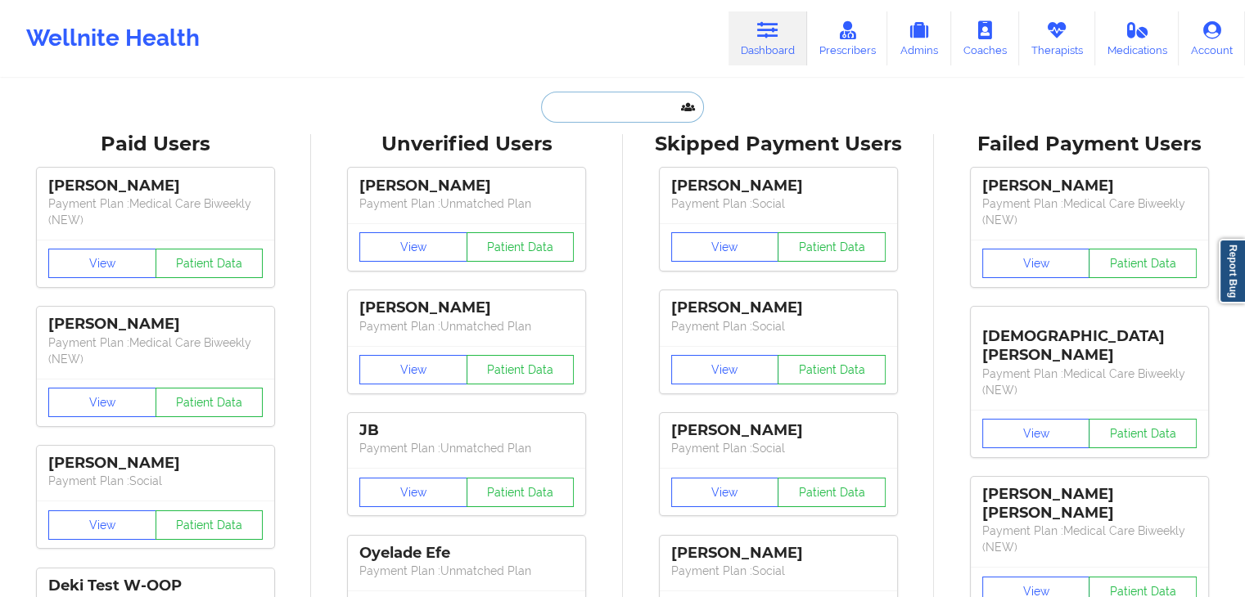
click at [594, 92] on input "text" at bounding box center [622, 107] width 162 height 31
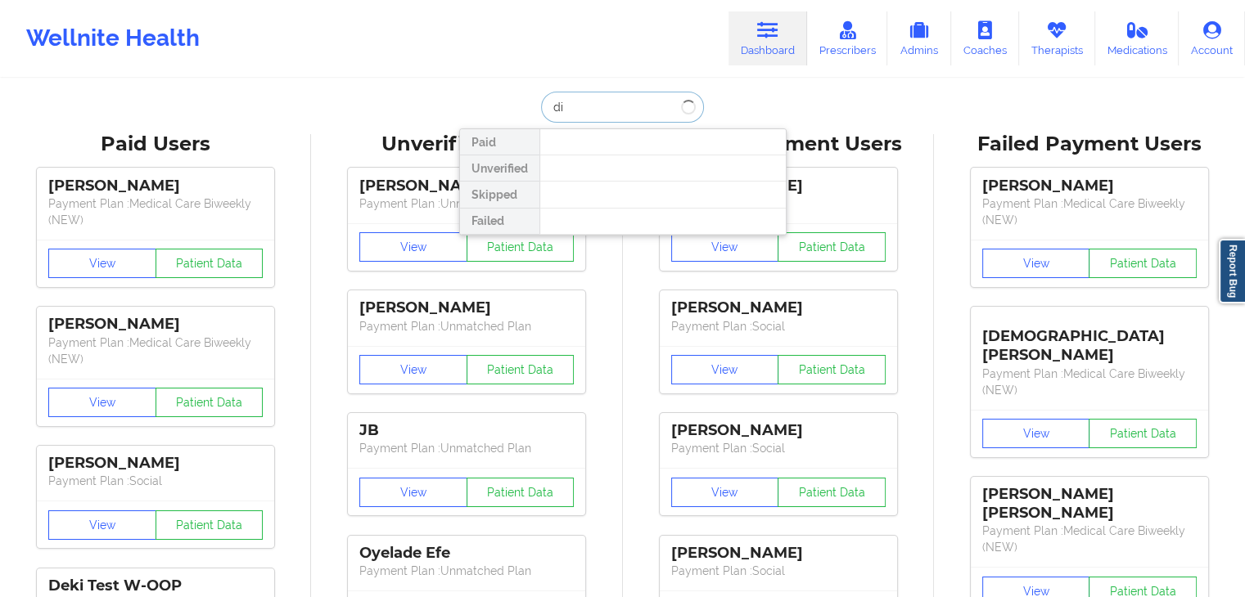
type input "d"
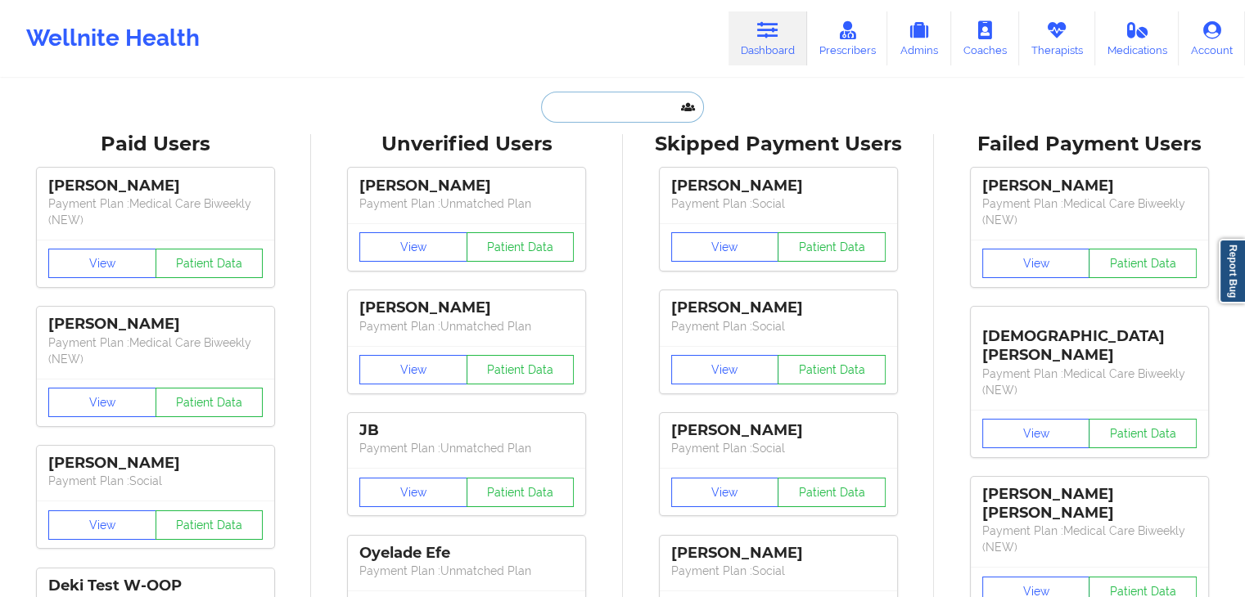
paste input "[EMAIL_ADDRESS][DOMAIN_NAME]"
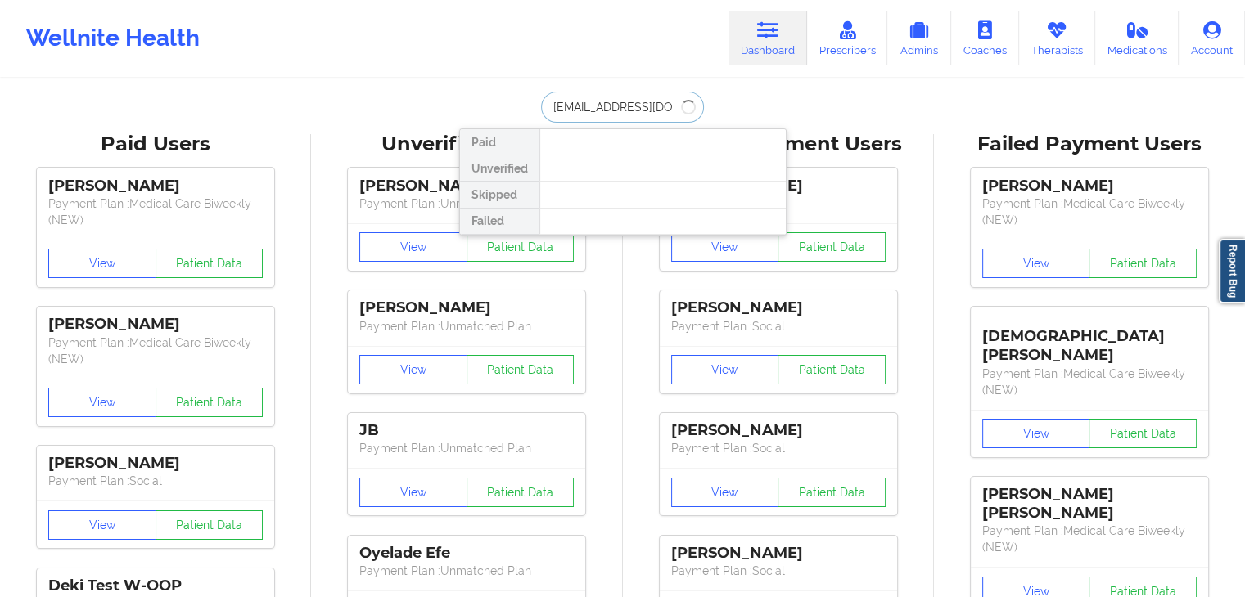
type input "[EMAIL_ADDRESS][DOMAIN_NAME]"
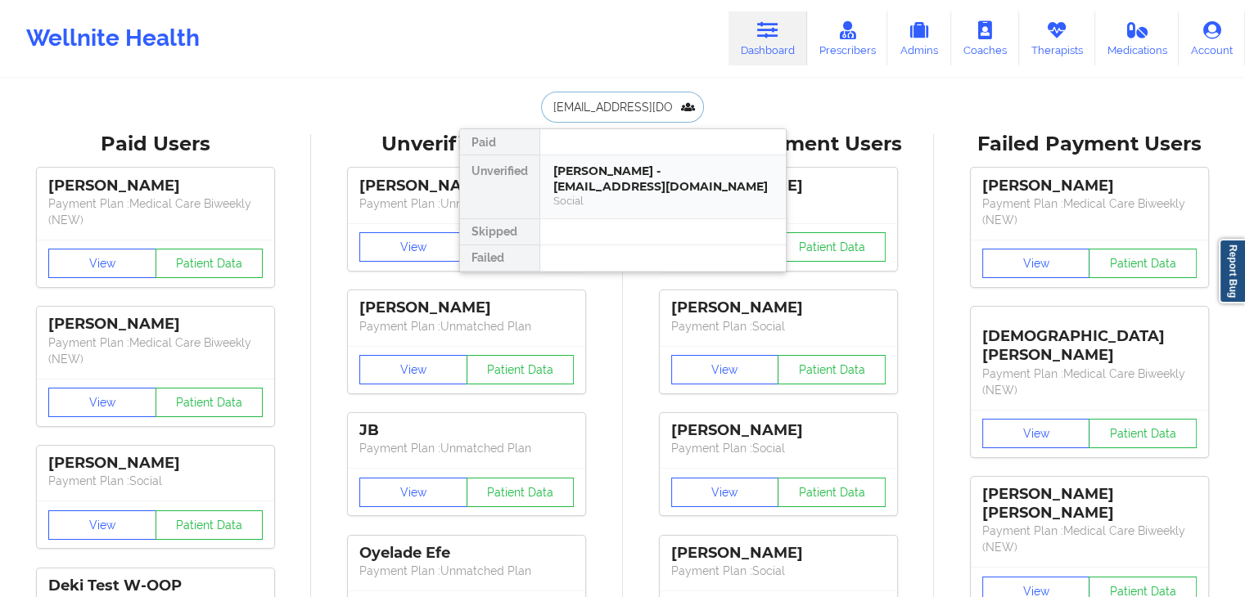
click at [629, 168] on div "[PERSON_NAME] - [EMAIL_ADDRESS][DOMAIN_NAME]" at bounding box center [662, 179] width 219 height 30
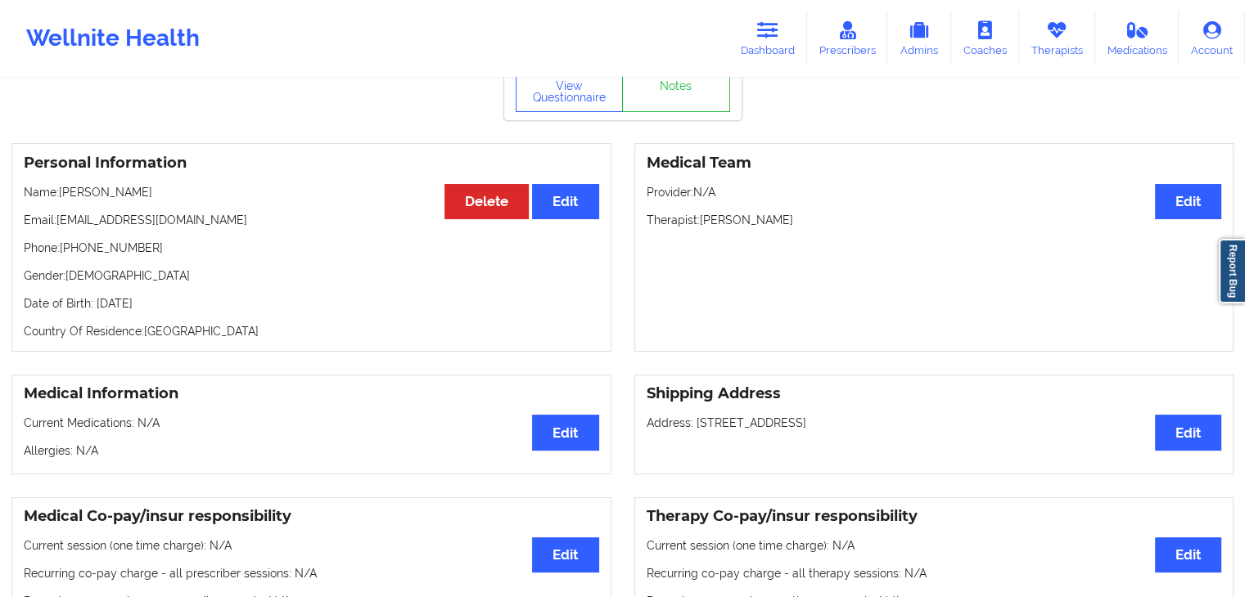
scroll to position [83, 0]
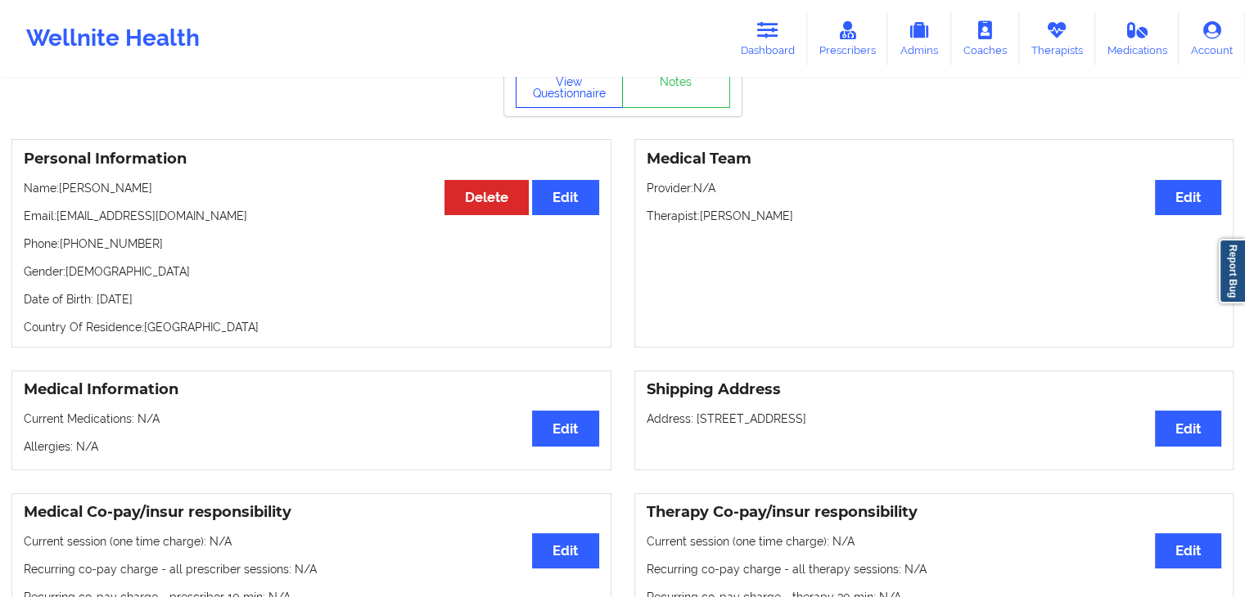
click at [581, 106] on button "View Questionnaire" at bounding box center [569, 87] width 108 height 41
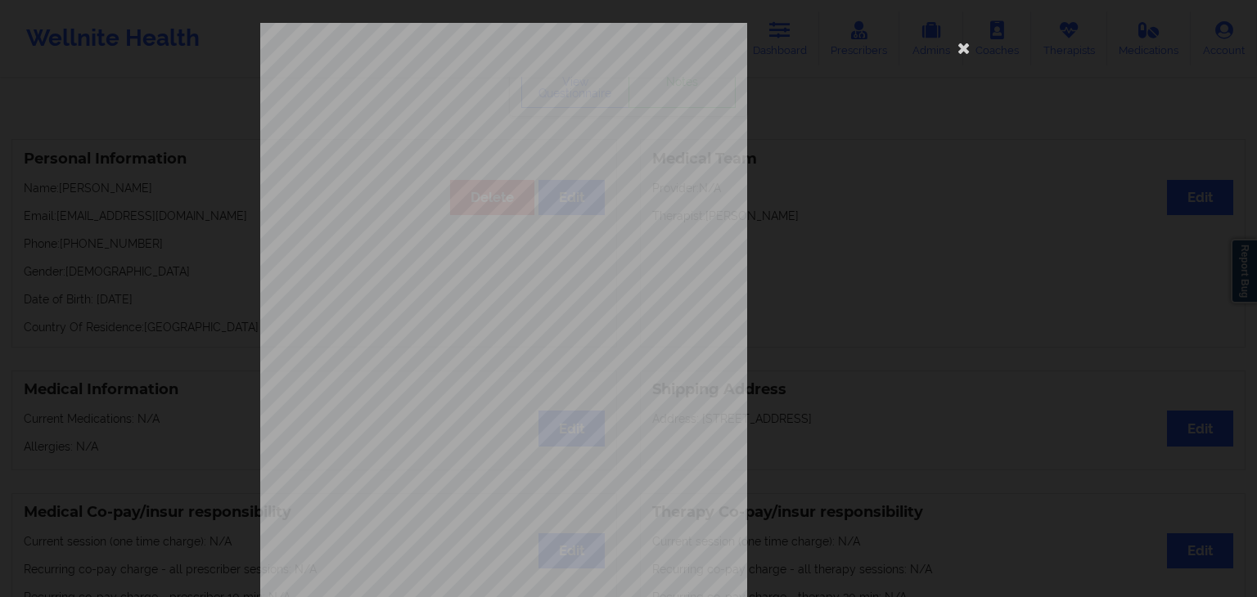
click at [946, 37] on div "[STREET_ADDRESS] What state do you live in ? [US_STATE] Full Name [PERSON_NAME]…" at bounding box center [628, 367] width 736 height 689
click at [951, 42] on icon at bounding box center [964, 47] width 26 height 26
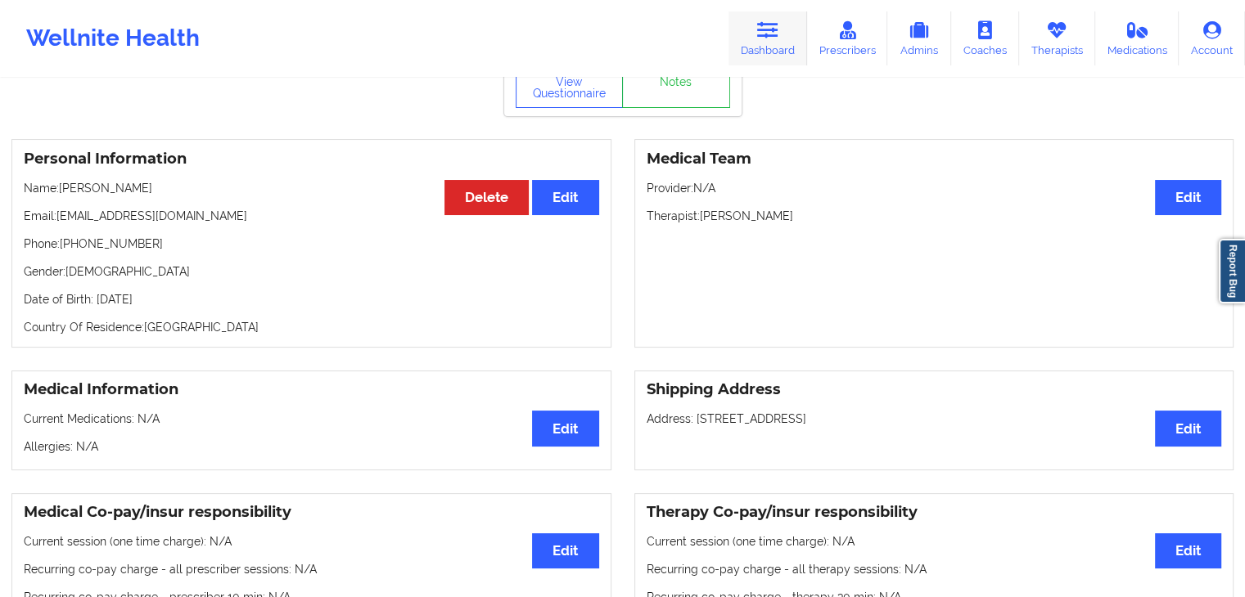
click at [785, 43] on link "Dashboard" at bounding box center [767, 38] width 79 height 54
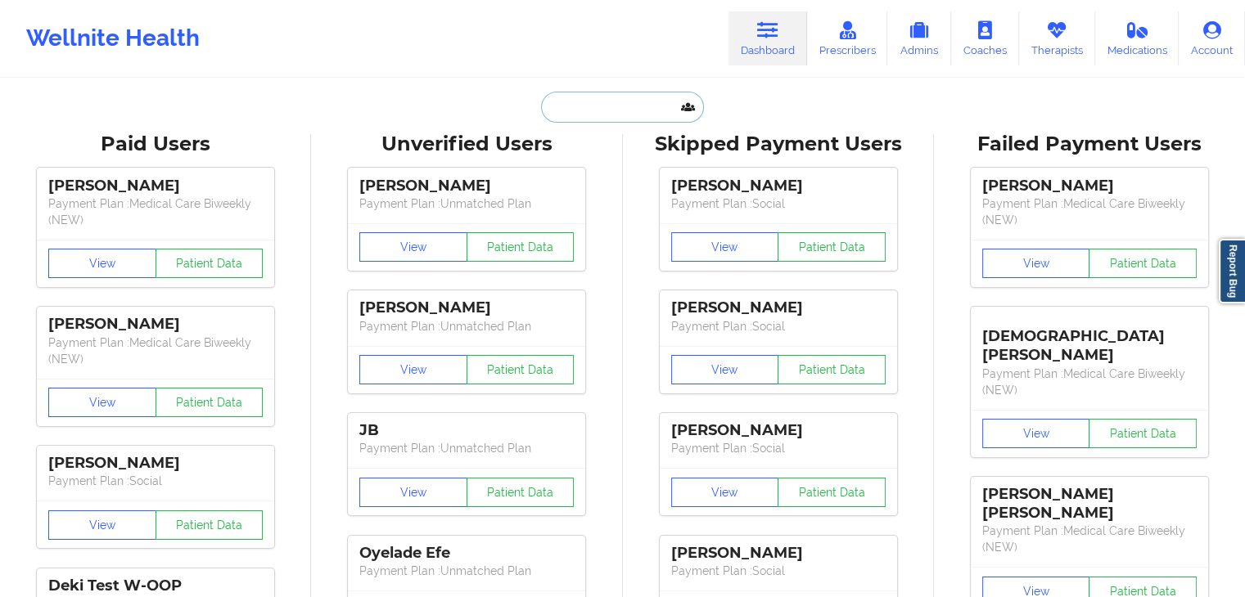
click at [626, 96] on input "text" at bounding box center [622, 107] width 162 height 31
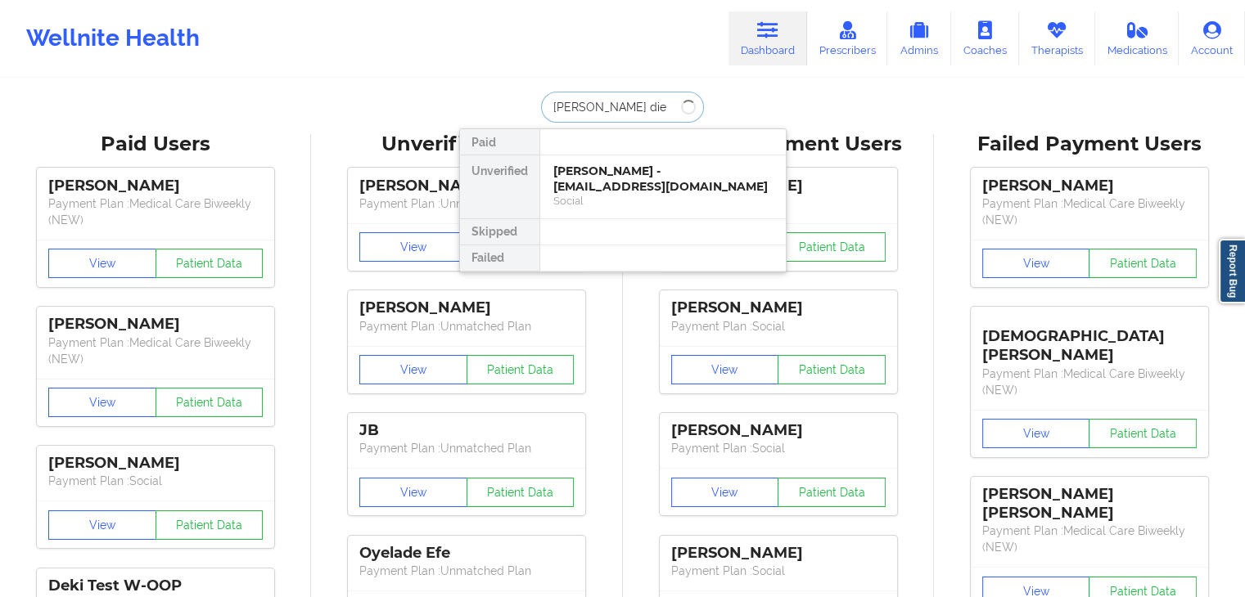
type input "[PERSON_NAME]"
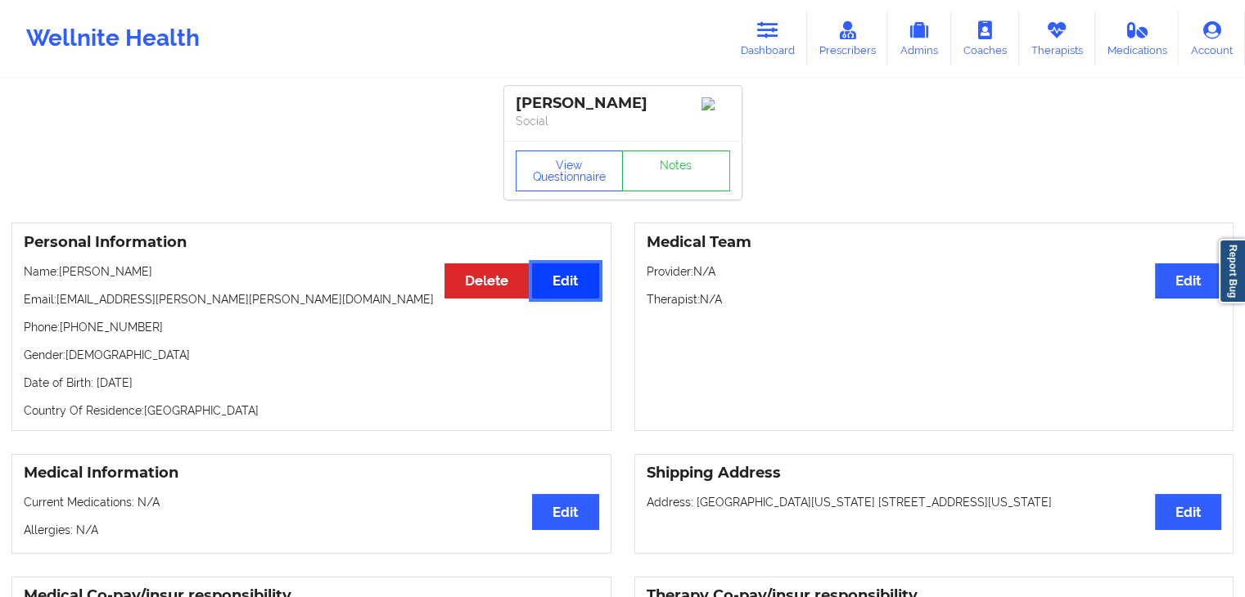
click at [563, 287] on button "Edit" at bounding box center [565, 280] width 66 height 35
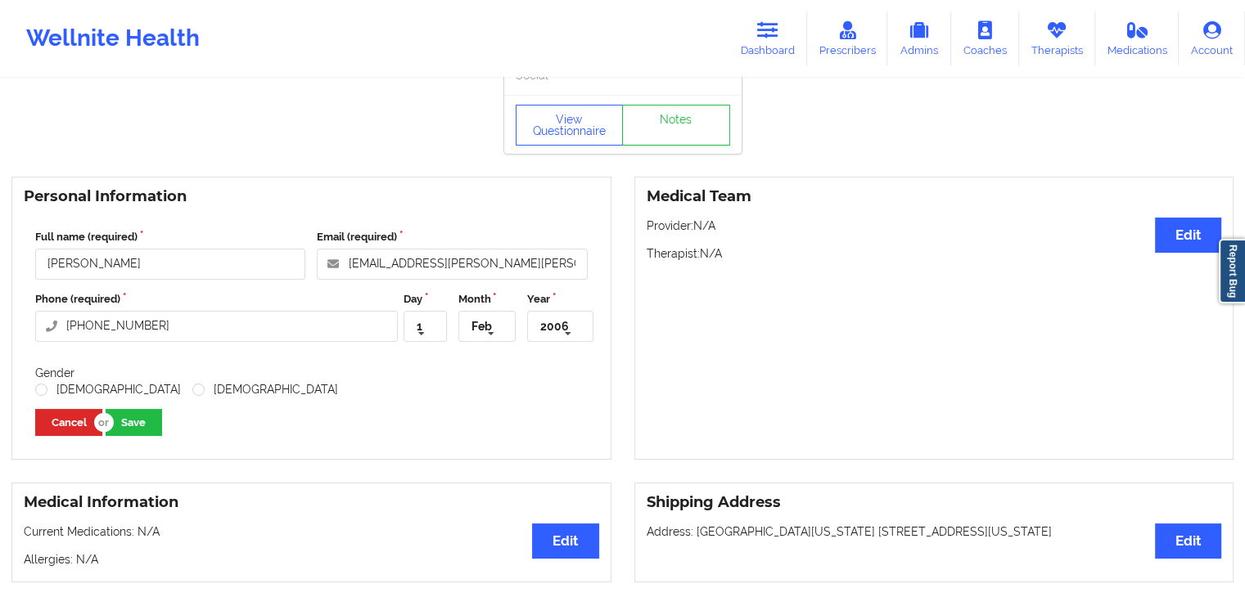
scroll to position [43, 0]
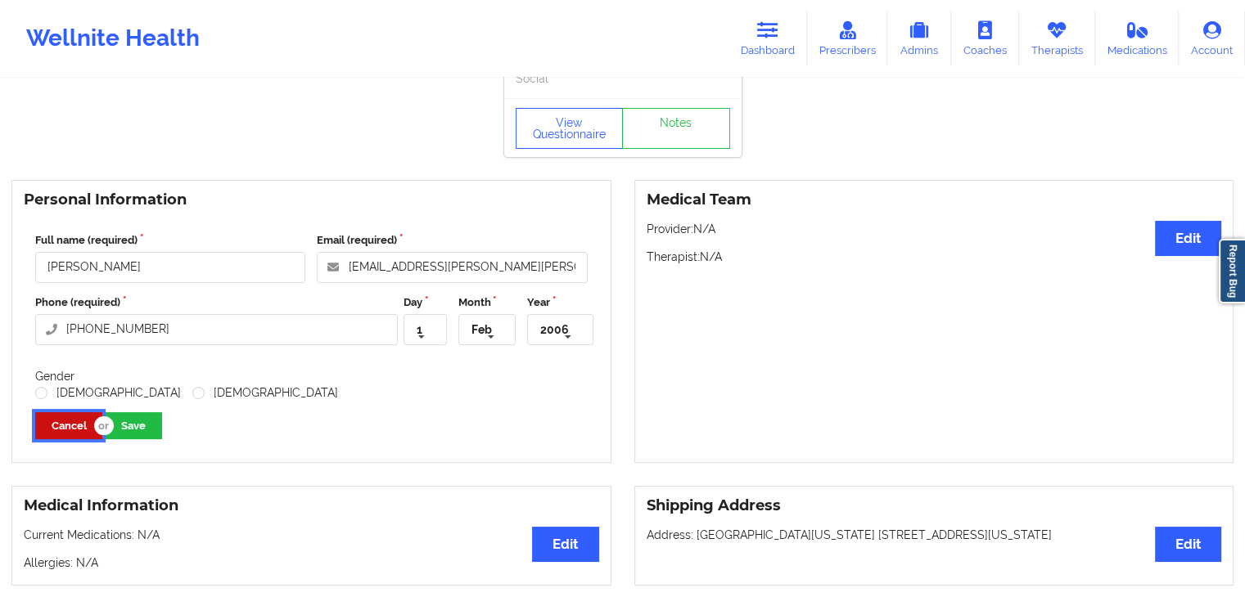
click at [56, 436] on button "Cancel" at bounding box center [68, 425] width 67 height 27
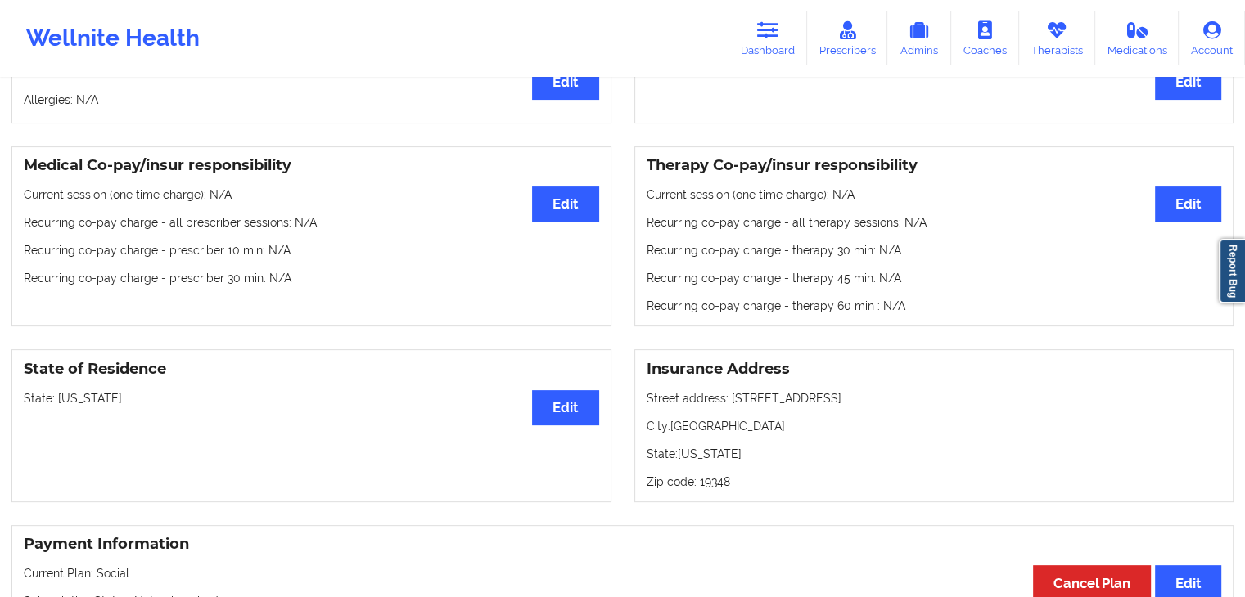
scroll to position [480, 0]
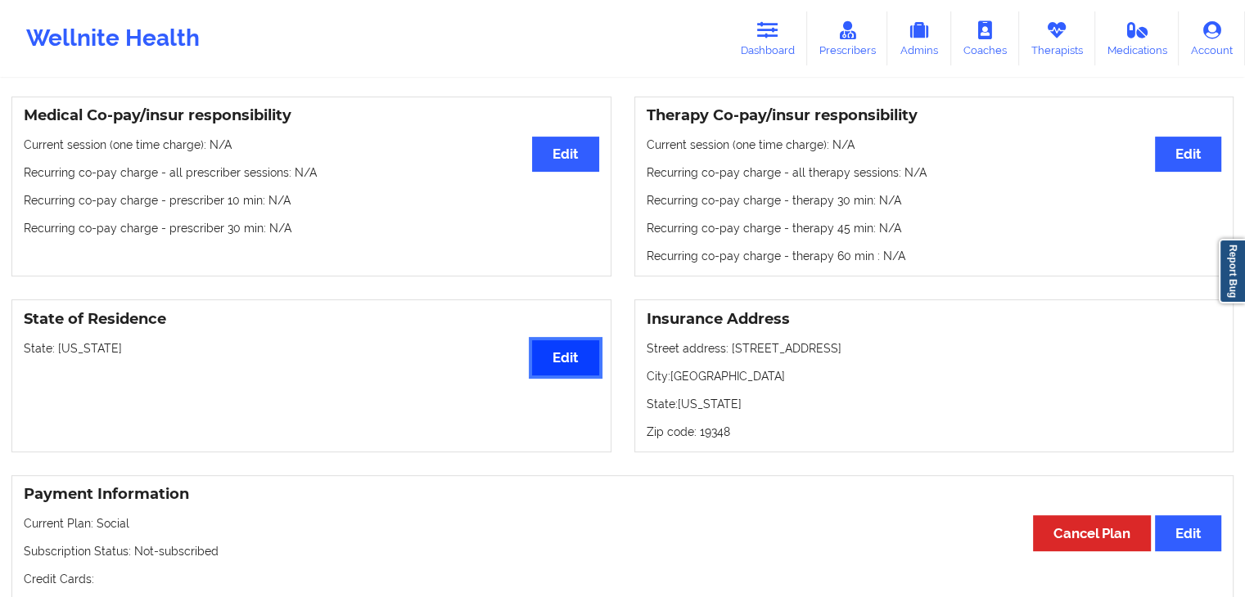
click at [596, 367] on button "Edit" at bounding box center [565, 357] width 66 height 35
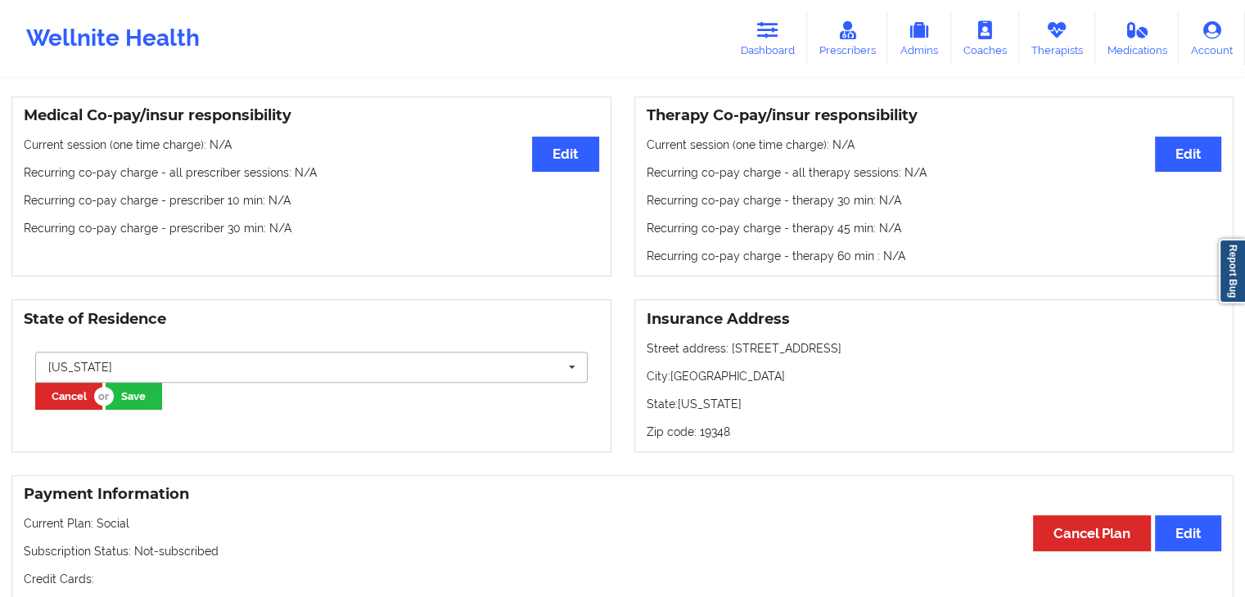
click at [259, 362] on input "text" at bounding box center [312, 367] width 551 height 29
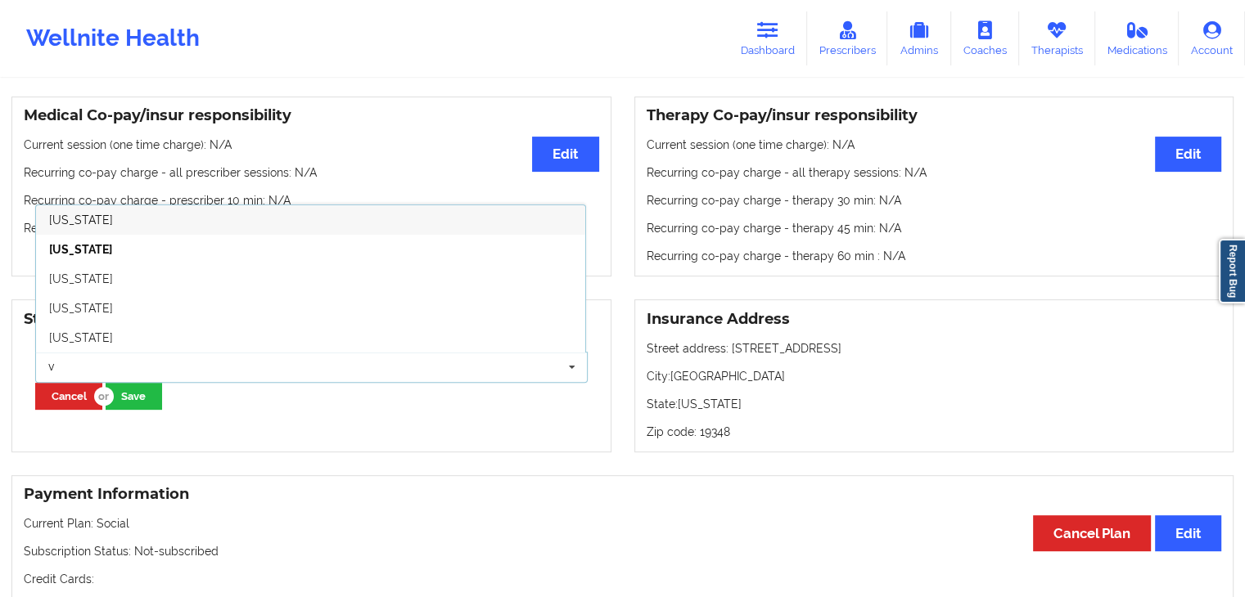
scroll to position [0, 0]
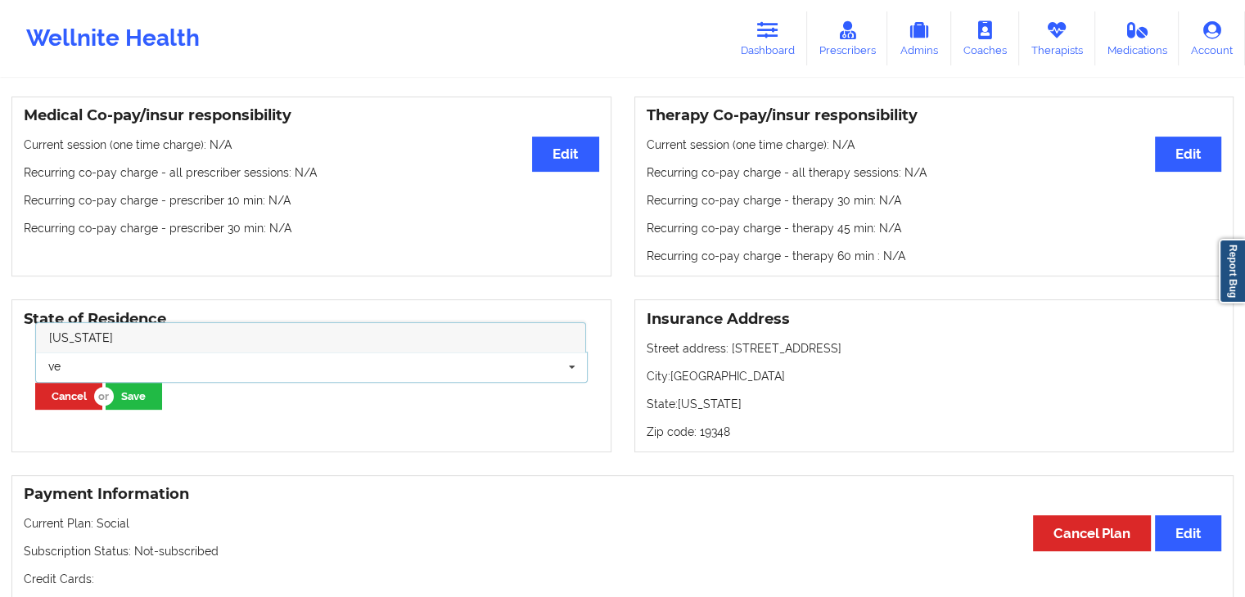
type input "ve"
click at [184, 331] on div "[US_STATE]" at bounding box center [310, 337] width 549 height 29
click at [153, 403] on button "Save" at bounding box center [134, 396] width 56 height 27
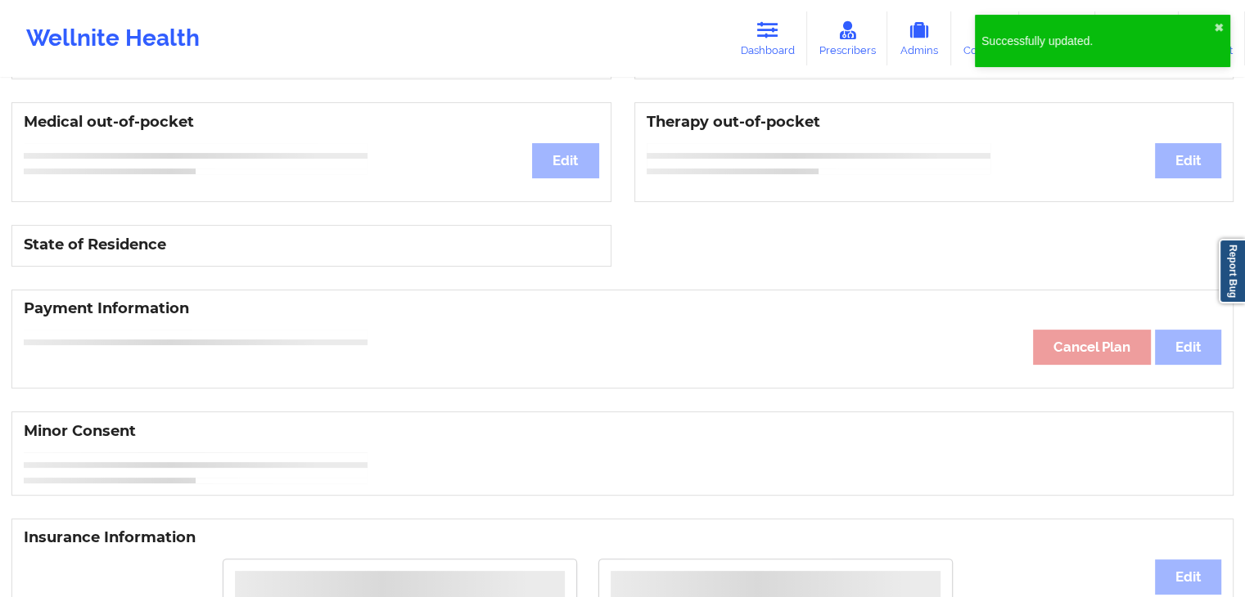
scroll to position [480, 0]
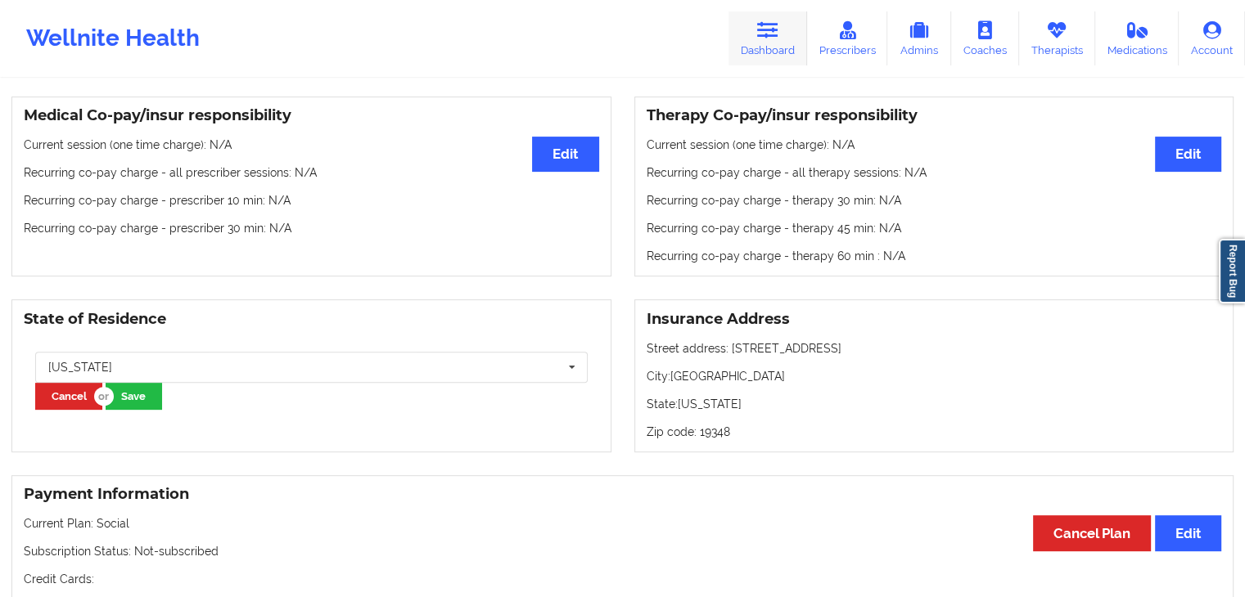
click at [773, 36] on icon at bounding box center [767, 30] width 21 height 18
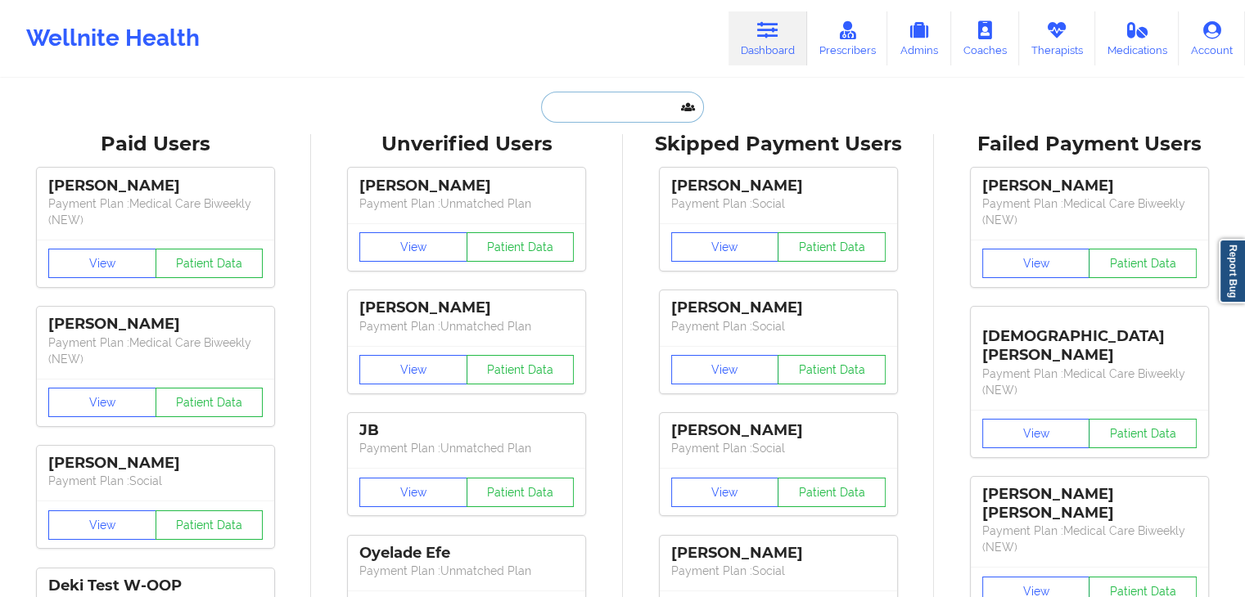
click at [571, 121] on input "text" at bounding box center [622, 107] width 162 height 31
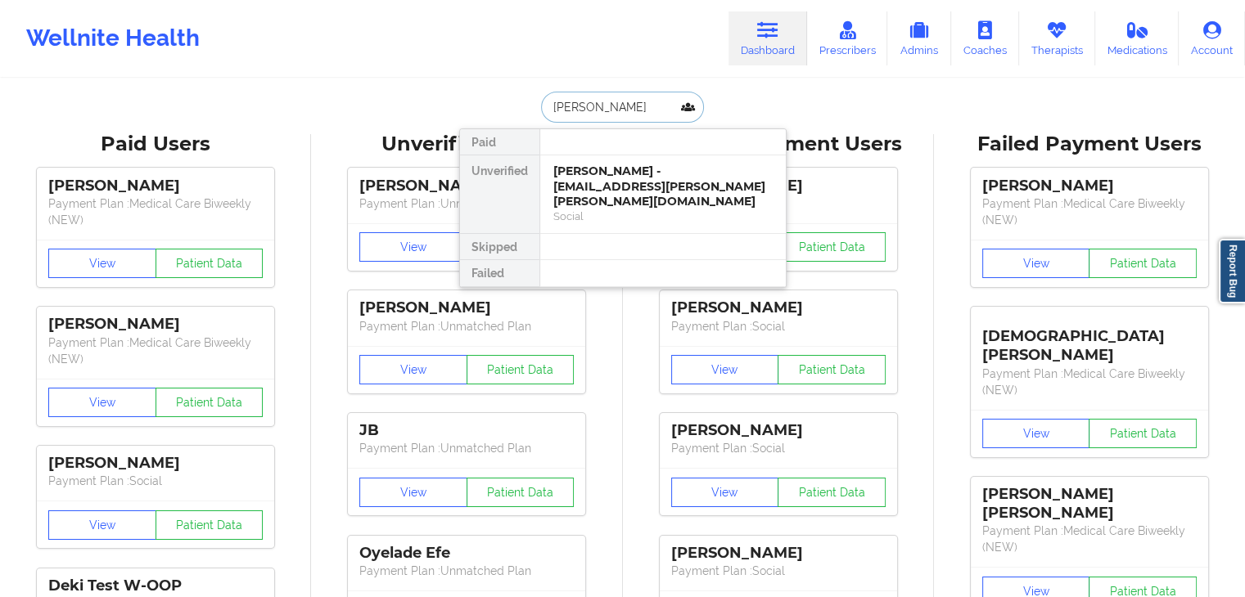
type input "benja"
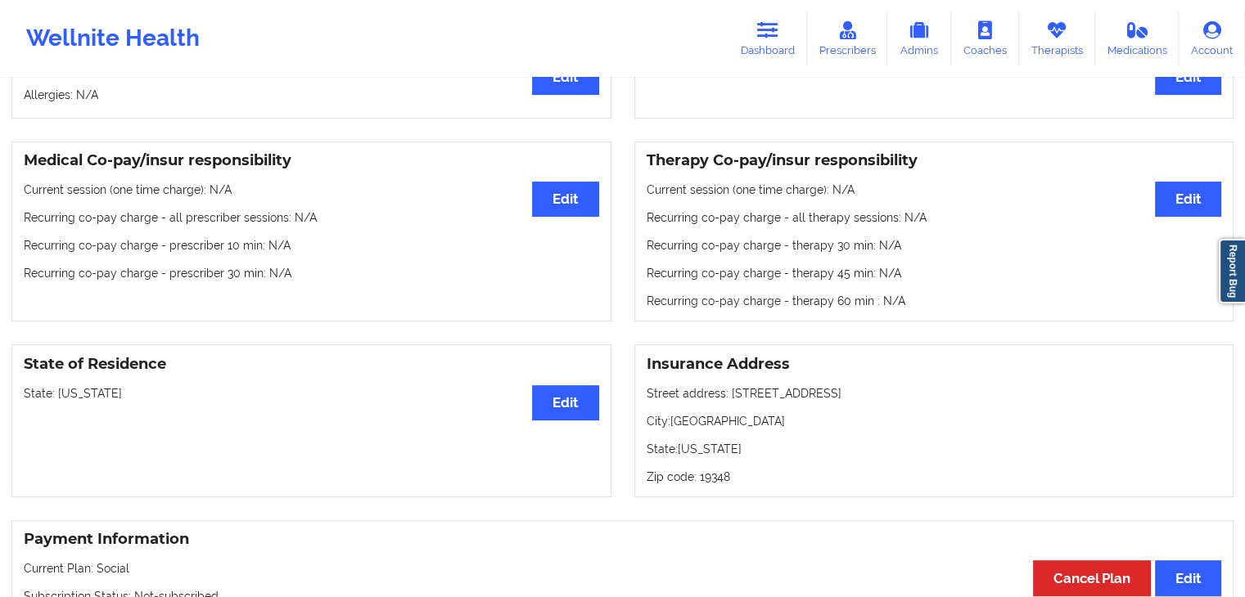
scroll to position [425, 0]
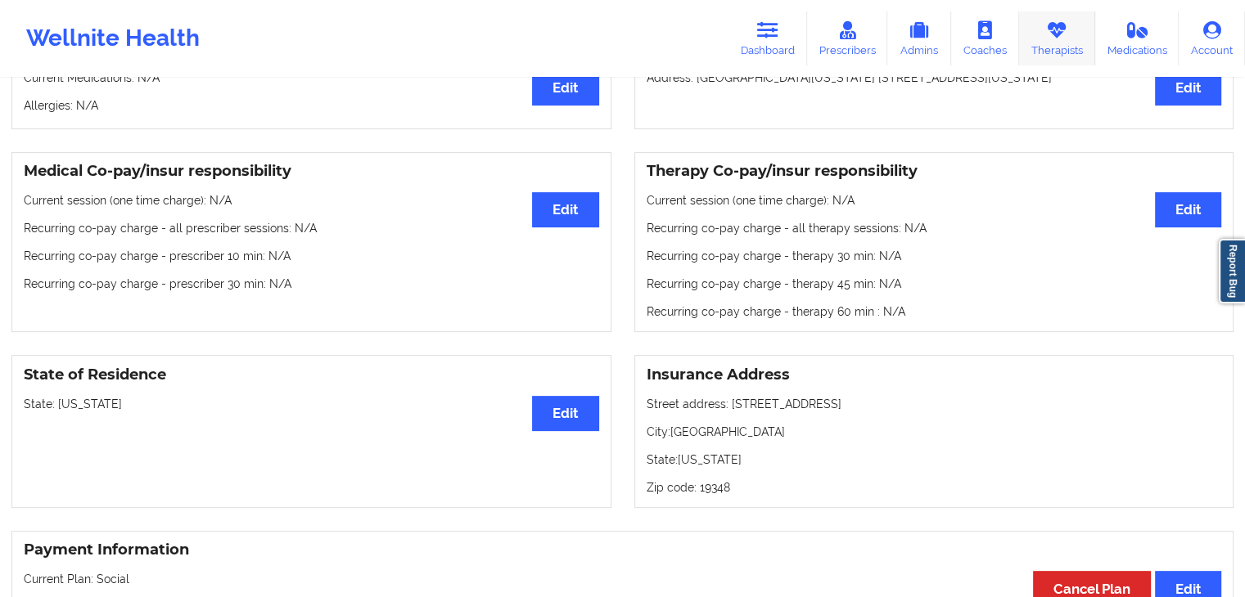
click at [1063, 39] on link "Therapists" at bounding box center [1057, 38] width 76 height 54
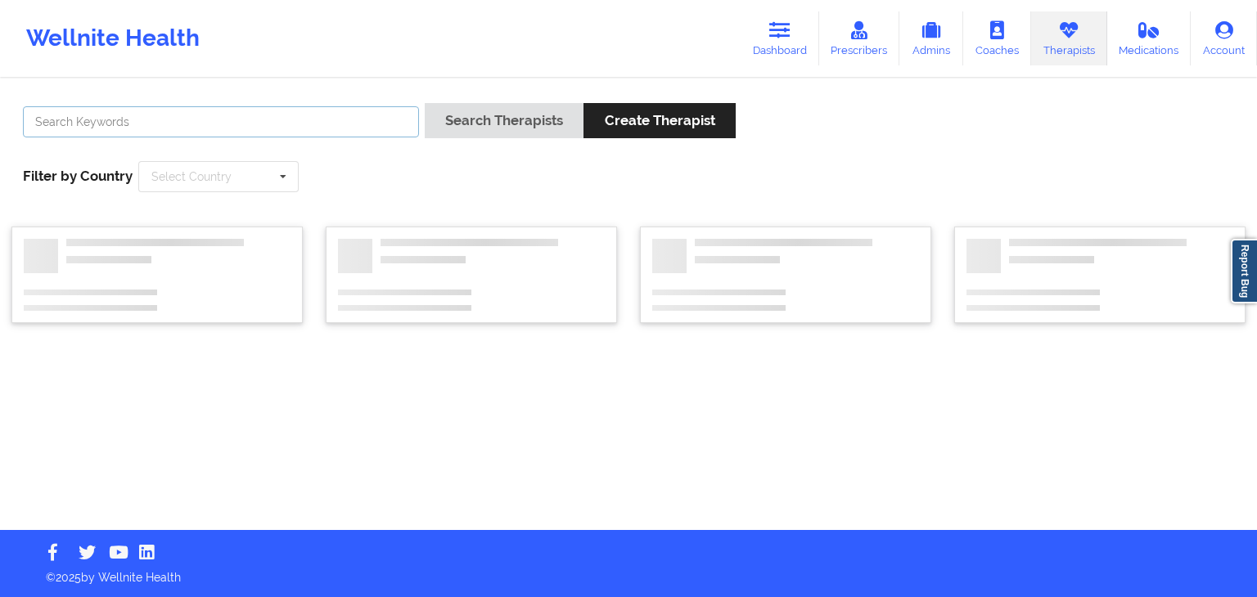
click at [259, 117] on input "text" at bounding box center [221, 121] width 396 height 31
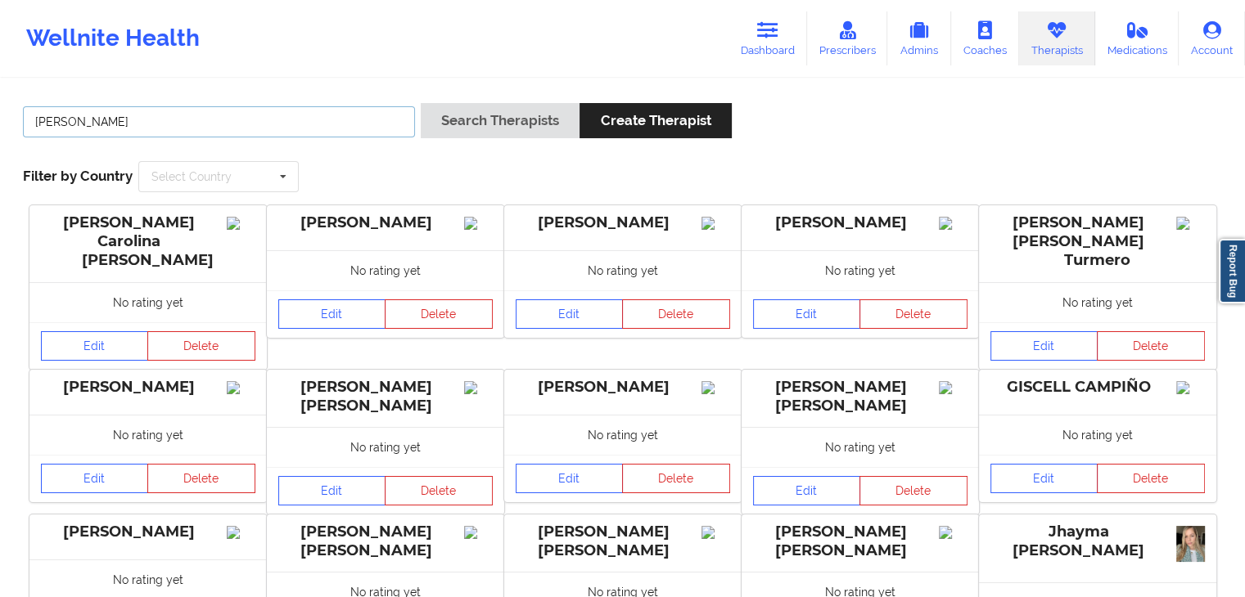
type input "[PERSON_NAME]"
click at [421, 103] on button "Search Therapists" at bounding box center [500, 120] width 159 height 35
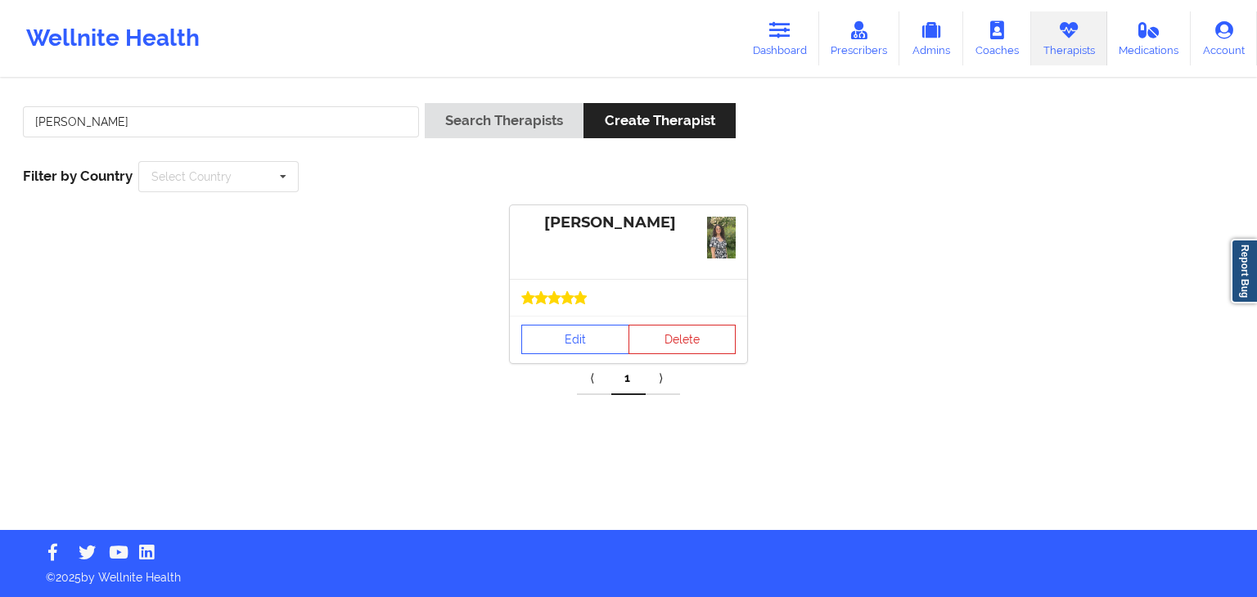
click at [594, 356] on div "Edit Delete" at bounding box center [628, 339] width 237 height 47
click at [587, 341] on link "Edit" at bounding box center [575, 339] width 108 height 29
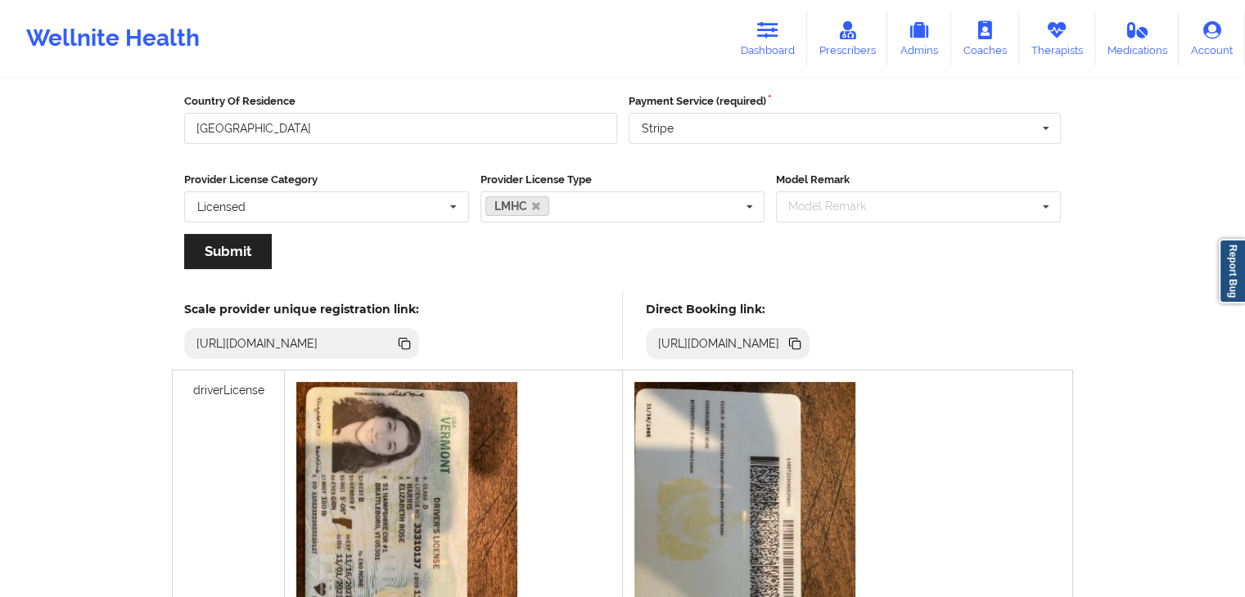
scroll to position [251, 0]
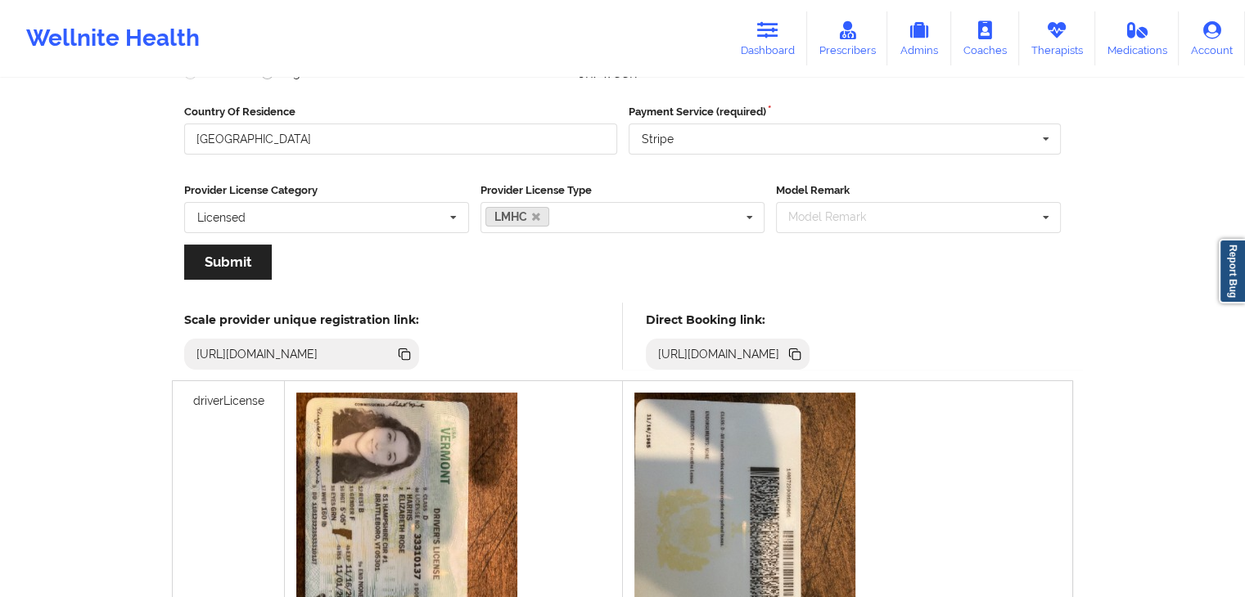
click at [800, 355] on icon at bounding box center [796, 356] width 8 height 8
click at [1041, 56] on link "Therapists" at bounding box center [1057, 38] width 76 height 54
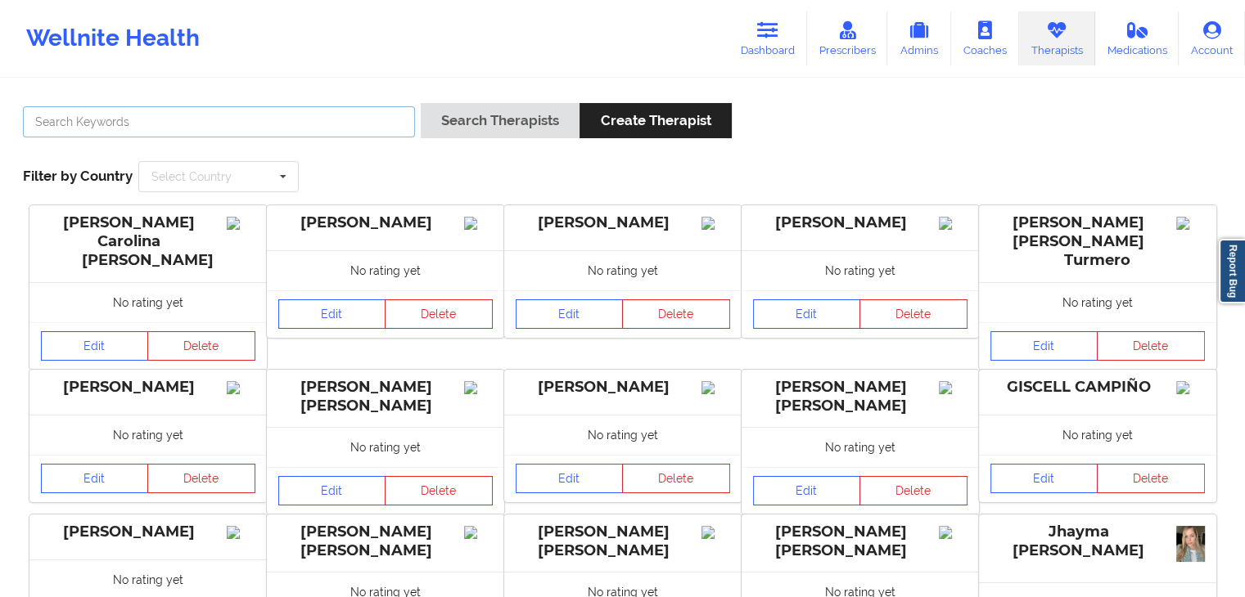
click at [282, 128] on input "text" at bounding box center [219, 121] width 392 height 31
type input "[PERSON_NAME]"
click at [421, 103] on button "Search Therapists" at bounding box center [500, 120] width 159 height 35
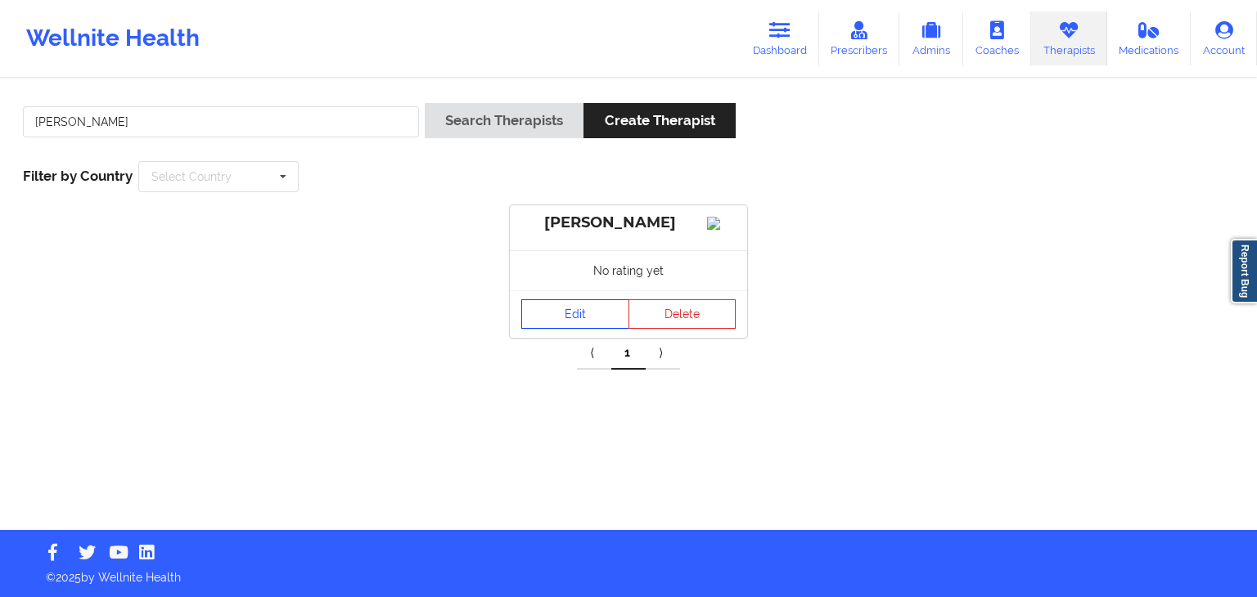
click at [568, 329] on link "Edit" at bounding box center [575, 313] width 108 height 29
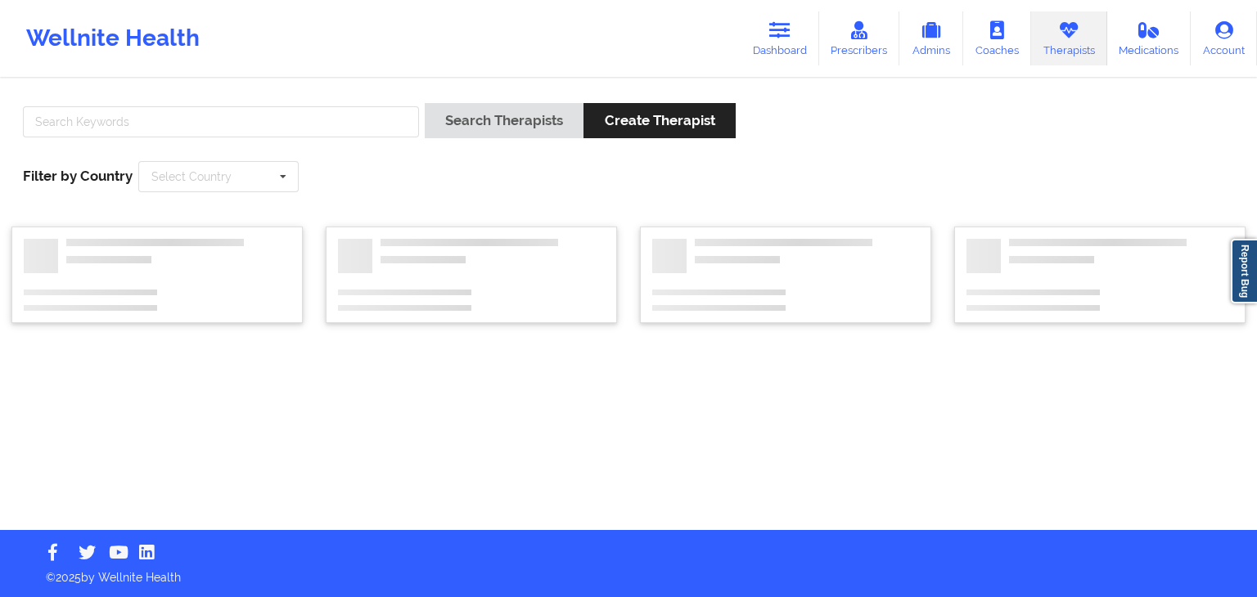
click at [177, 144] on div at bounding box center [220, 126] width 407 height 47
click at [156, 112] on input "text" at bounding box center [221, 121] width 396 height 31
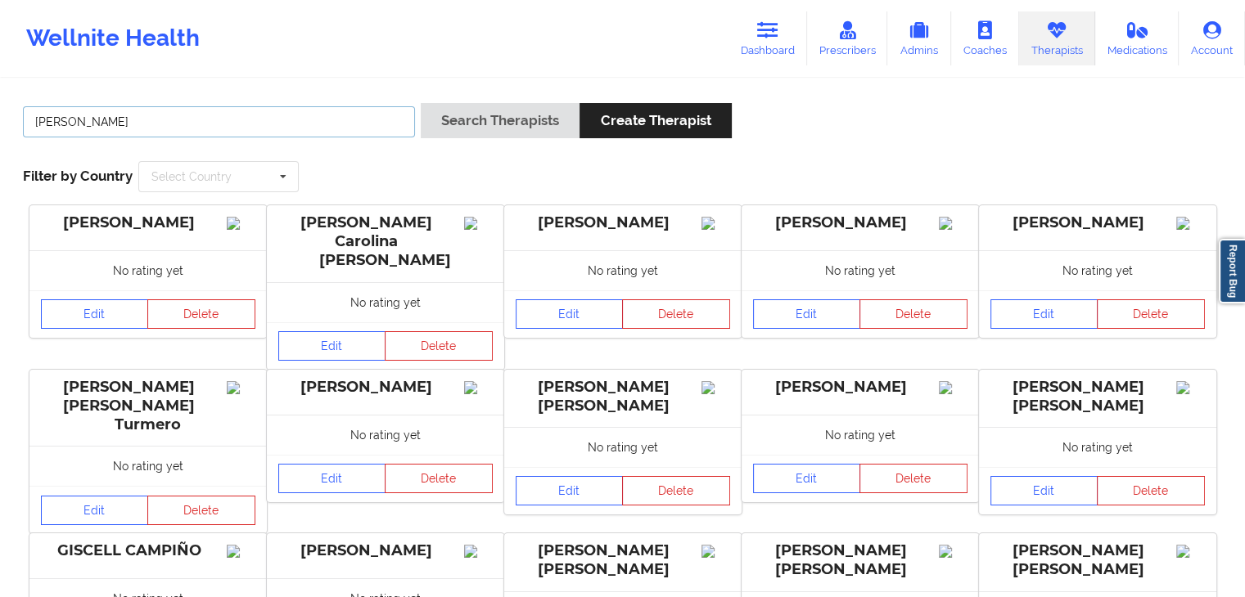
click at [421, 103] on button "Search Therapists" at bounding box center [500, 120] width 159 height 35
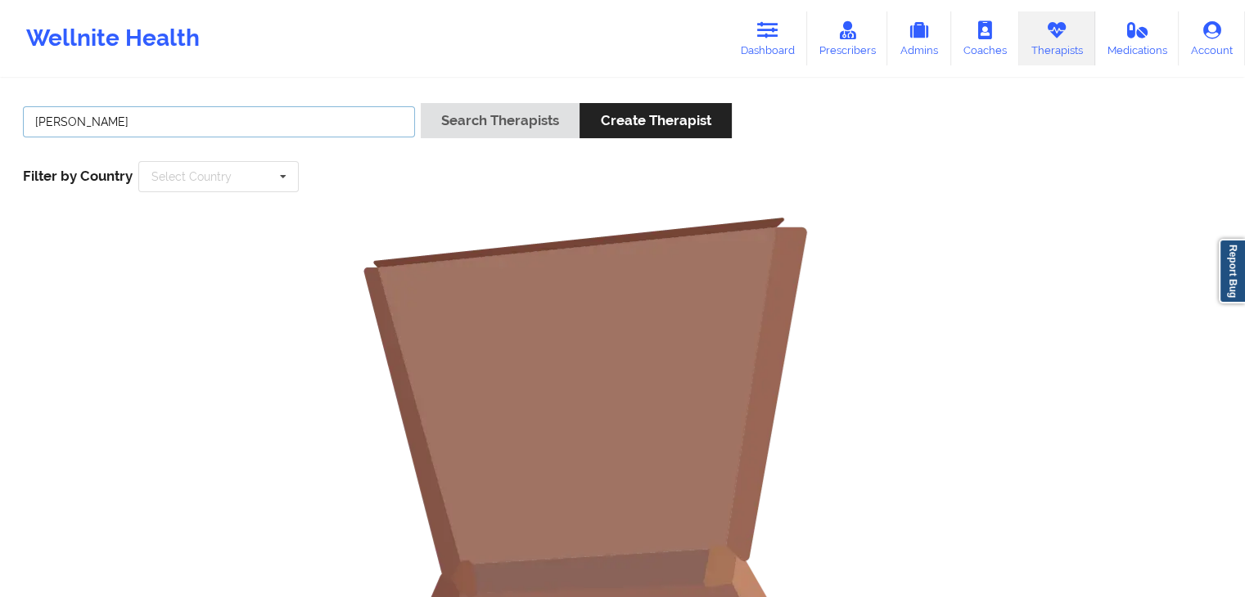
click at [154, 107] on input "[PERSON_NAME]" at bounding box center [219, 121] width 392 height 31
type input "teraka"
click at [421, 103] on button "Search Therapists" at bounding box center [500, 120] width 159 height 35
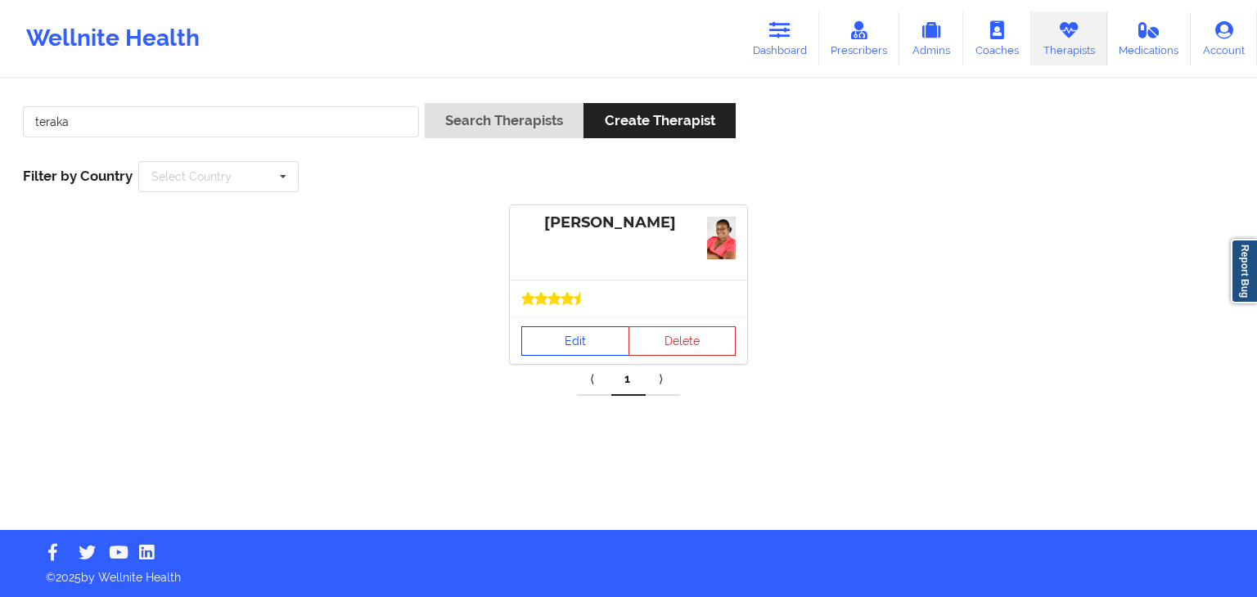
click at [553, 331] on link "Edit" at bounding box center [575, 340] width 108 height 29
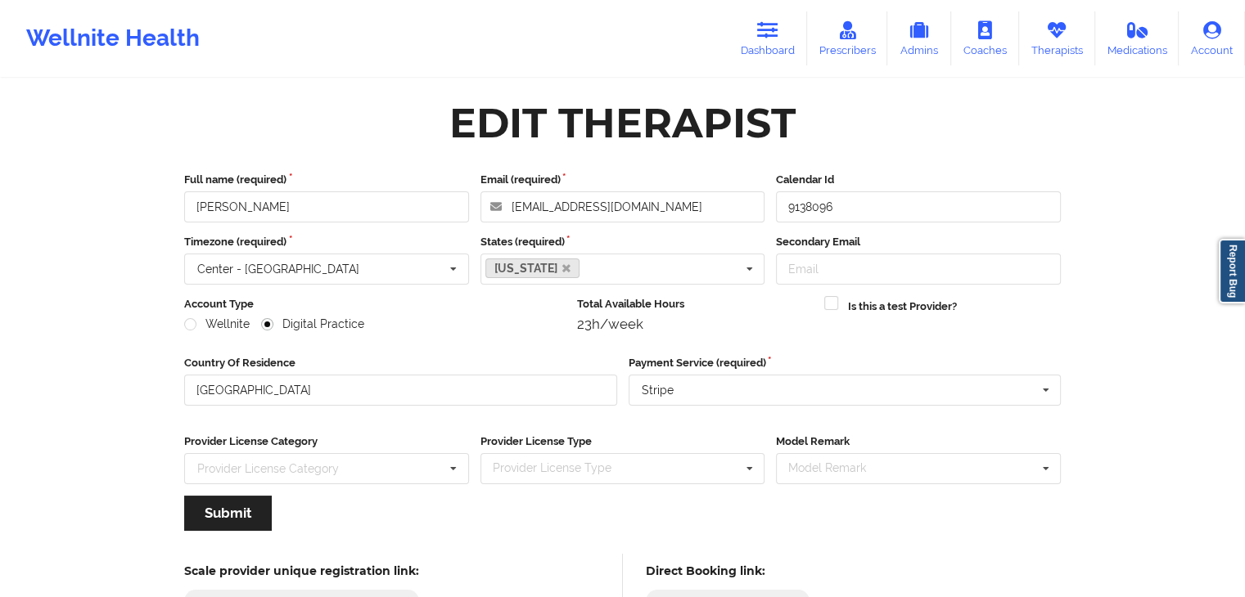
scroll to position [136, 0]
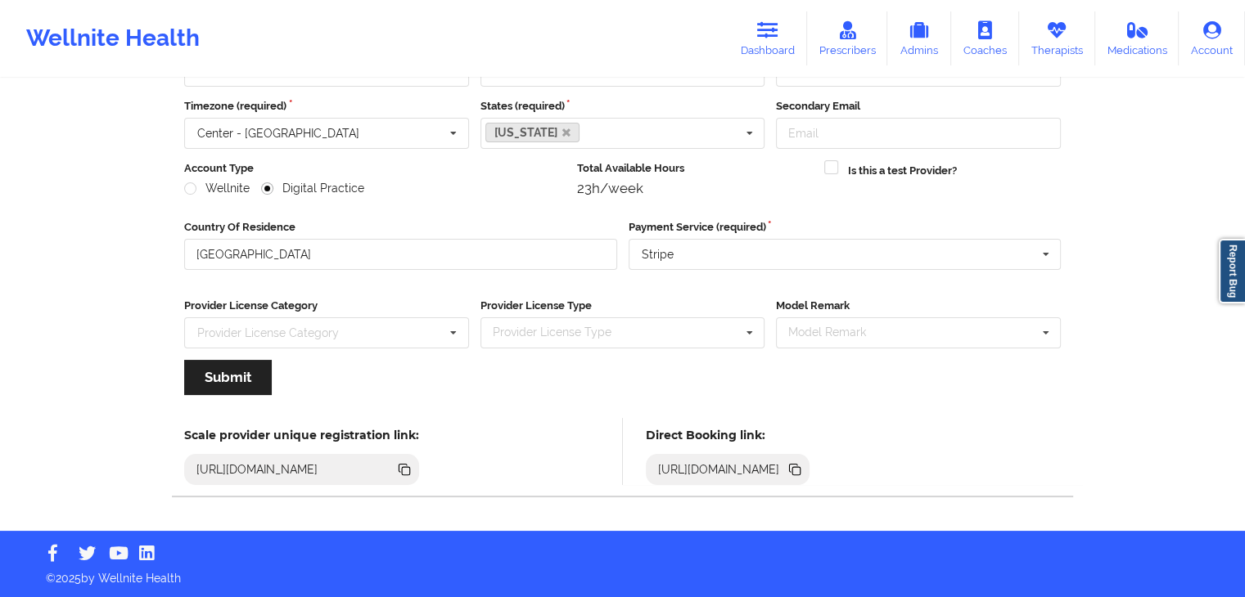
click at [800, 468] on icon at bounding box center [796, 471] width 8 height 8
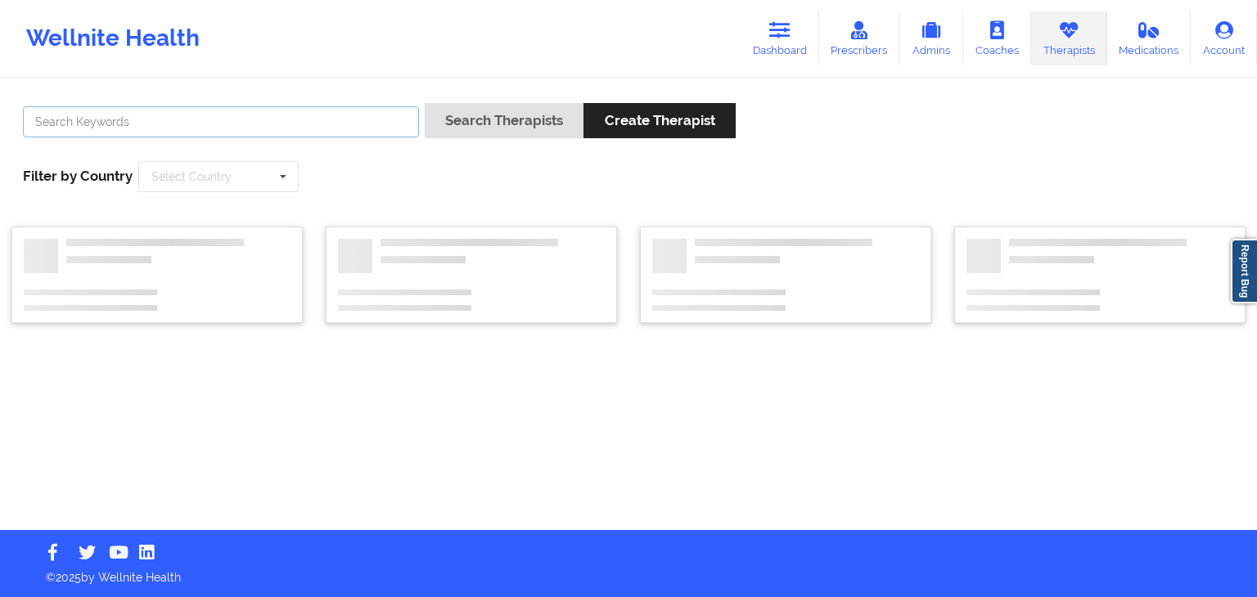
click at [142, 115] on input "text" at bounding box center [221, 121] width 396 height 31
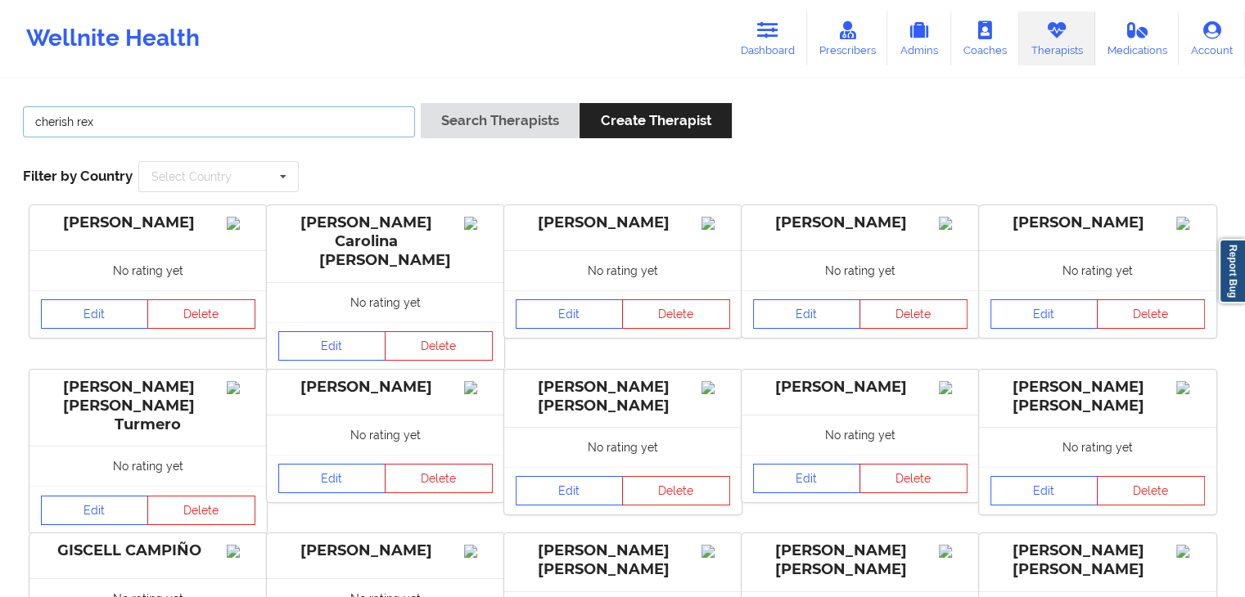
type input "cherish rex"
click at [421, 103] on button "Search Therapists" at bounding box center [500, 120] width 159 height 35
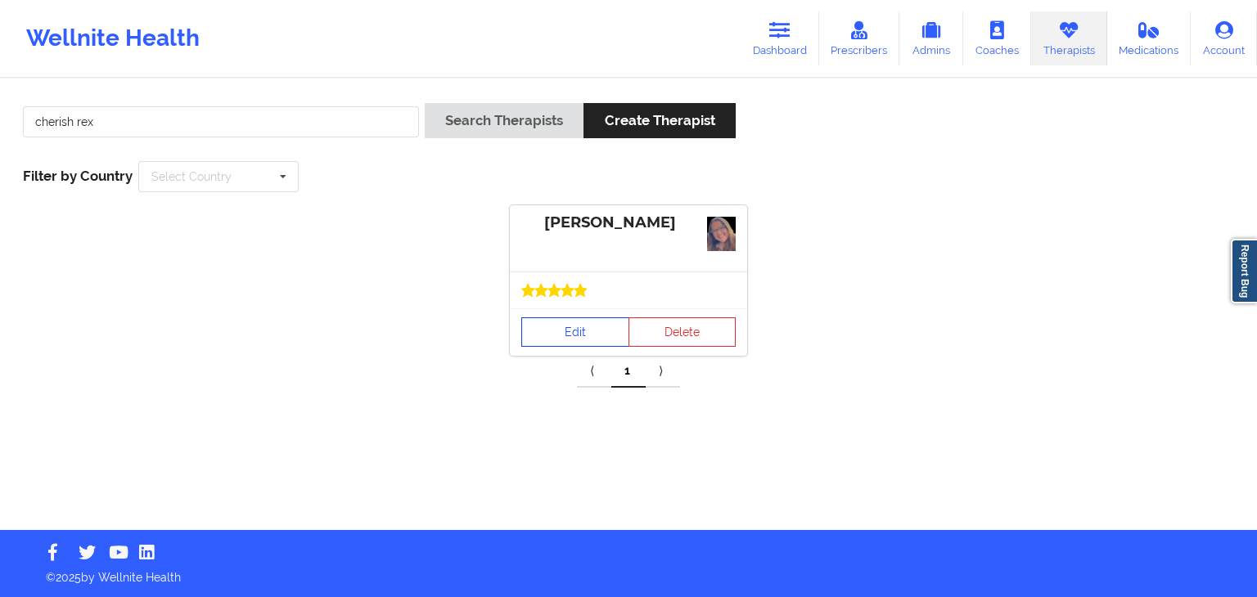
click at [551, 334] on link "Edit" at bounding box center [575, 331] width 108 height 29
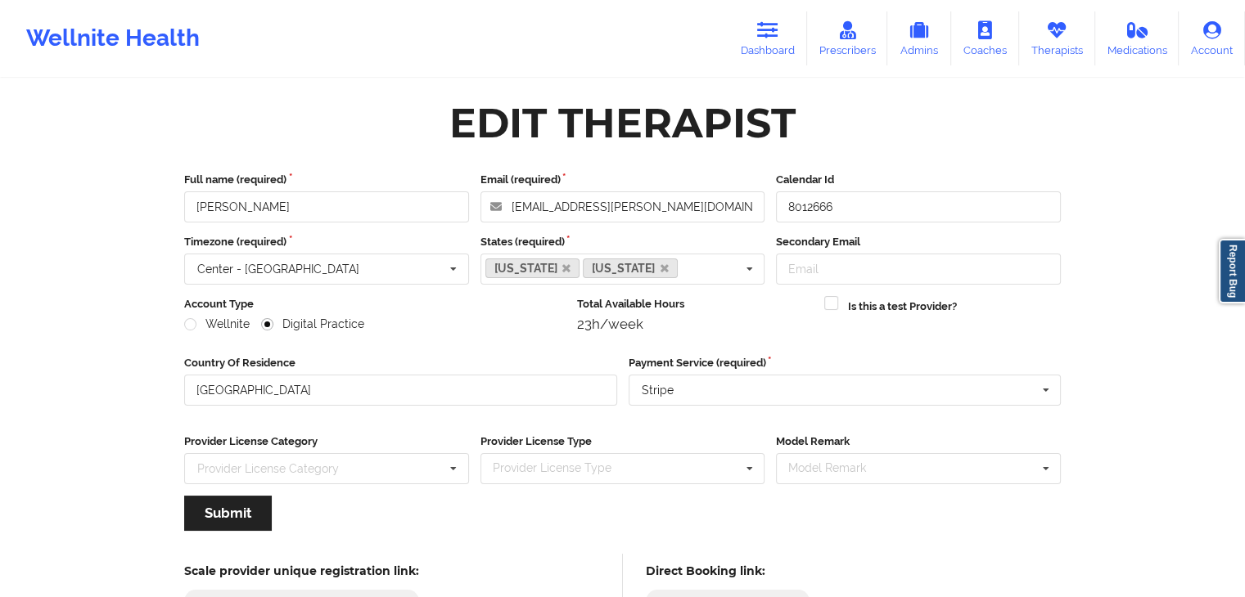
scroll to position [136, 0]
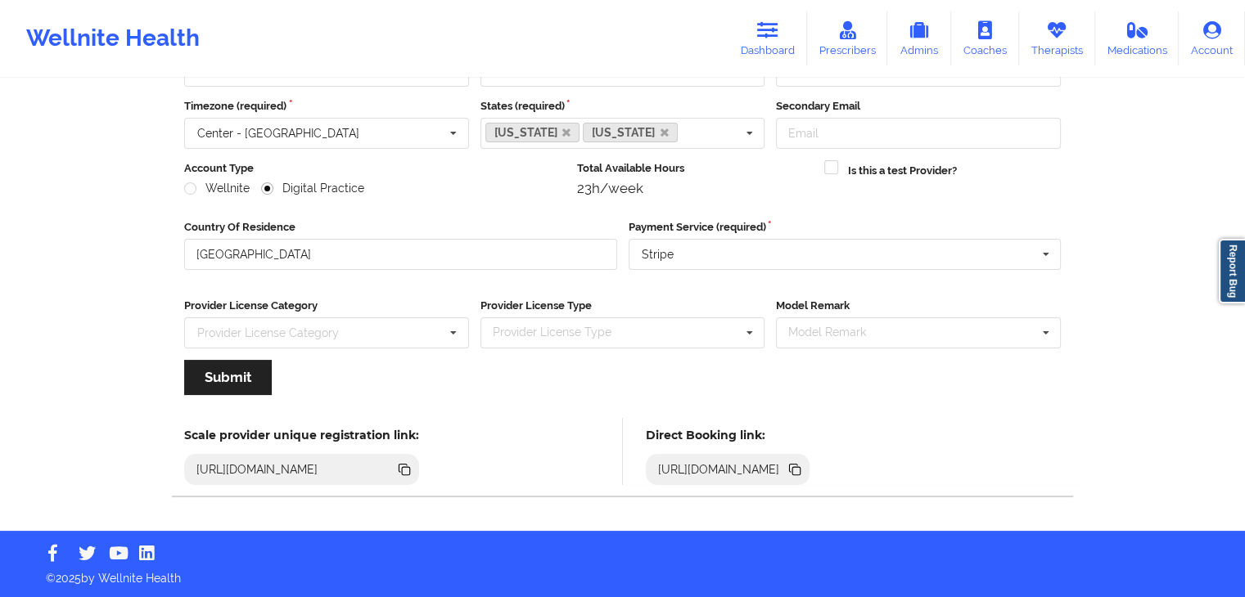
click at [803, 466] on icon at bounding box center [794, 470] width 18 height 18
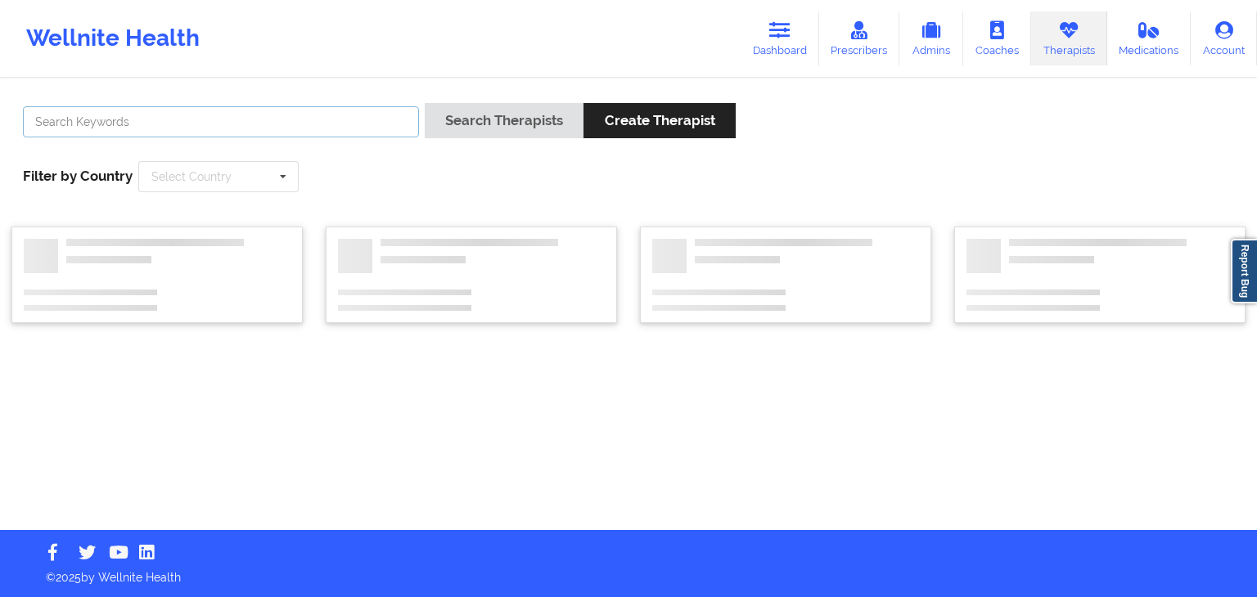
click at [232, 125] on input "text" at bounding box center [221, 121] width 396 height 31
click at [425, 103] on button "Search Therapists" at bounding box center [504, 120] width 159 height 35
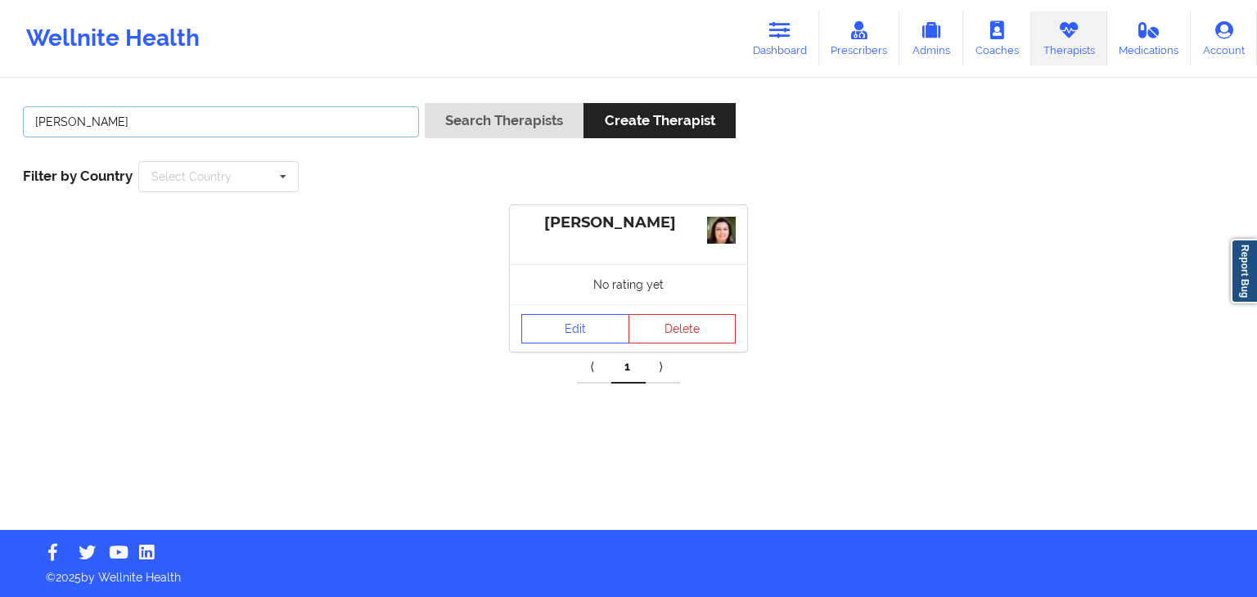
click at [316, 119] on input "[PERSON_NAME]" at bounding box center [221, 121] width 396 height 31
type input "[PERSON_NAME] task"
click at [425, 103] on button "Search Therapists" at bounding box center [504, 120] width 159 height 35
click at [587, 331] on link "Edit" at bounding box center [575, 327] width 108 height 29
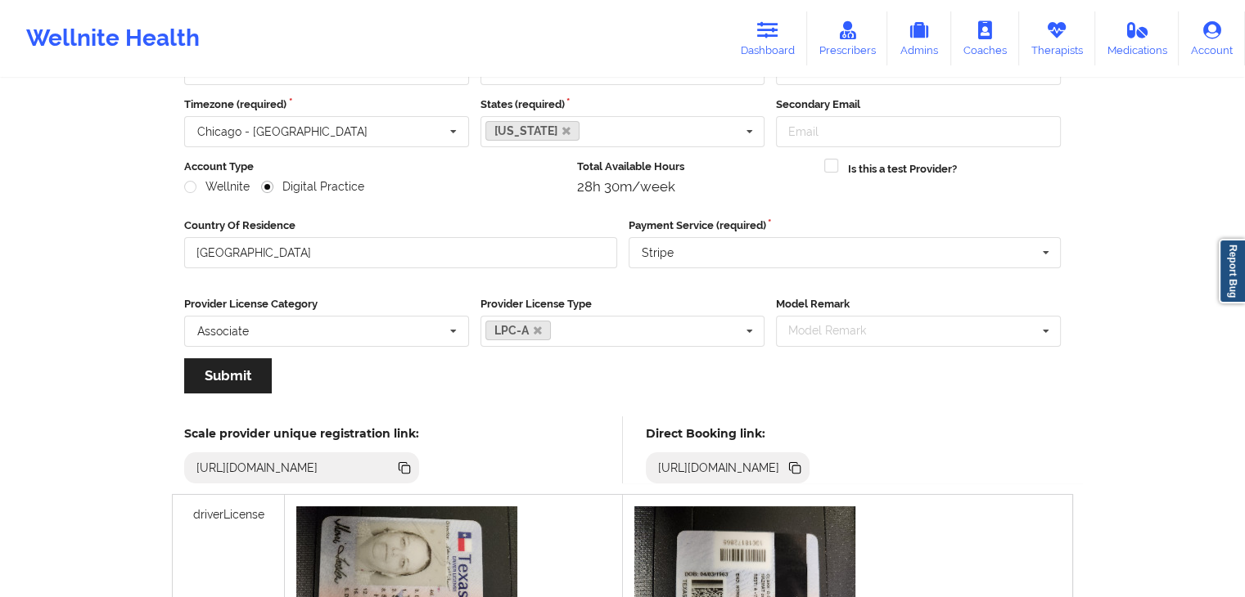
scroll to position [214, 0]
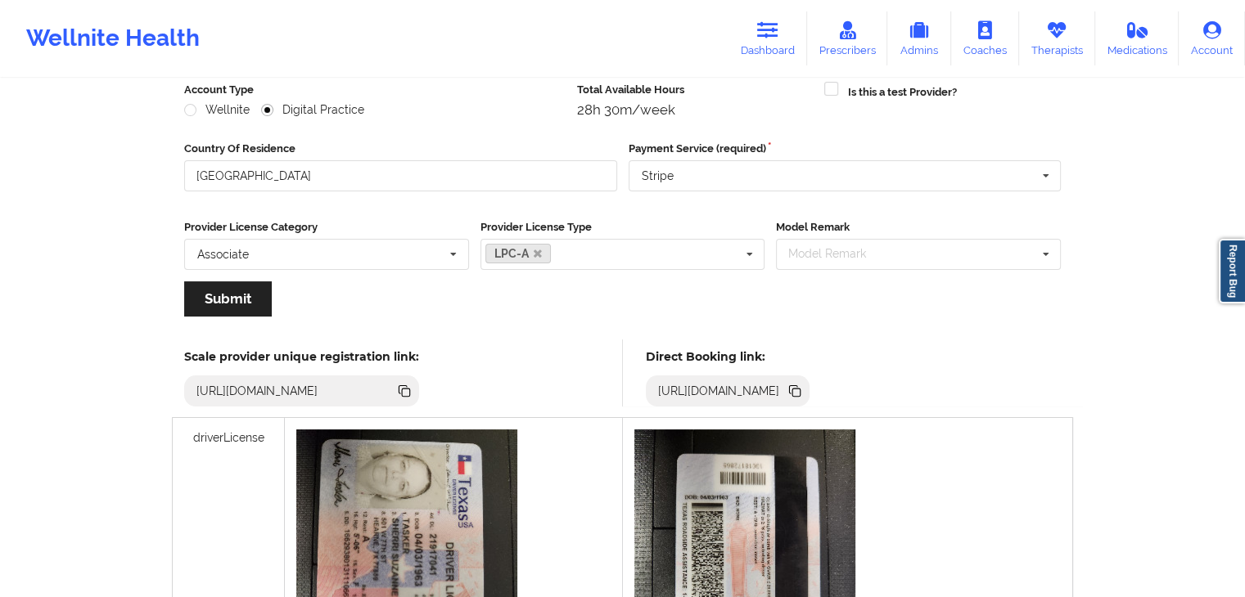
click at [803, 387] on icon at bounding box center [794, 391] width 18 height 18
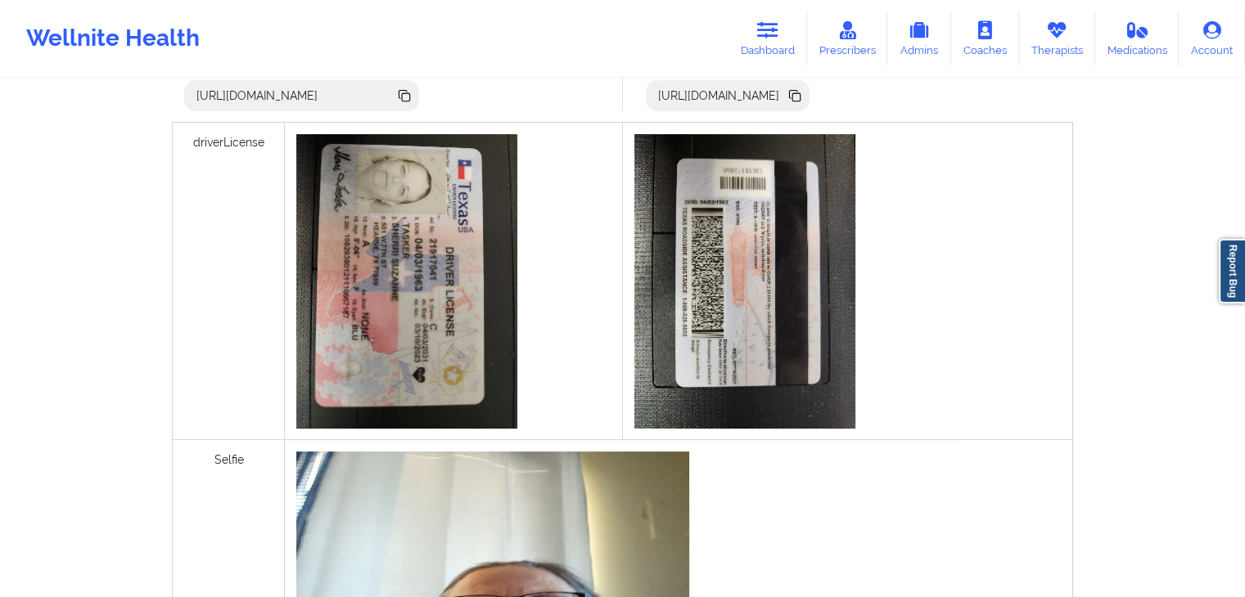
scroll to position [0, 0]
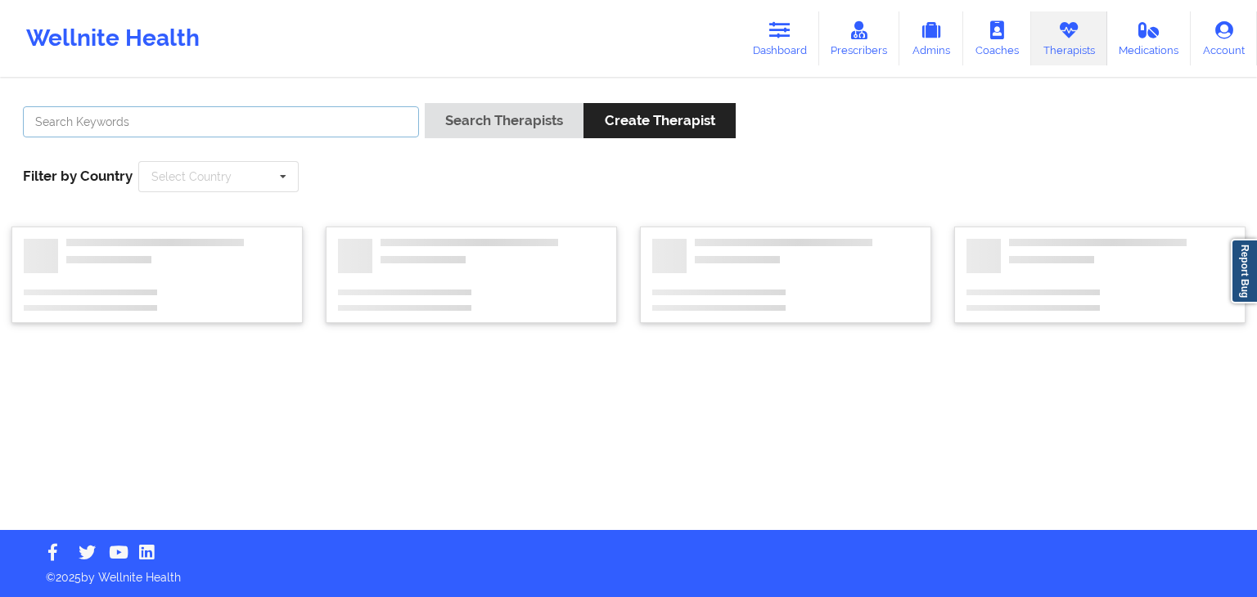
click at [212, 121] on input "text" at bounding box center [221, 121] width 396 height 31
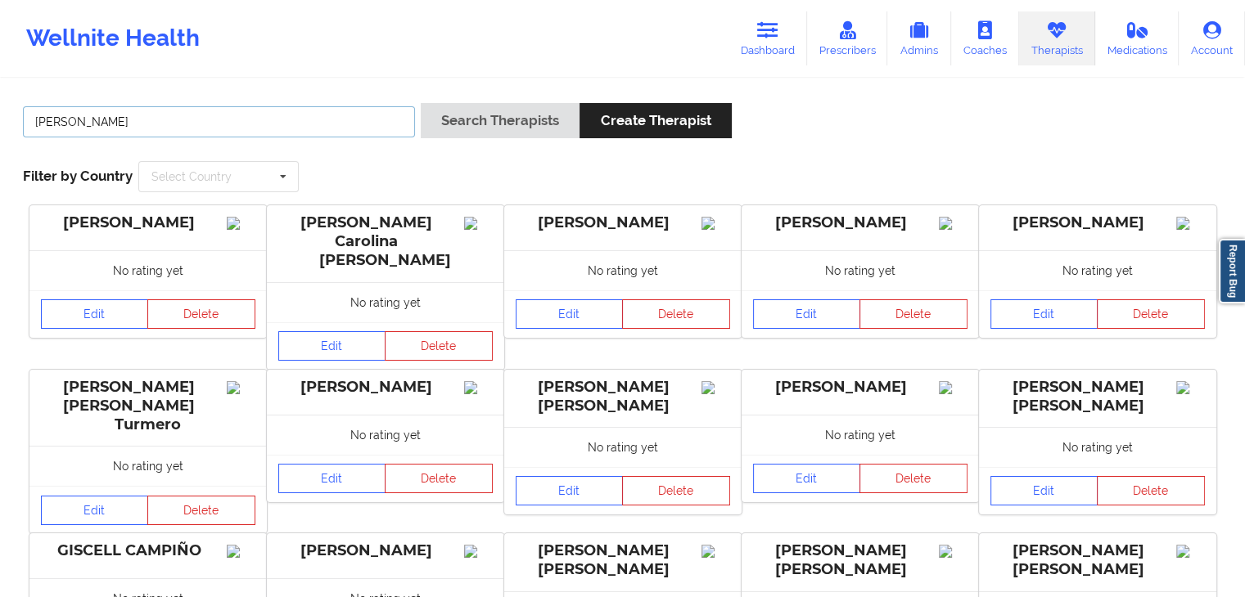
type input "[PERSON_NAME]"
click at [421, 103] on button "Search Therapists" at bounding box center [500, 120] width 159 height 35
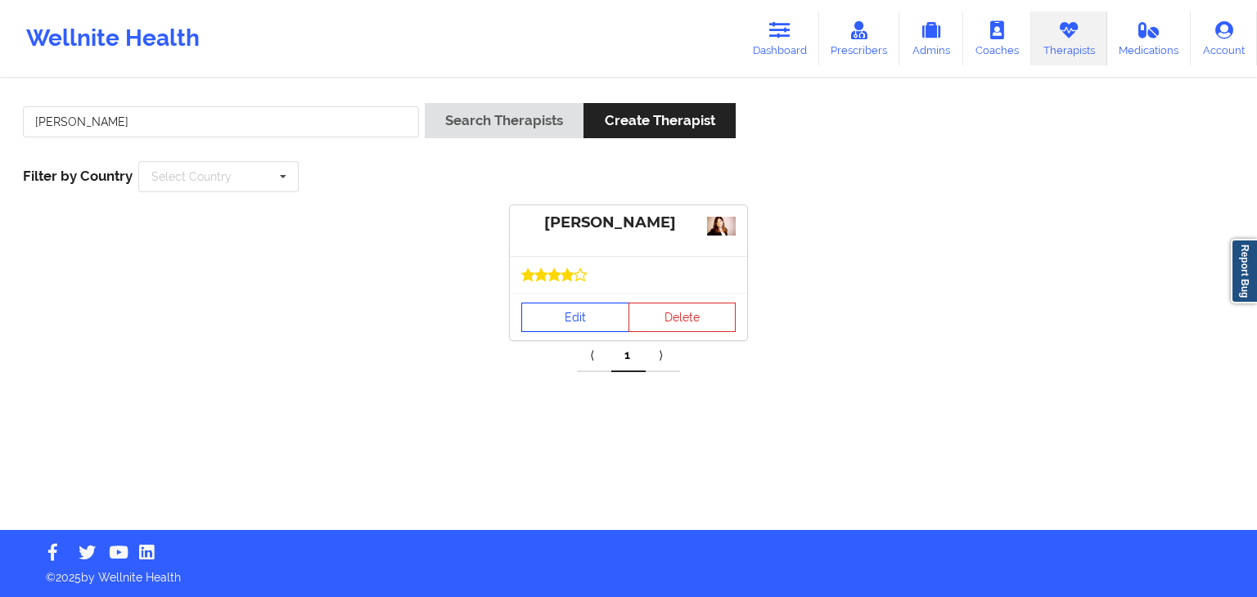
click at [569, 329] on link "Edit" at bounding box center [575, 317] width 108 height 29
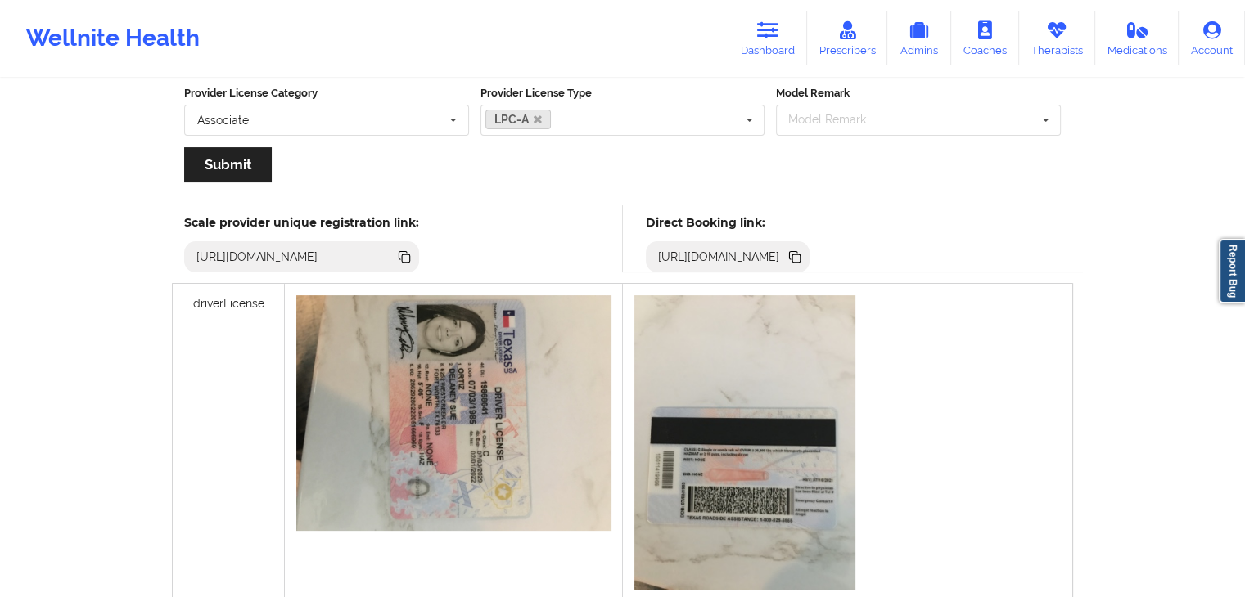
scroll to position [393, 0]
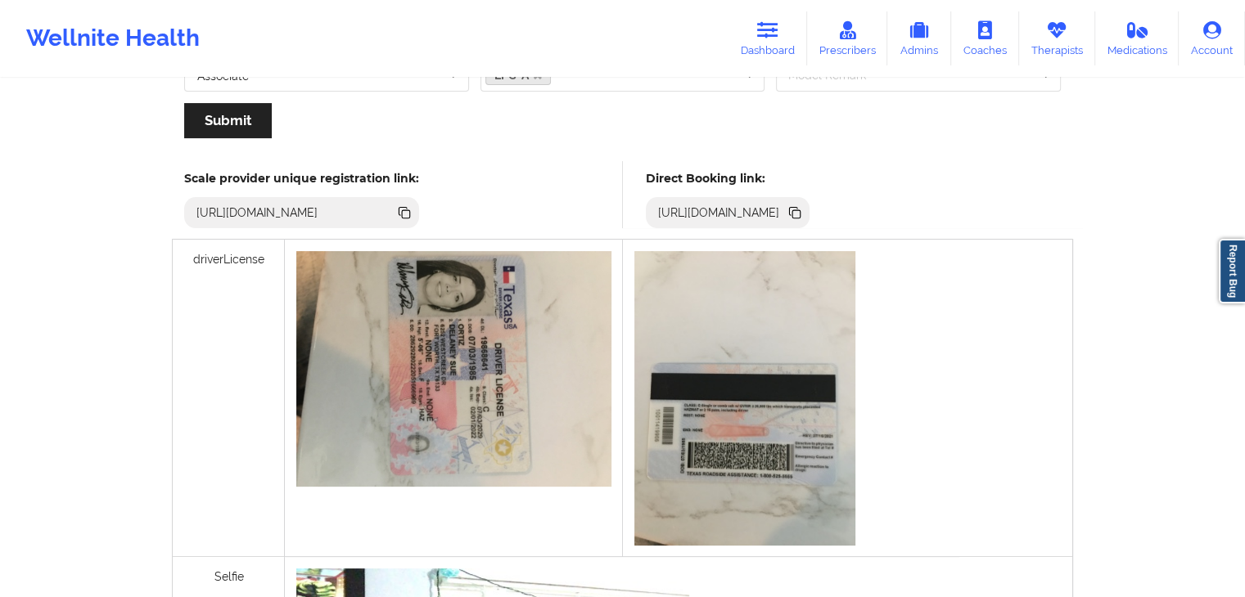
click at [803, 214] on icon at bounding box center [794, 213] width 18 height 18
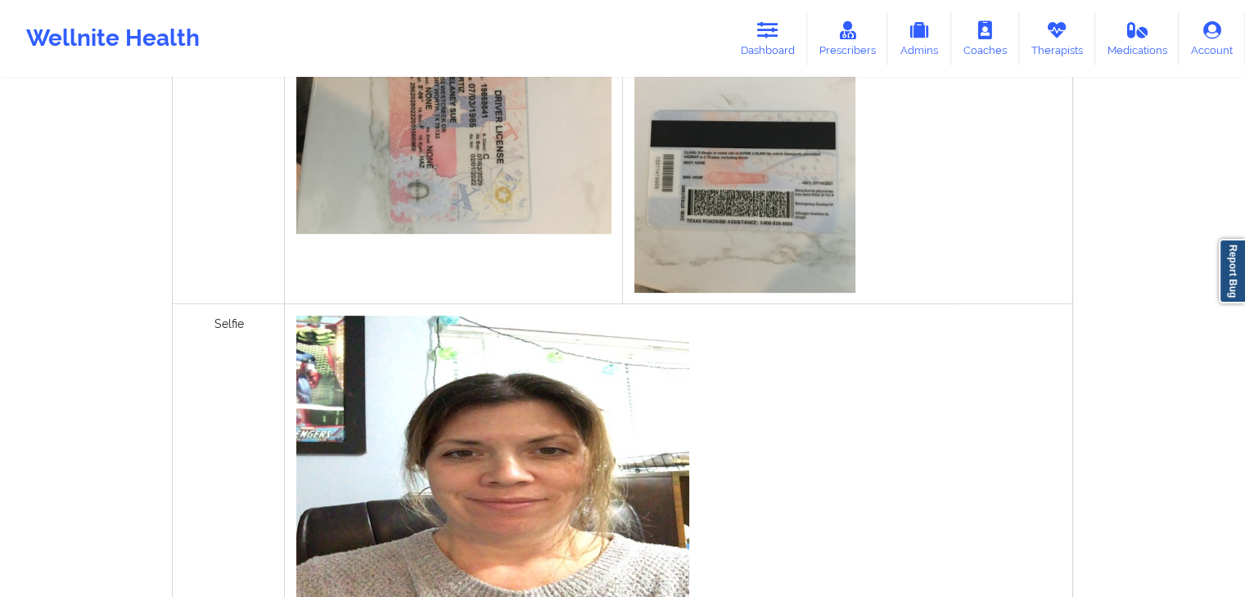
scroll to position [667, 0]
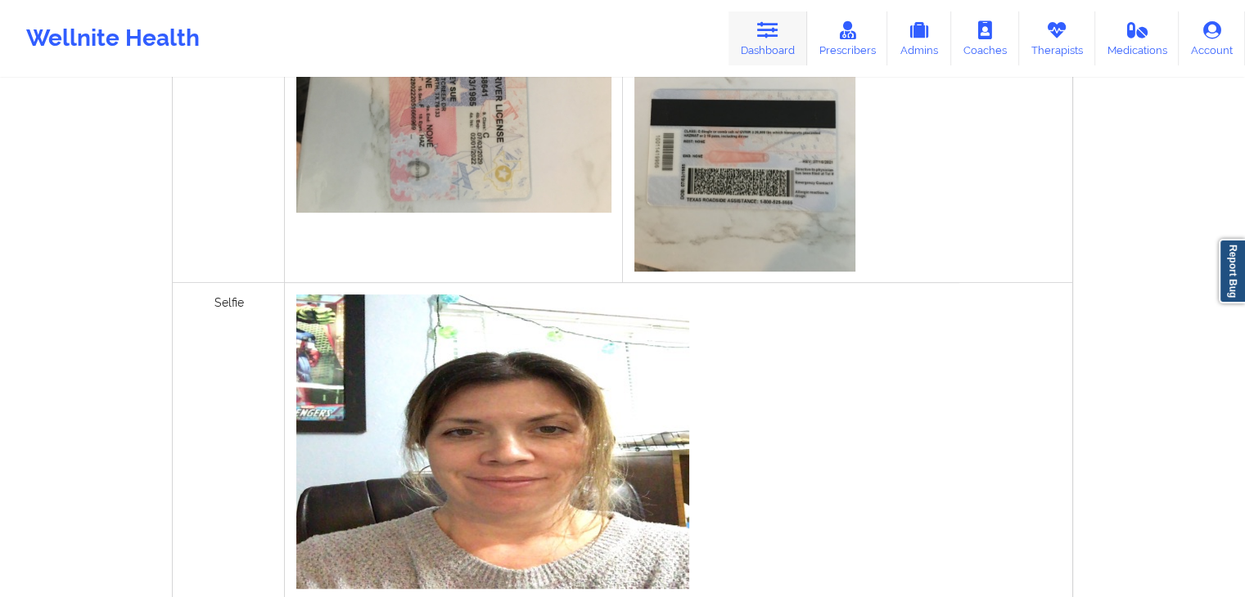
click at [770, 52] on link "Dashboard" at bounding box center [767, 38] width 79 height 54
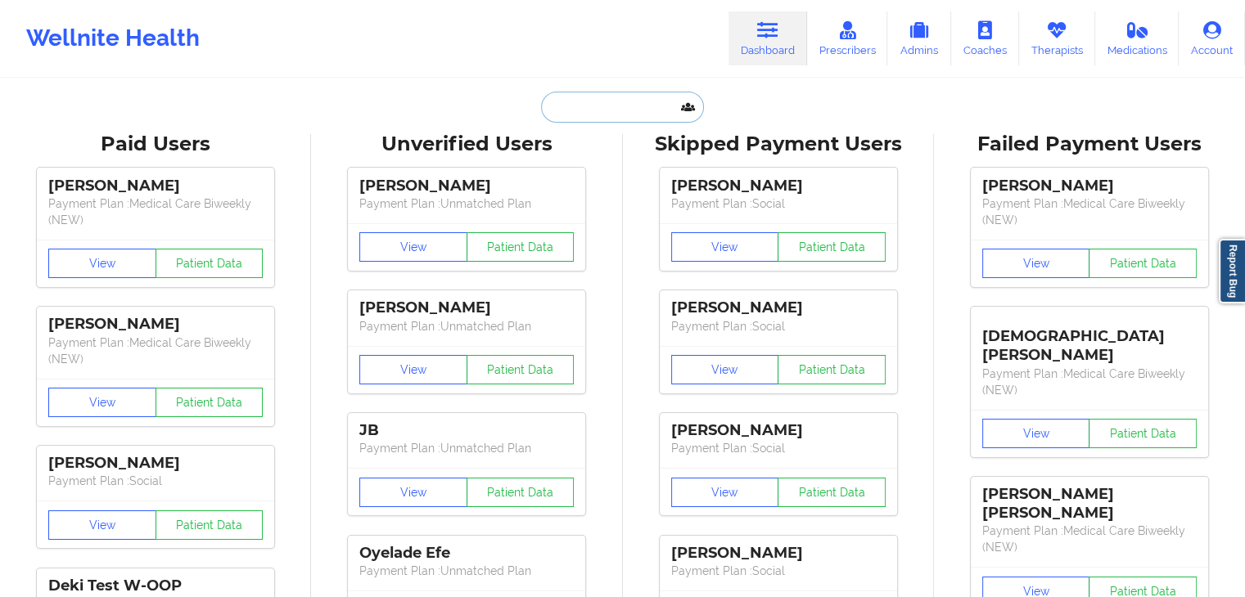
click at [572, 105] on input "text" at bounding box center [622, 107] width 162 height 31
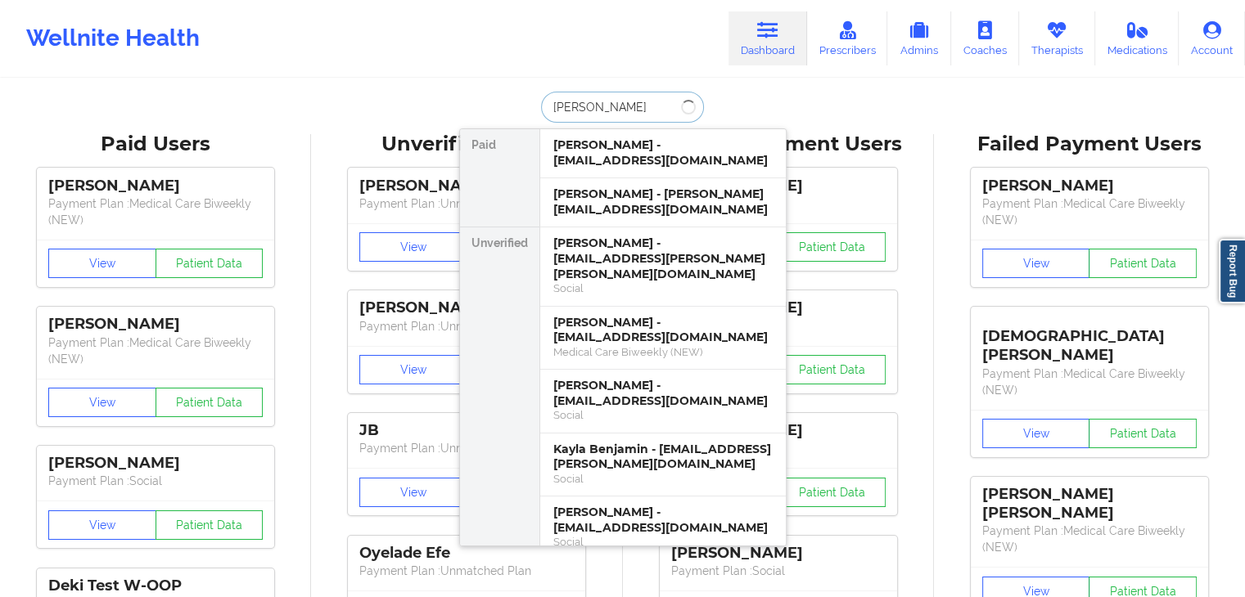
type input "[PERSON_NAME]"
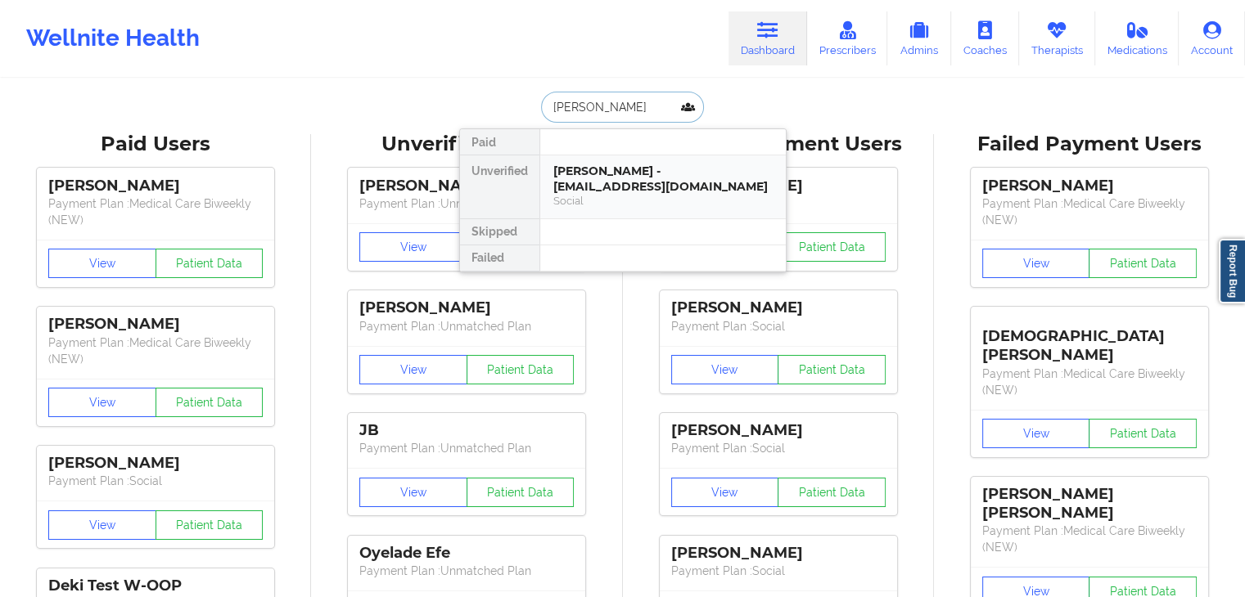
click at [633, 186] on div "[PERSON_NAME] - [EMAIL_ADDRESS][DOMAIN_NAME]" at bounding box center [662, 179] width 219 height 30
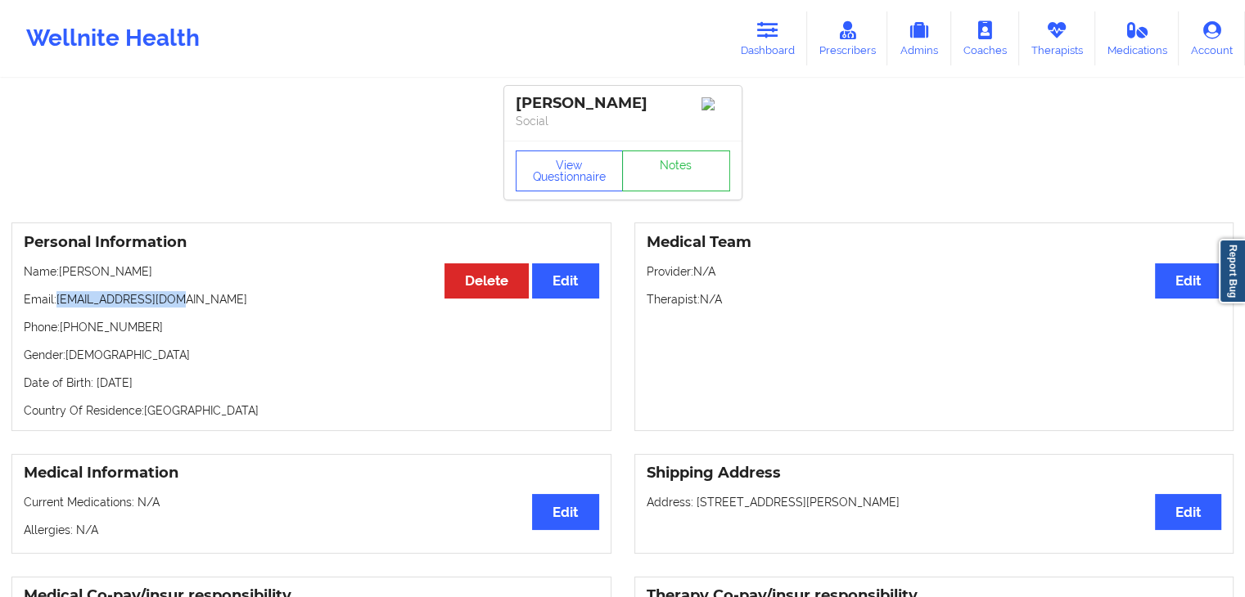
drag, startPoint x: 56, startPoint y: 301, endPoint x: 173, endPoint y: 308, distance: 118.1
click at [173, 308] on p "Email: [EMAIL_ADDRESS][DOMAIN_NAME]" at bounding box center [311, 299] width 575 height 16
copy p "[EMAIL_ADDRESS][DOMAIN_NAME]"
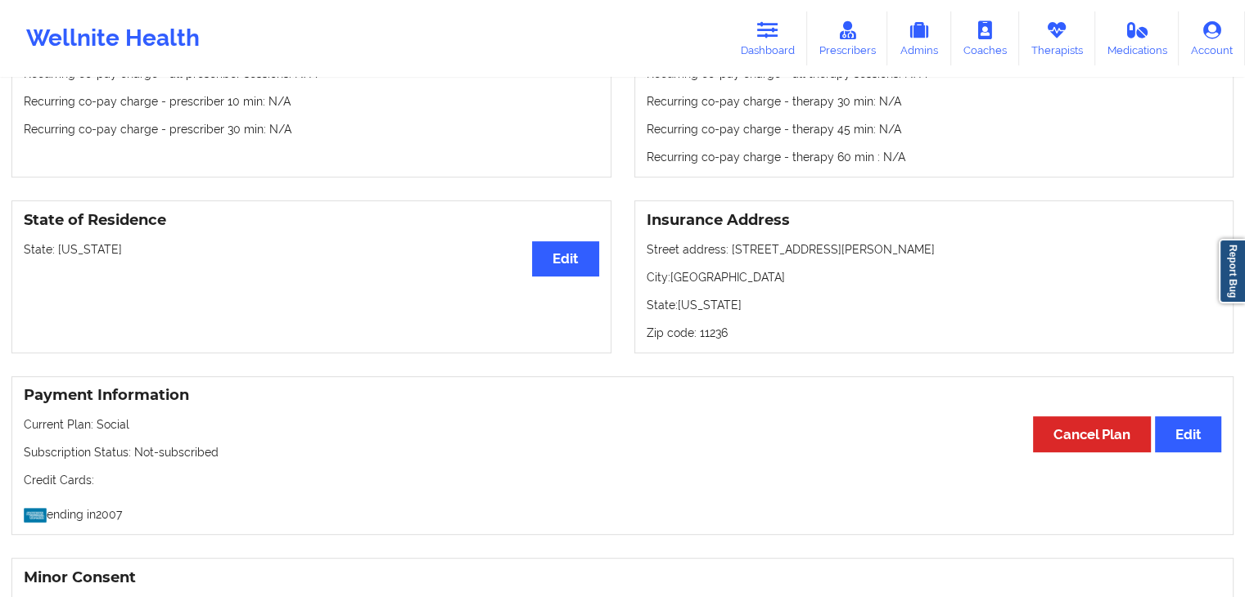
scroll to position [576, 0]
